Goal: Task Accomplishment & Management: Manage account settings

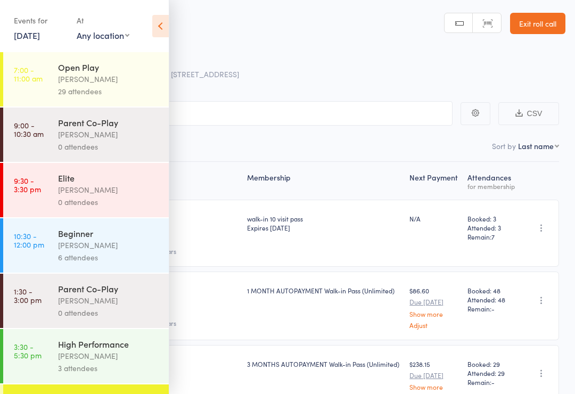
click at [135, 71] on div "Open Play" at bounding box center [109, 67] width 102 height 12
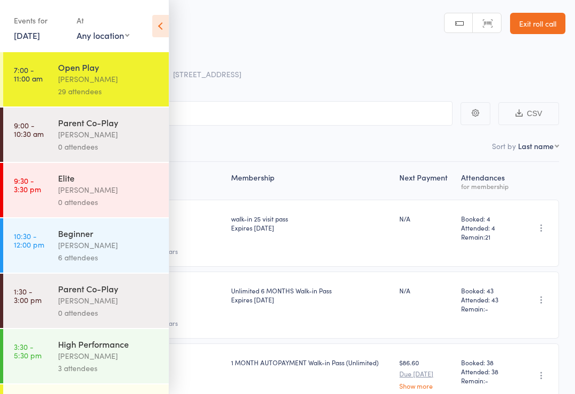
click at [163, 23] on icon at bounding box center [160, 26] width 17 height 22
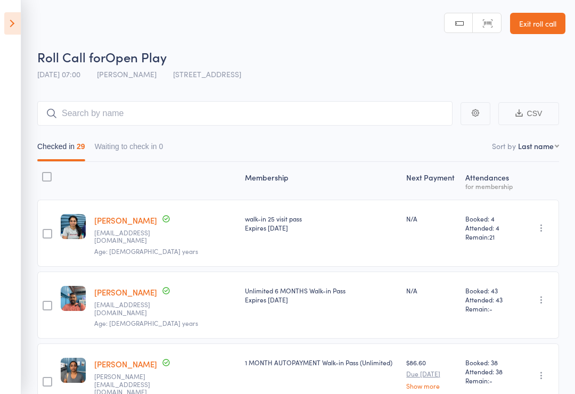
click at [15, 23] on icon at bounding box center [12, 23] width 17 height 22
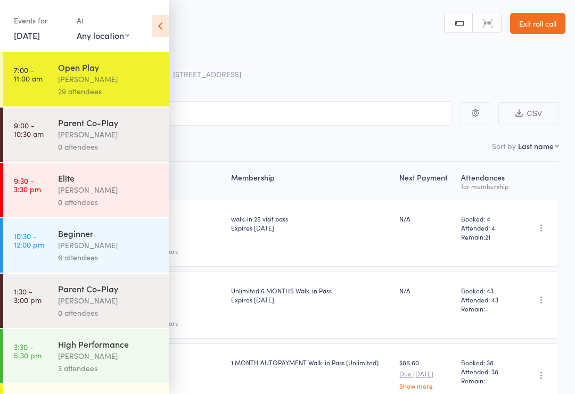
click at [39, 35] on link "[DATE]" at bounding box center [27, 35] width 26 height 12
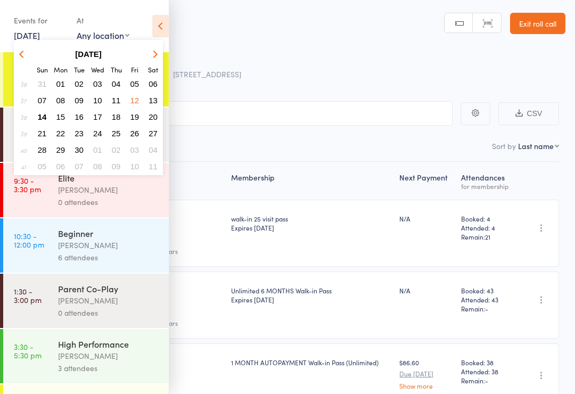
click at [42, 111] on button "14" at bounding box center [42, 117] width 17 height 14
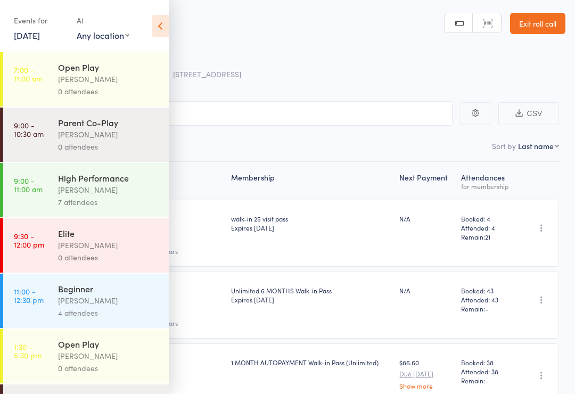
click at [135, 68] on div "Open Play" at bounding box center [109, 67] width 102 height 12
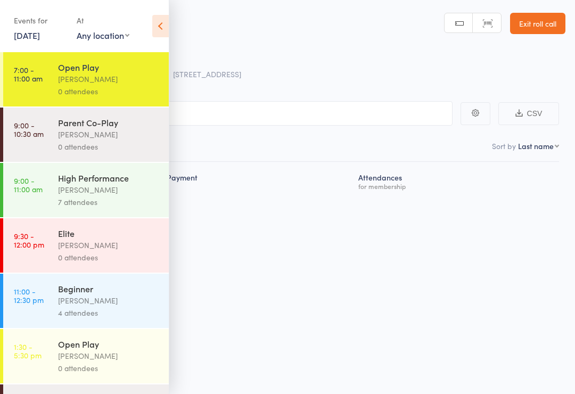
click at [40, 40] on link "[DATE]" at bounding box center [27, 35] width 26 height 12
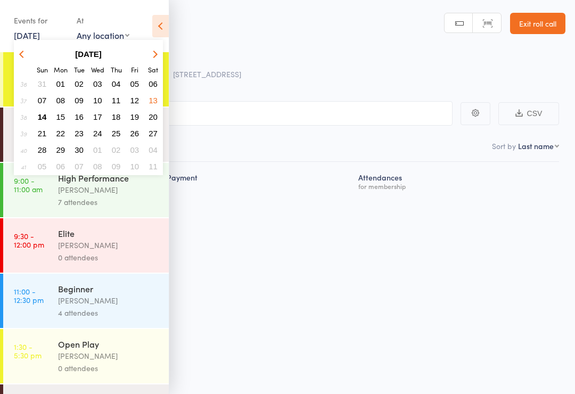
click at [151, 102] on span "13" at bounding box center [153, 100] width 9 height 9
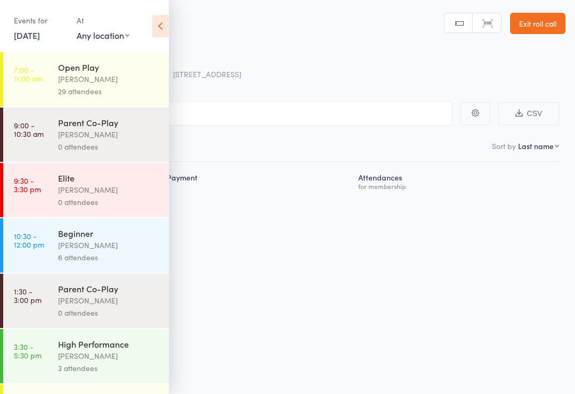
click at [125, 70] on div "Open Play" at bounding box center [109, 67] width 102 height 12
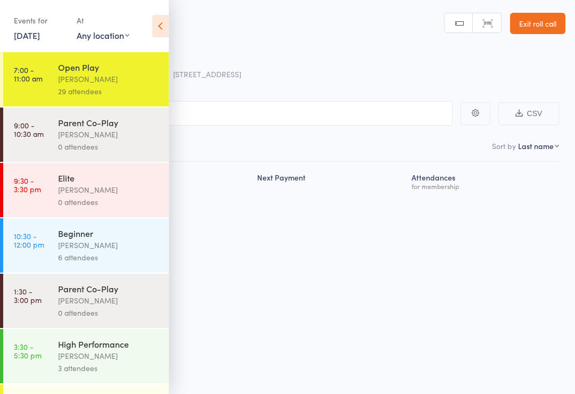
click at [155, 26] on icon at bounding box center [160, 26] width 17 height 22
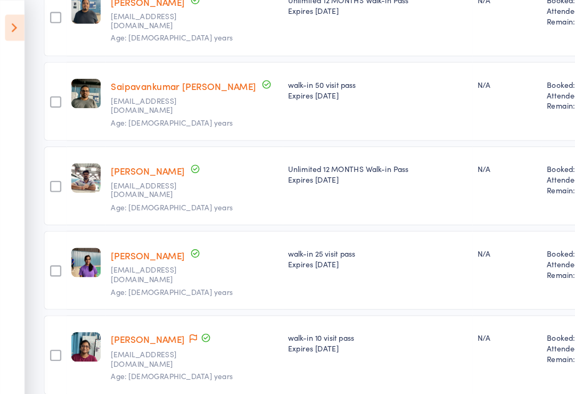
scroll to position [656, 0]
click at [13, 26] on icon at bounding box center [12, 23] width 17 height 22
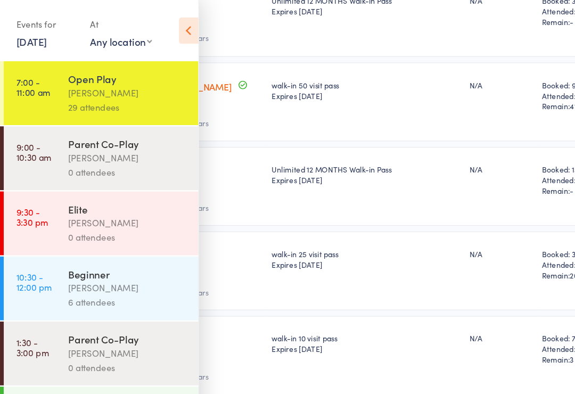
click at [34, 41] on link "[DATE]" at bounding box center [27, 35] width 26 height 12
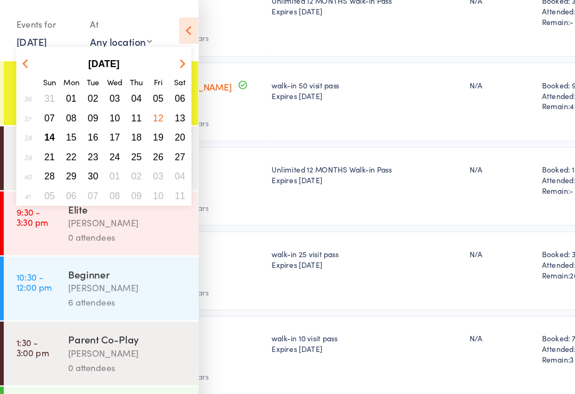
click at [40, 120] on span "14" at bounding box center [42, 116] width 9 height 9
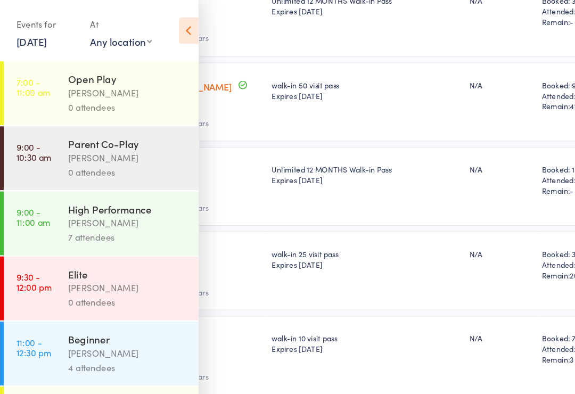
click at [134, 92] on div "0 attendees" at bounding box center [109, 91] width 102 height 12
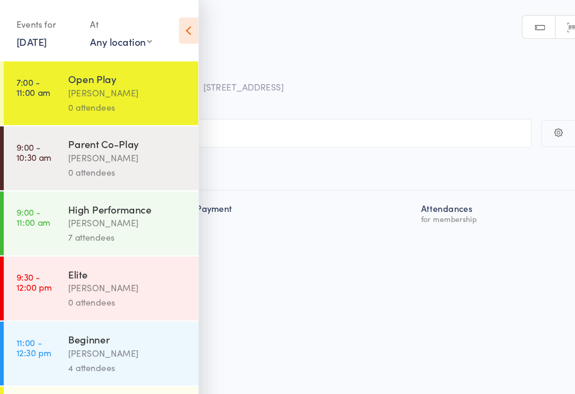
click at [162, 28] on icon at bounding box center [160, 26] width 17 height 22
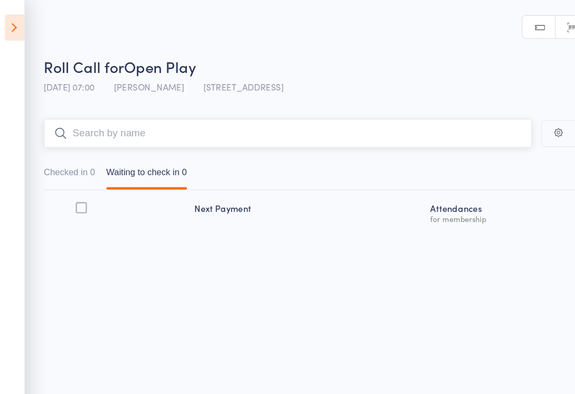
click at [220, 116] on input "search" at bounding box center [244, 113] width 415 height 24
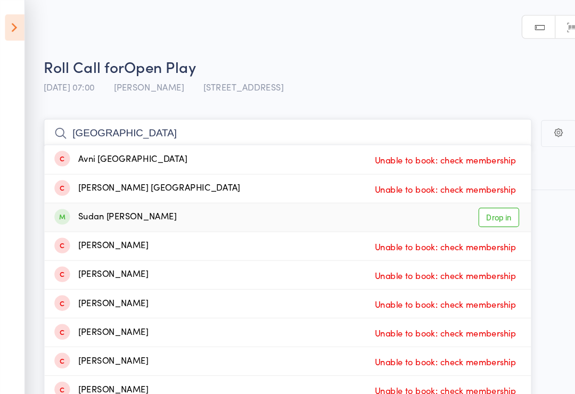
type input "sudan"
click at [436, 185] on link "Drop in" at bounding box center [424, 185] width 35 height 17
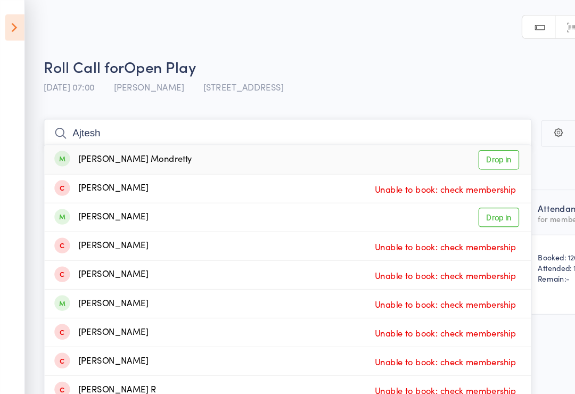
type input "Ajtesh"
click at [429, 133] on link "Drop in" at bounding box center [424, 136] width 35 height 17
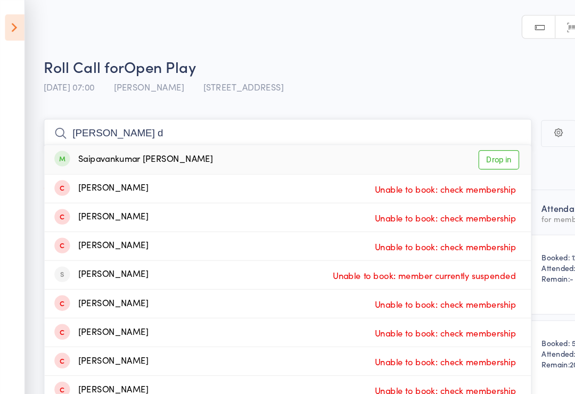
type input "Saipavan d"
click at [438, 140] on link "Drop in" at bounding box center [424, 136] width 35 height 17
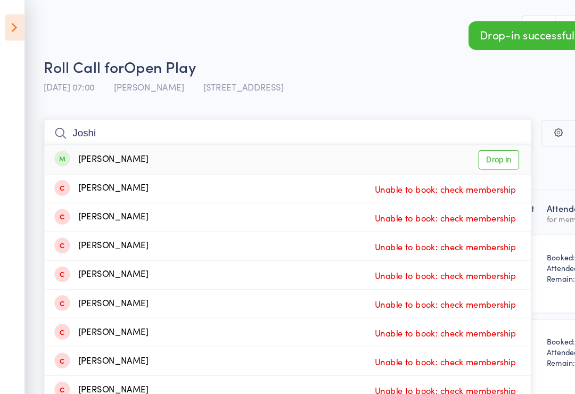
type input "Joshi"
click at [428, 128] on link "Drop in" at bounding box center [424, 136] width 35 height 17
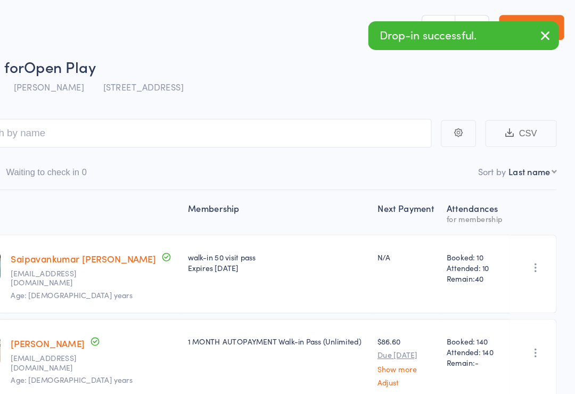
click at [518, 147] on select "First name Last name Birthday today? Behind on payments? Check in time Next pay…" at bounding box center [538, 146] width 41 height 11
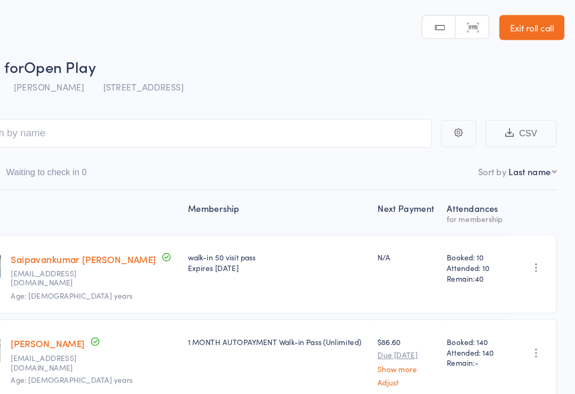
select select "4"
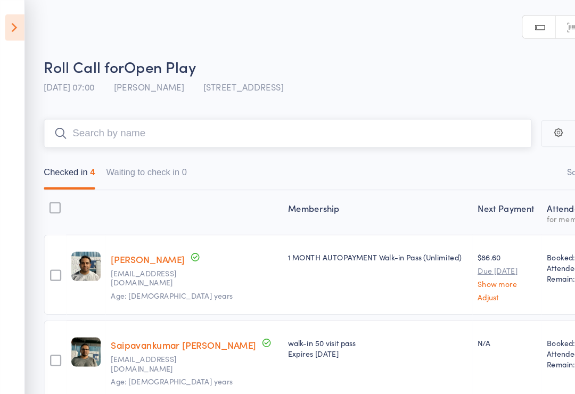
click at [151, 112] on input "search" at bounding box center [244, 113] width 415 height 24
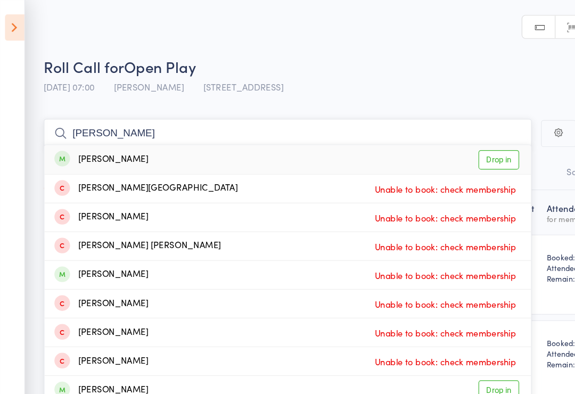
type input "Anusha"
click at [427, 137] on link "Drop in" at bounding box center [424, 136] width 35 height 17
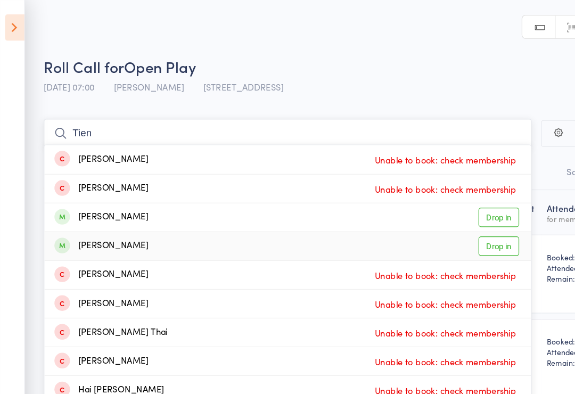
type input "Tien"
click at [436, 209] on link "Drop in" at bounding box center [424, 209] width 35 height 17
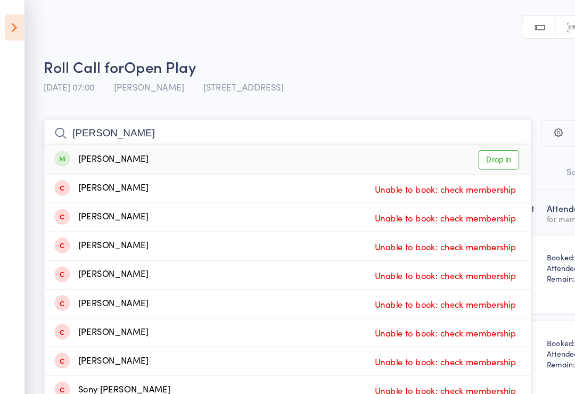
type input "Danny"
click at [436, 135] on link "Drop in" at bounding box center [424, 136] width 35 height 17
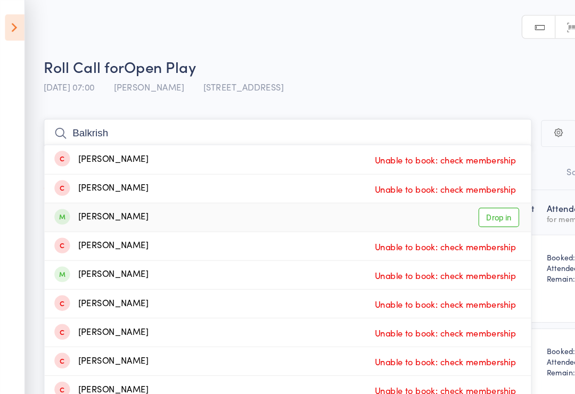
type input "Balkrish"
click at [436, 193] on link "Drop in" at bounding box center [424, 185] width 35 height 17
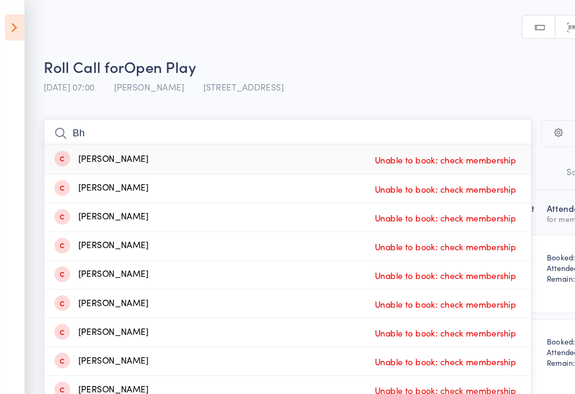
type input "B"
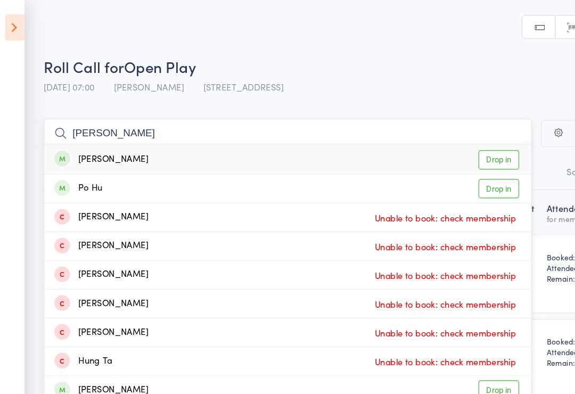
type input "Huu"
click at [428, 135] on link "Drop in" at bounding box center [424, 136] width 35 height 17
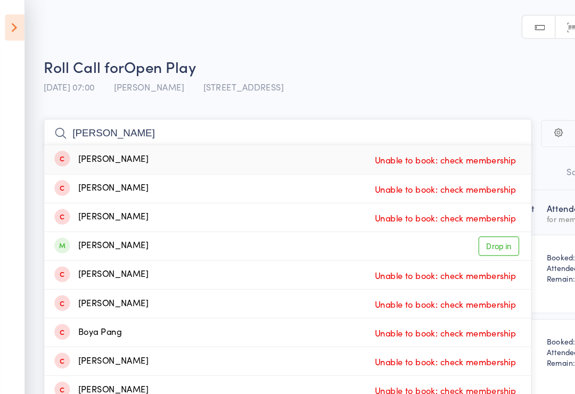
type input "Pandher"
click at [431, 204] on link "Drop in" at bounding box center [424, 209] width 35 height 17
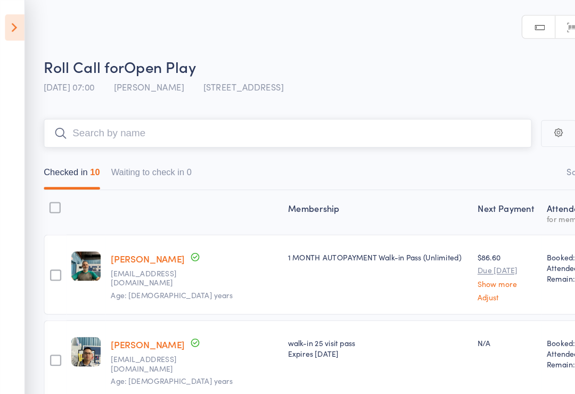
click at [108, 110] on input "search" at bounding box center [244, 113] width 415 height 24
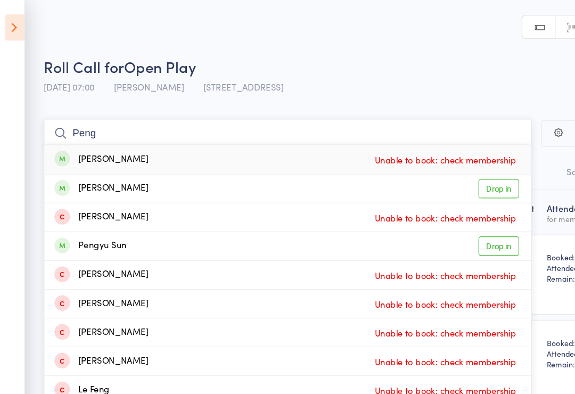
type input "Peng"
click at [432, 159] on link "Drop in" at bounding box center [424, 160] width 35 height 17
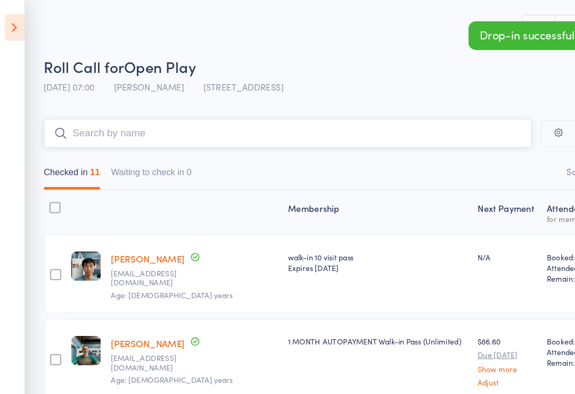
type input "H"
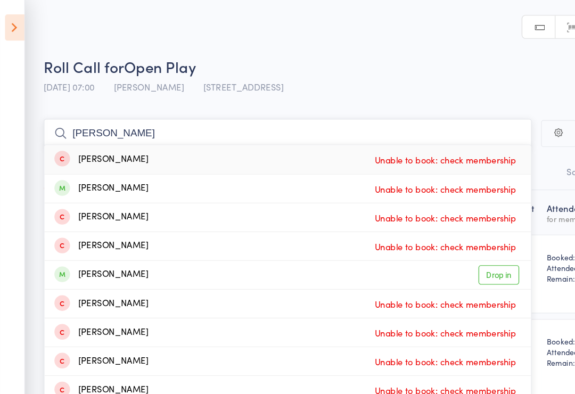
type input "Wang"
click at [430, 227] on link "Drop in" at bounding box center [424, 234] width 35 height 17
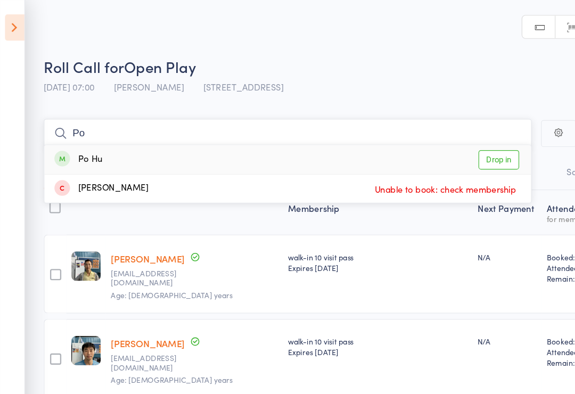
type input "Po"
click at [435, 136] on link "Drop in" at bounding box center [424, 136] width 35 height 17
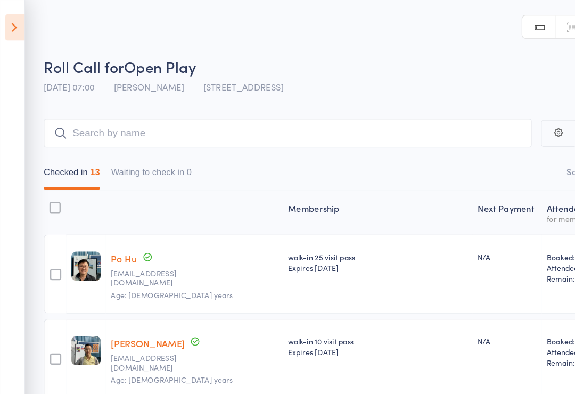
click at [13, 20] on icon at bounding box center [12, 23] width 17 height 22
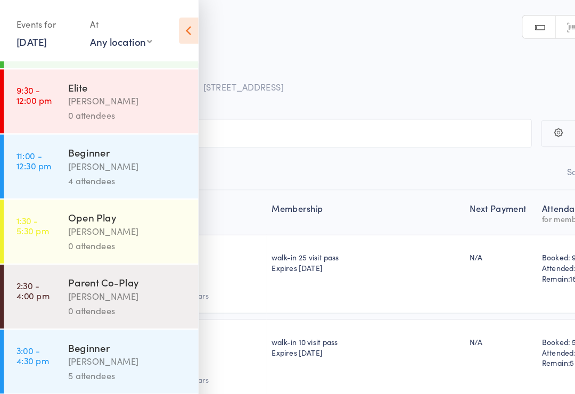
scroll to position [159, 0]
click at [122, 189] on div "Open Play" at bounding box center [109, 185] width 102 height 12
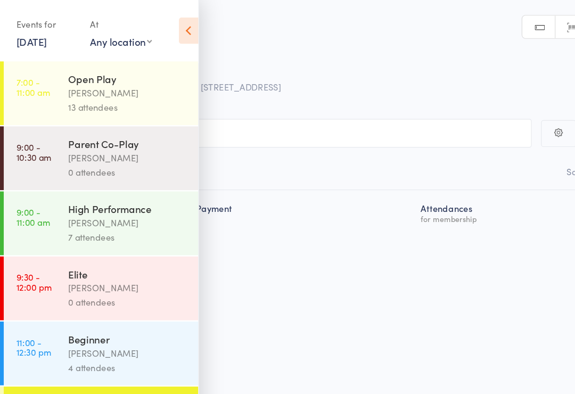
click at [142, 86] on div "13 attendees" at bounding box center [109, 91] width 102 height 12
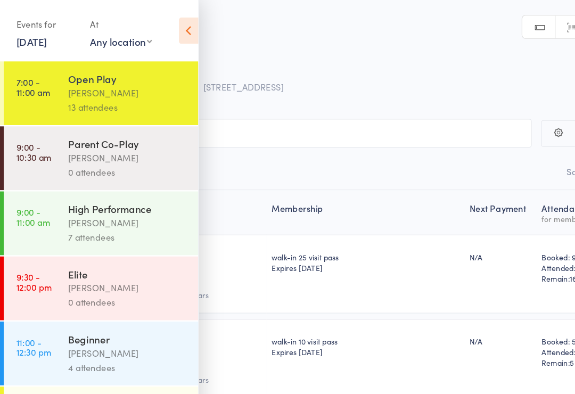
click at [164, 20] on icon at bounding box center [160, 26] width 17 height 22
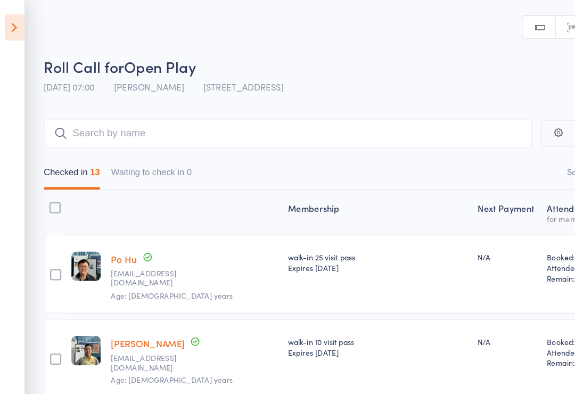
click at [18, 24] on icon at bounding box center [12, 23] width 17 height 22
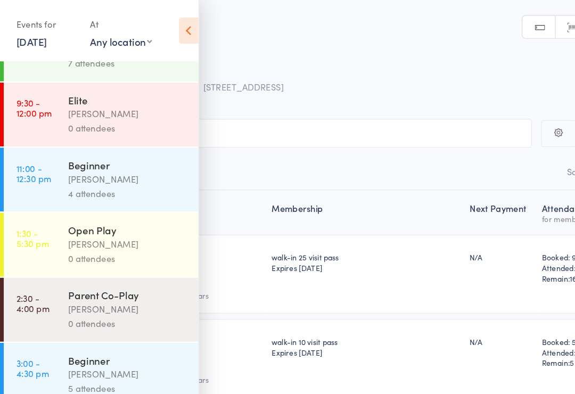
scroll to position [156, 0]
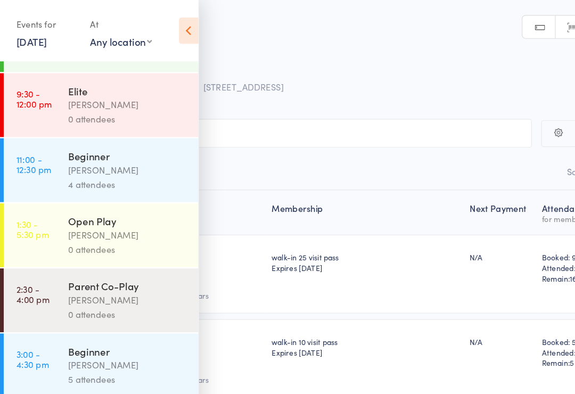
click at [111, 206] on div "[PERSON_NAME]" at bounding box center [109, 200] width 102 height 12
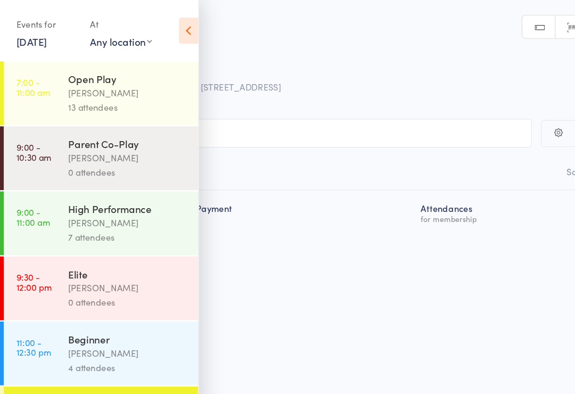
click at [160, 21] on icon at bounding box center [160, 26] width 17 height 22
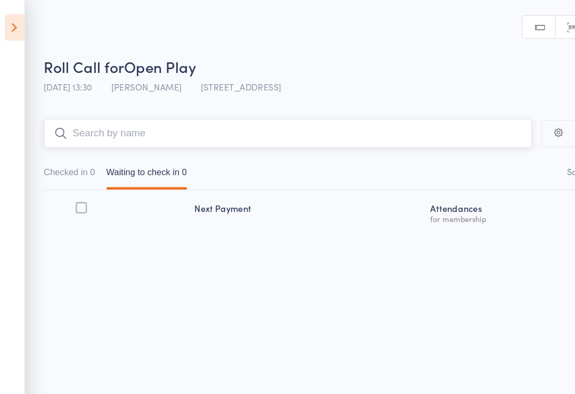
click at [234, 111] on input "search" at bounding box center [244, 113] width 415 height 24
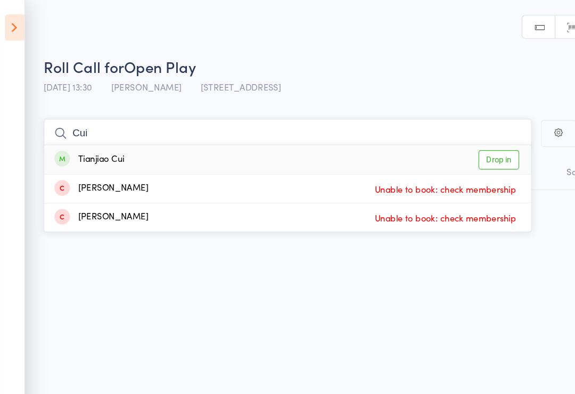
type input "Cui"
click at [433, 136] on link "Drop in" at bounding box center [424, 136] width 35 height 17
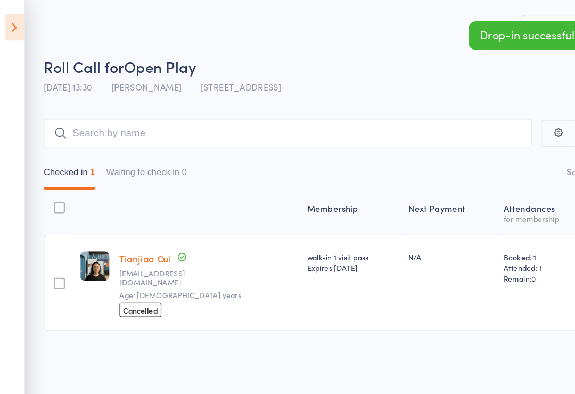
click at [11, 22] on icon at bounding box center [12, 23] width 17 height 22
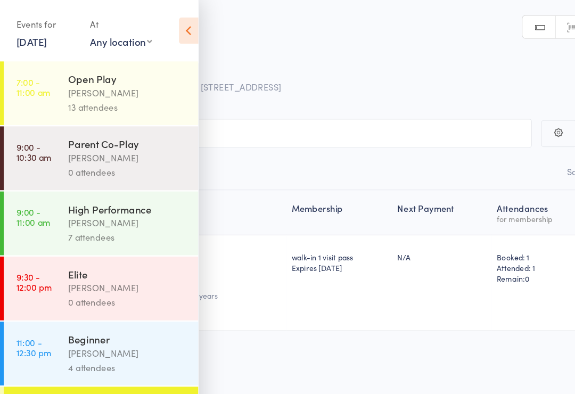
click at [132, 121] on div "Parent Co-Play" at bounding box center [109, 123] width 102 height 12
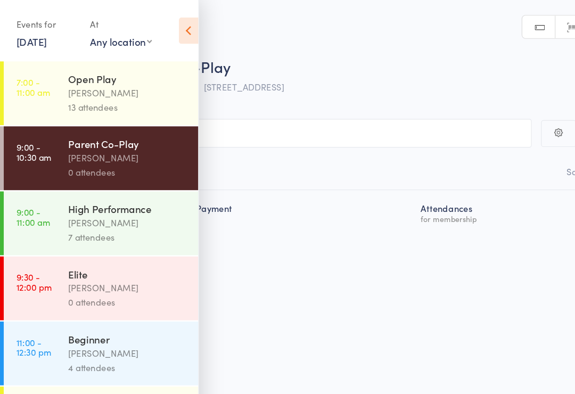
click at [162, 21] on icon at bounding box center [160, 26] width 17 height 22
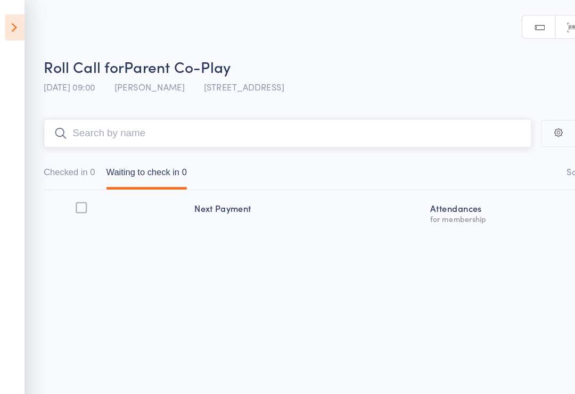
click at [311, 112] on input "search" at bounding box center [244, 113] width 415 height 24
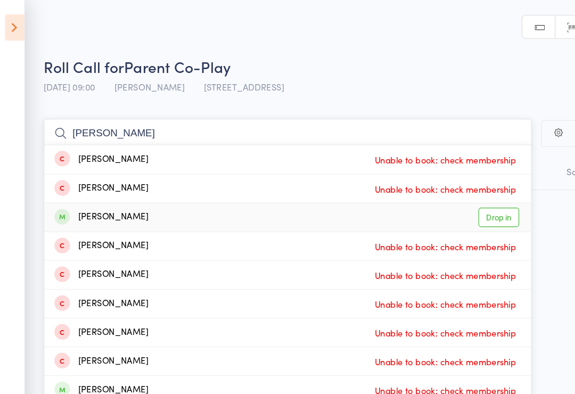
type input "Xu"
click at [429, 179] on link "Drop in" at bounding box center [424, 185] width 35 height 17
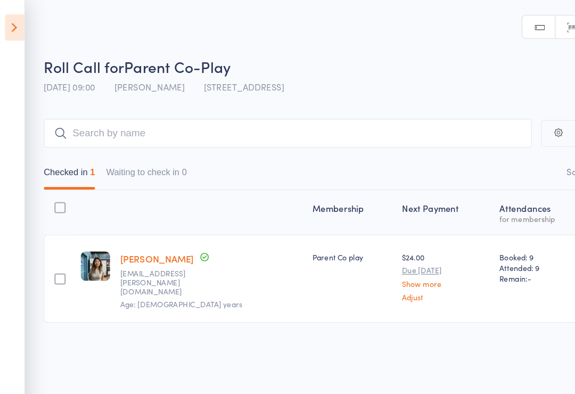
click at [15, 21] on icon at bounding box center [12, 23] width 17 height 22
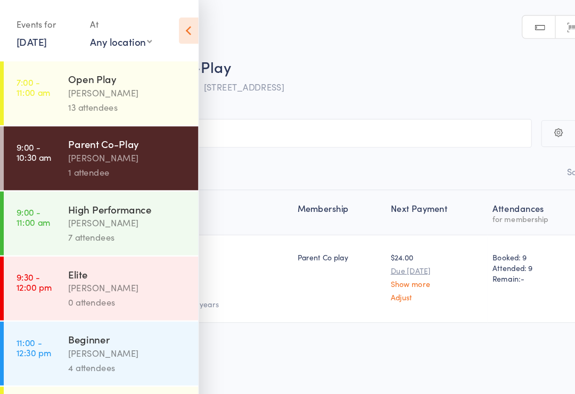
click at [145, 191] on div "[PERSON_NAME]" at bounding box center [109, 190] width 102 height 12
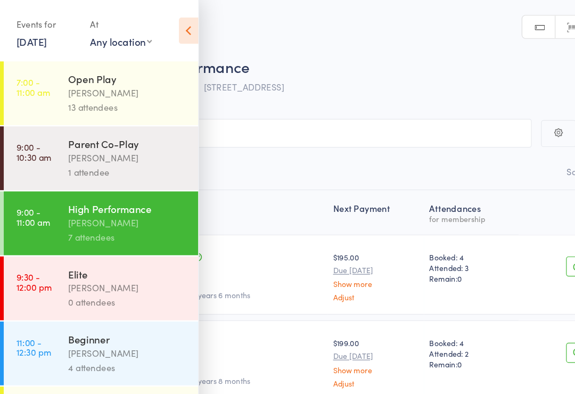
click at [163, 21] on icon at bounding box center [160, 26] width 17 height 22
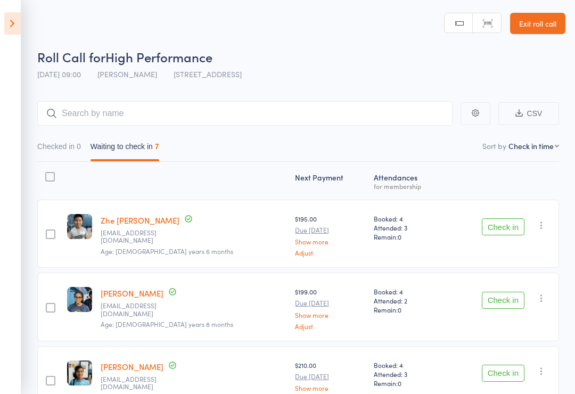
click at [9, 30] on icon at bounding box center [12, 23] width 17 height 22
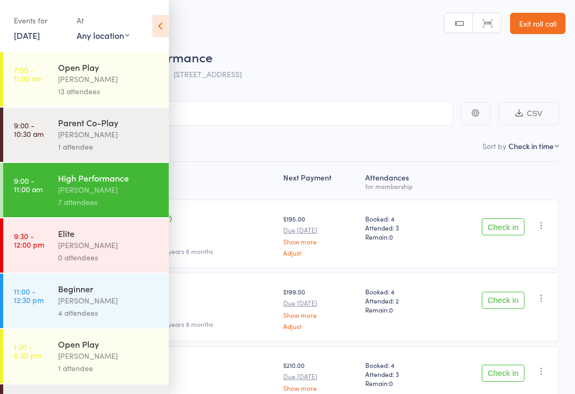
click at [135, 128] on div "Parent Co-Play" at bounding box center [109, 123] width 102 height 12
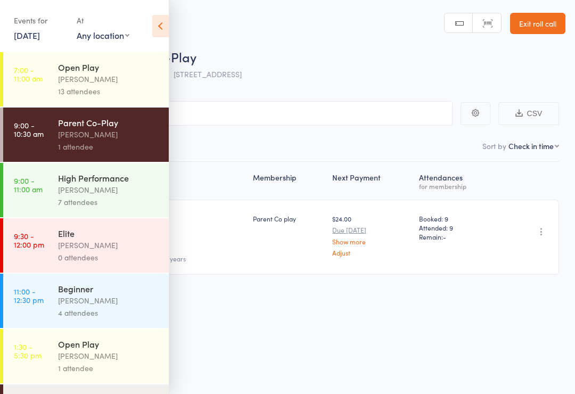
click at [158, 25] on icon at bounding box center [160, 26] width 17 height 22
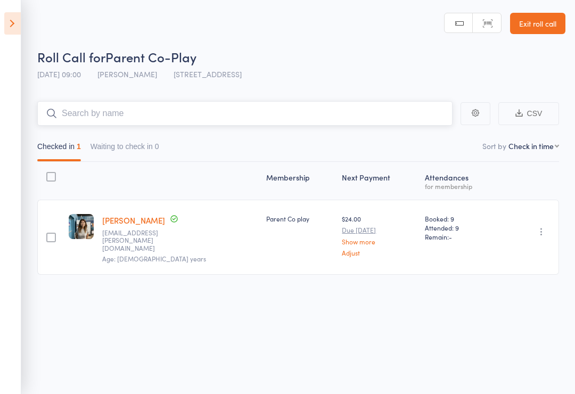
click at [305, 114] on input "search" at bounding box center [244, 113] width 415 height 24
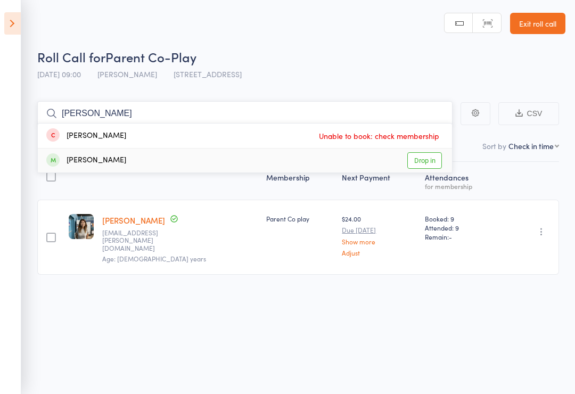
type input "Irwin"
click at [438, 158] on link "Drop in" at bounding box center [424, 160] width 35 height 17
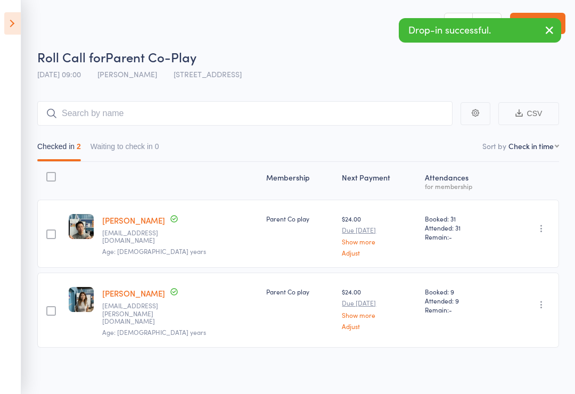
click at [5, 19] on icon at bounding box center [12, 23] width 17 height 22
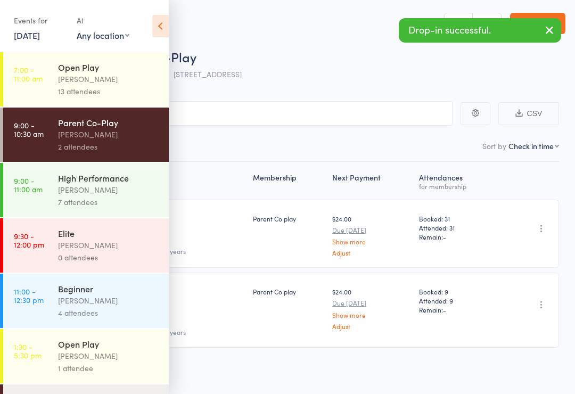
click at [129, 70] on div "Open Play" at bounding box center [109, 67] width 102 height 12
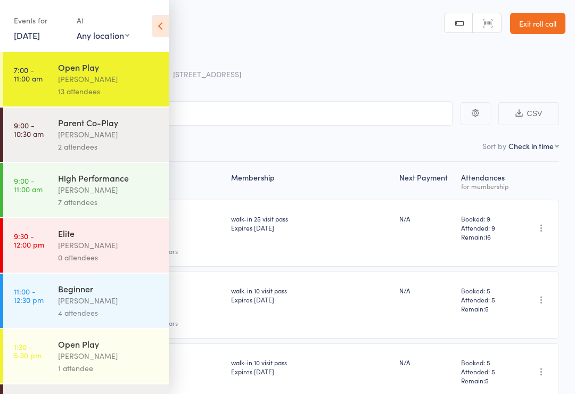
click at [161, 23] on icon at bounding box center [160, 26] width 17 height 22
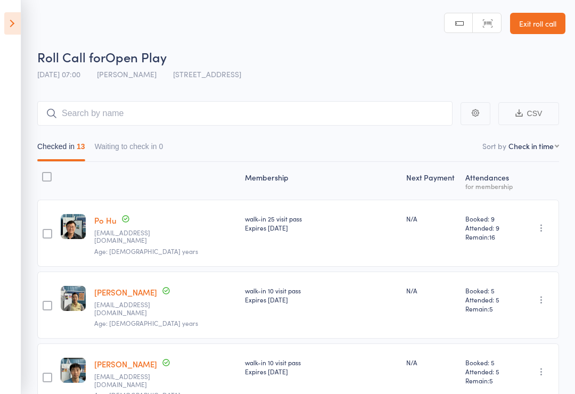
click at [16, 23] on icon at bounding box center [12, 23] width 17 height 22
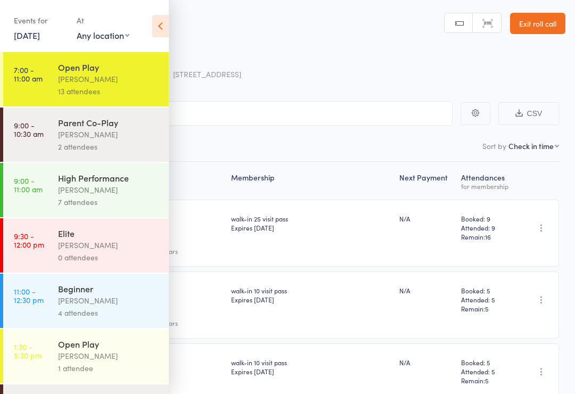
click at [135, 135] on div "[PERSON_NAME]" at bounding box center [109, 134] width 102 height 12
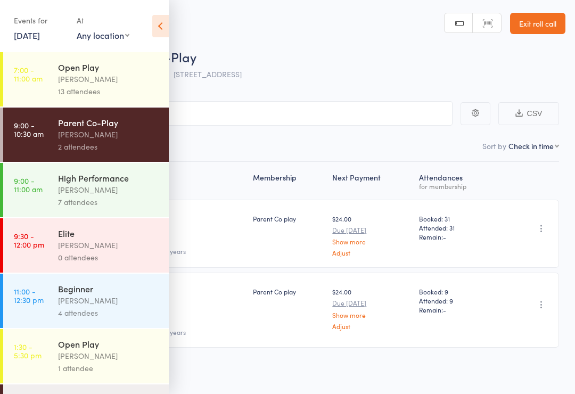
click at [159, 24] on icon at bounding box center [160, 26] width 17 height 22
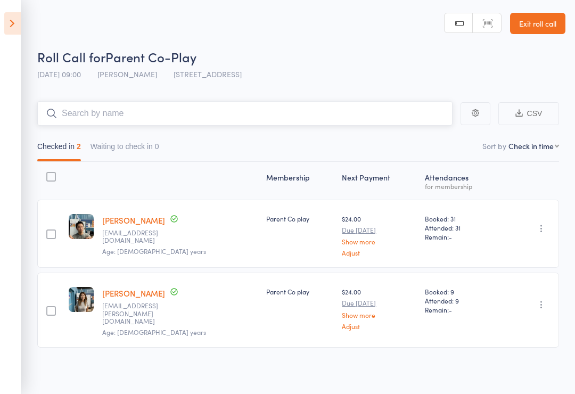
click at [208, 110] on input "search" at bounding box center [244, 113] width 415 height 24
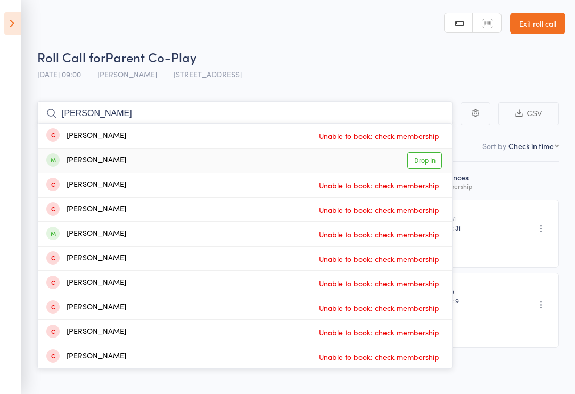
type input "Wang"
click at [422, 158] on link "Drop in" at bounding box center [424, 160] width 35 height 17
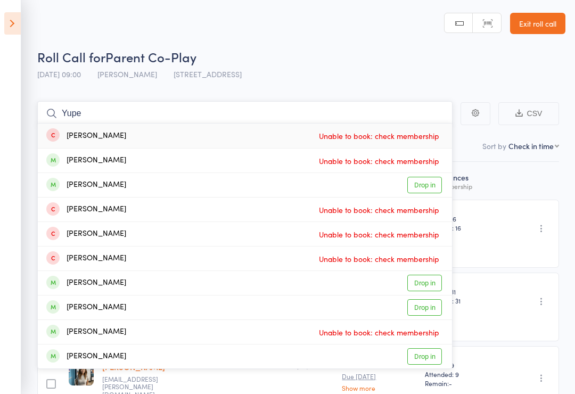
type input "Yupe"
click at [432, 185] on link "Drop in" at bounding box center [424, 185] width 35 height 17
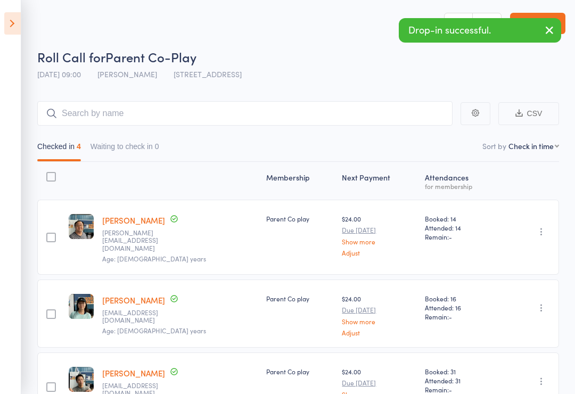
click at [20, 19] on icon at bounding box center [12, 23] width 17 height 22
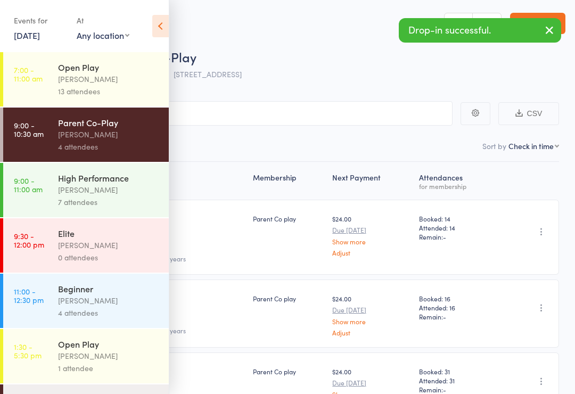
click at [130, 80] on div "[PERSON_NAME]" at bounding box center [109, 79] width 102 height 12
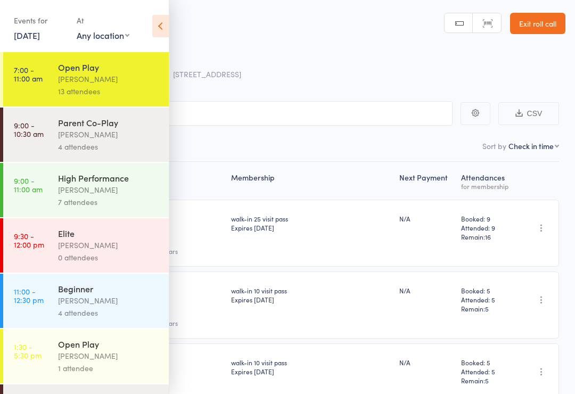
click at [166, 27] on icon at bounding box center [160, 26] width 17 height 22
click at [164, 25] on icon at bounding box center [160, 26] width 17 height 22
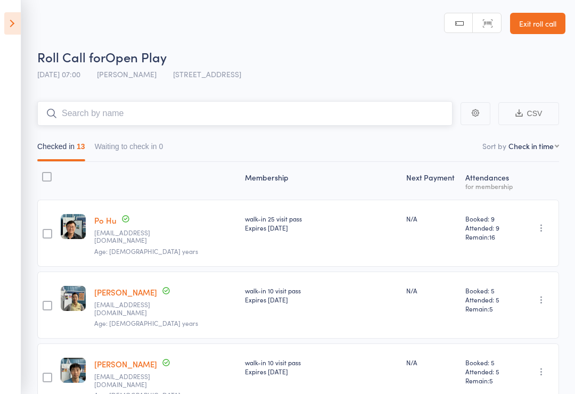
click at [340, 110] on input "search" at bounding box center [244, 113] width 415 height 24
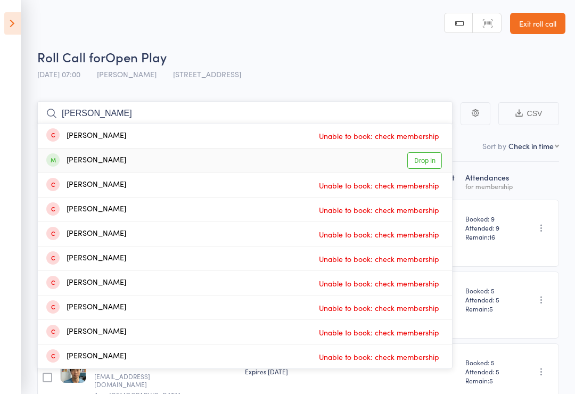
type input "Jay kil"
click at [425, 160] on link "Drop in" at bounding box center [424, 160] width 35 height 17
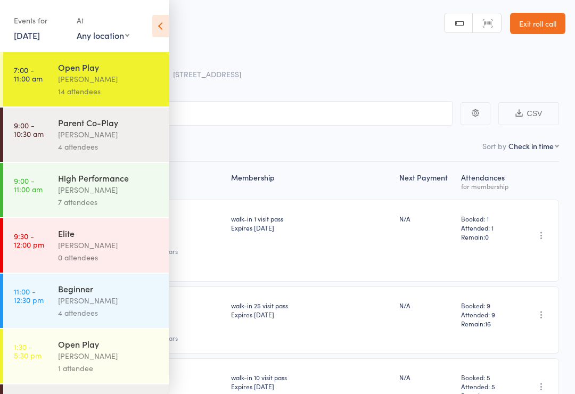
click at [162, 22] on icon at bounding box center [160, 26] width 17 height 22
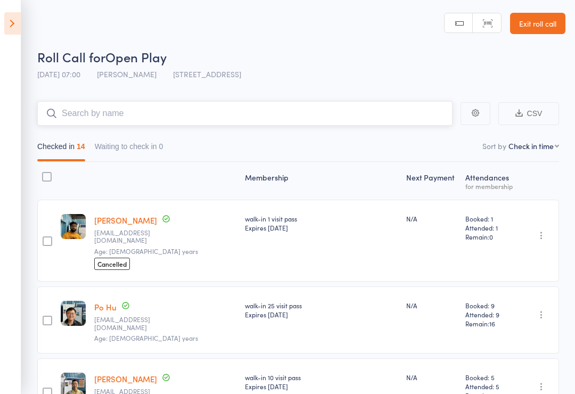
click at [246, 116] on input "search" at bounding box center [244, 113] width 415 height 24
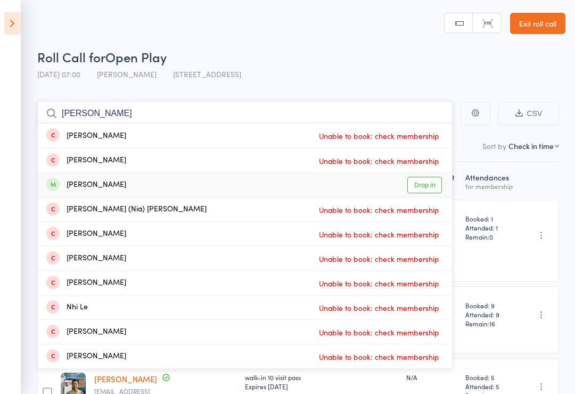
type input "[PERSON_NAME]"
click at [434, 182] on link "Drop in" at bounding box center [424, 185] width 35 height 17
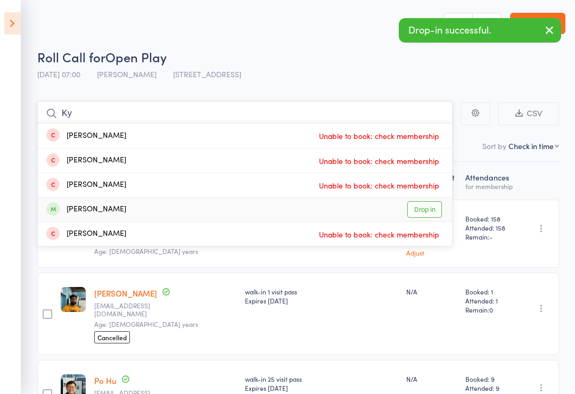
type input "Ky"
click at [429, 213] on link "Drop in" at bounding box center [424, 209] width 35 height 17
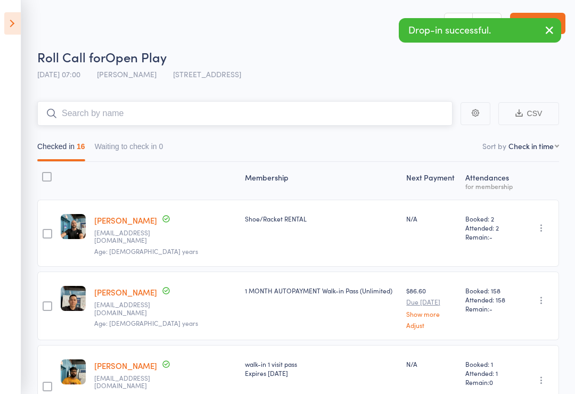
click at [296, 110] on input "search" at bounding box center [244, 113] width 415 height 24
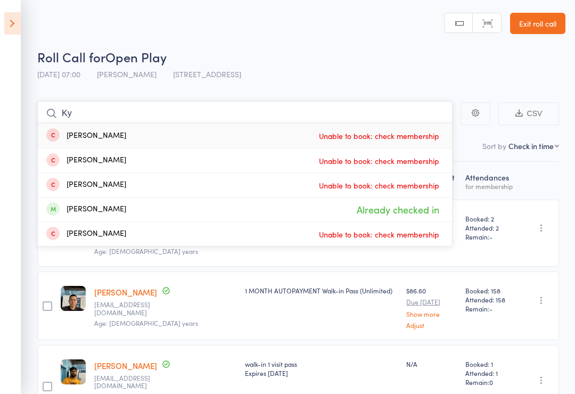
type input "Ky"
click at [403, 59] on div "Roll Call for Open Play" at bounding box center [301, 57] width 528 height 18
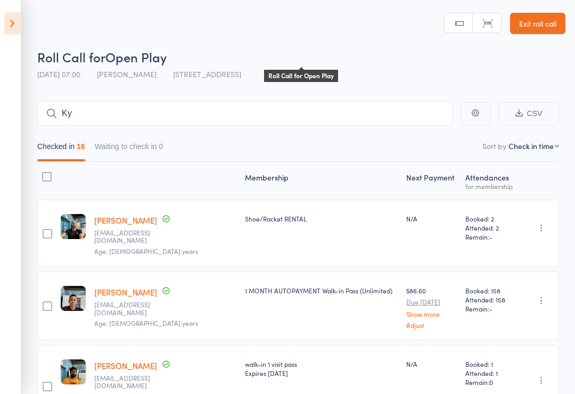
click at [539, 226] on icon "button" at bounding box center [541, 228] width 11 height 11
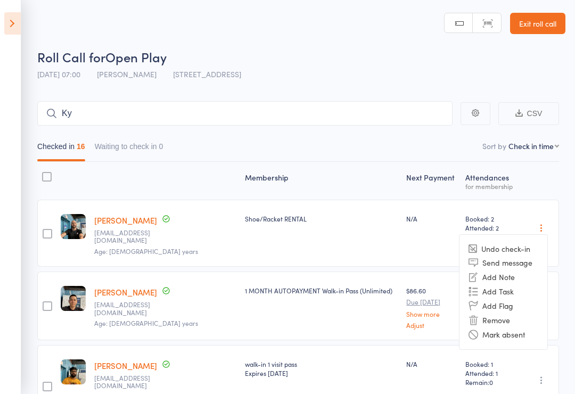
click at [13, 19] on icon at bounding box center [12, 23] width 17 height 22
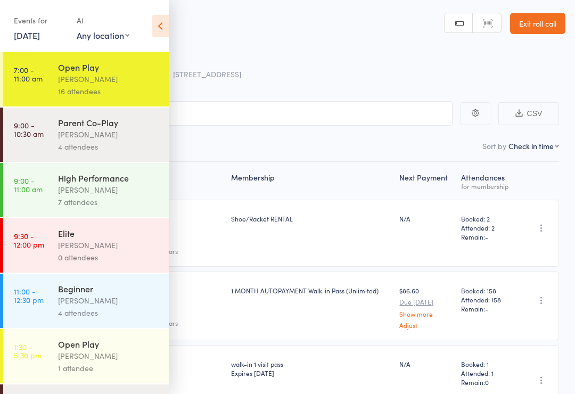
click at [117, 357] on div "[PERSON_NAME]" at bounding box center [109, 356] width 102 height 12
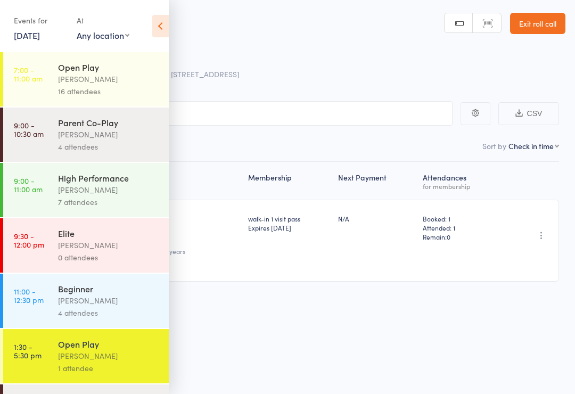
click at [167, 21] on icon at bounding box center [160, 26] width 17 height 22
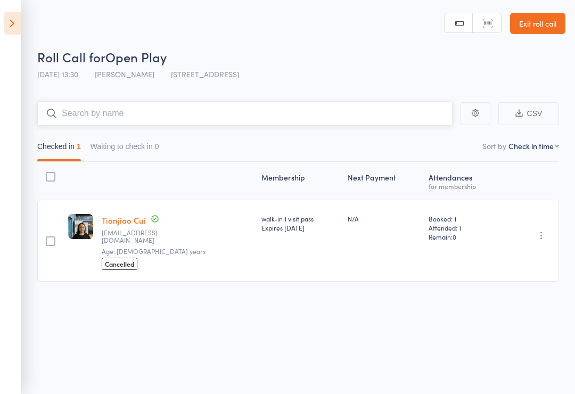
click at [345, 113] on input "search" at bounding box center [244, 113] width 415 height 24
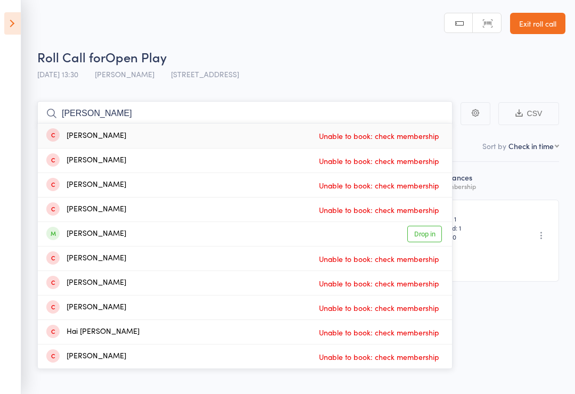
type input "[PERSON_NAME]"
click at [428, 233] on link "Drop in" at bounding box center [424, 234] width 35 height 17
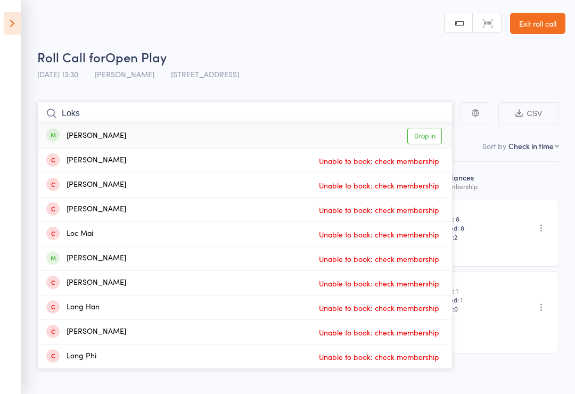
type input "Loks"
click at [430, 131] on link "Drop in" at bounding box center [424, 136] width 35 height 17
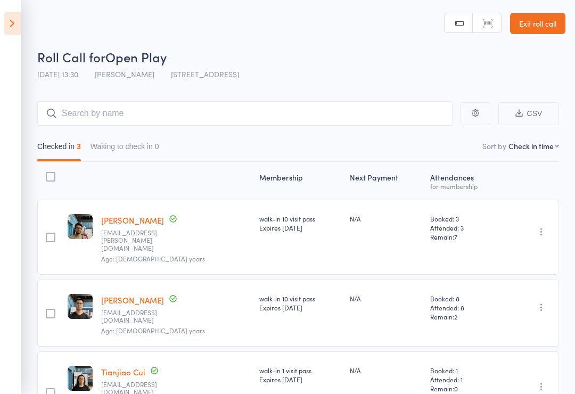
click at [17, 27] on icon at bounding box center [12, 23] width 17 height 22
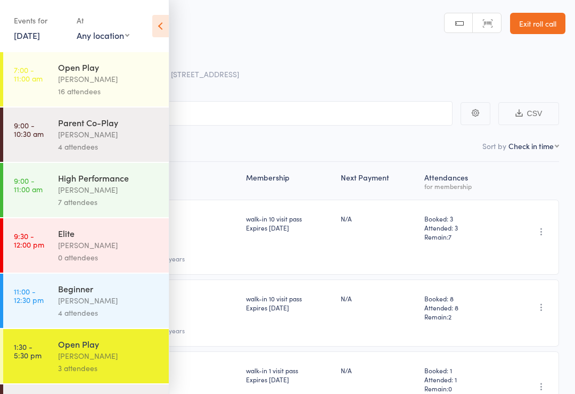
click at [145, 78] on div "[PERSON_NAME]" at bounding box center [109, 79] width 102 height 12
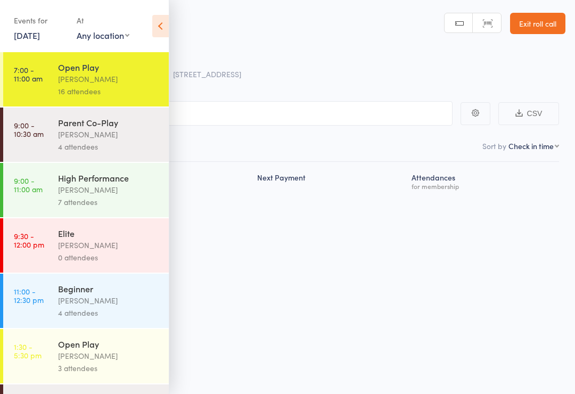
click at [156, 23] on icon at bounding box center [160, 26] width 17 height 22
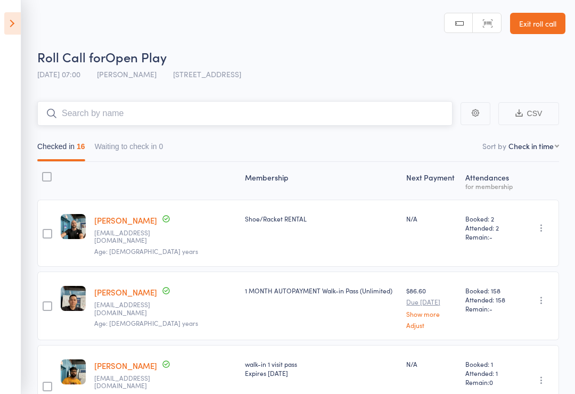
click at [284, 118] on input "search" at bounding box center [244, 113] width 415 height 24
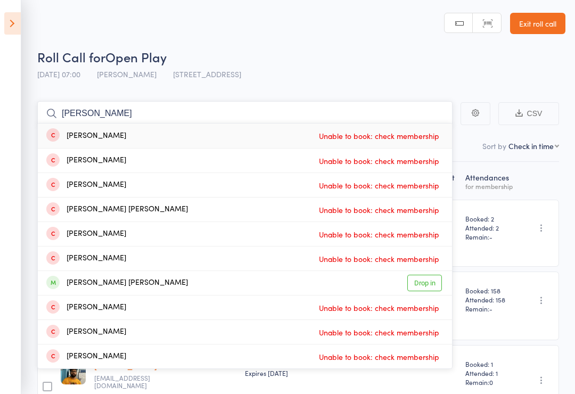
type input "[PERSON_NAME]"
click at [439, 287] on link "Drop in" at bounding box center [424, 283] width 35 height 17
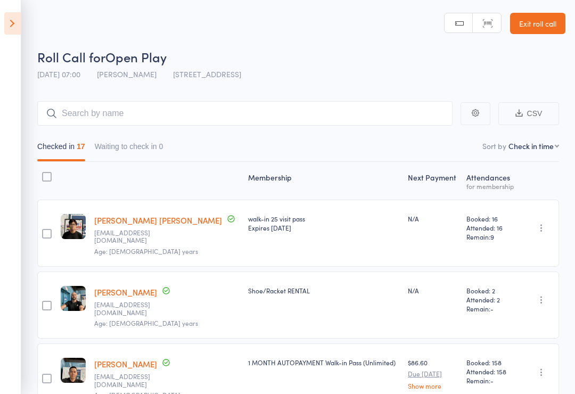
click at [545, 294] on icon "button" at bounding box center [541, 299] width 11 height 11
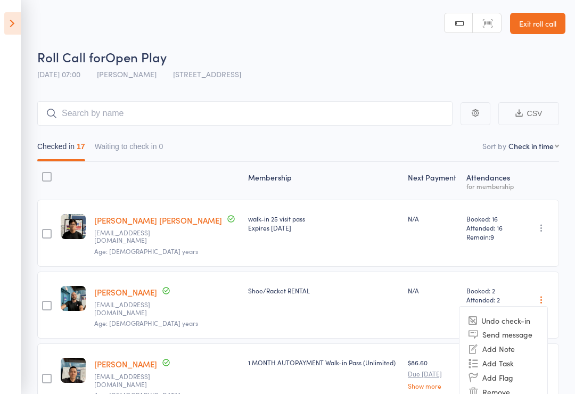
click at [502, 387] on li "Remove" at bounding box center [504, 392] width 88 height 14
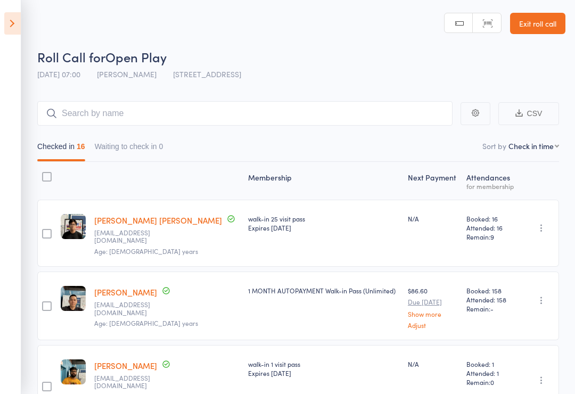
click at [16, 23] on icon at bounding box center [12, 23] width 17 height 22
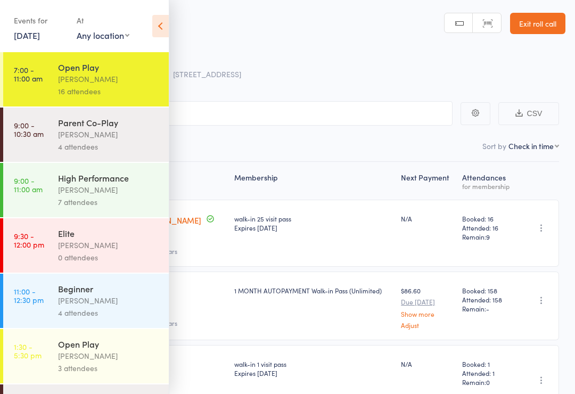
click at [40, 39] on link "[DATE]" at bounding box center [27, 35] width 26 height 12
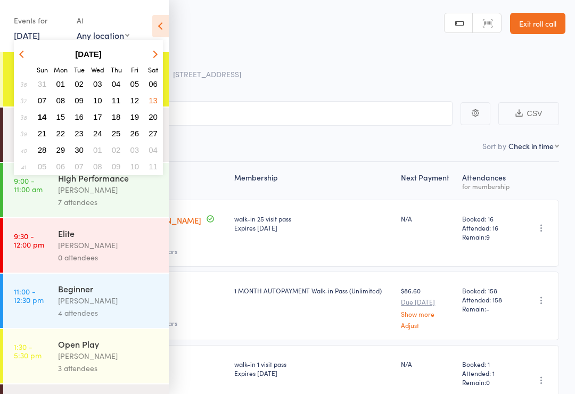
click at [153, 100] on span "13" at bounding box center [153, 100] width 9 height 9
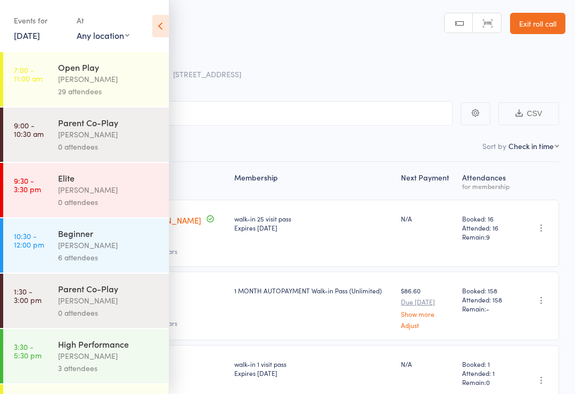
click at [127, 109] on div "Parent Co-Play [PERSON_NAME] 0 attendees" at bounding box center [113, 135] width 111 height 54
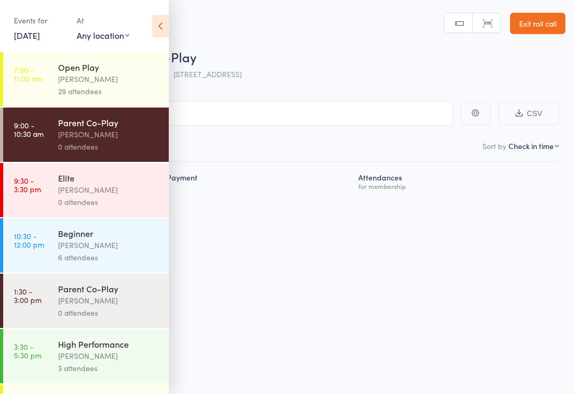
click at [136, 64] on div "Open Play" at bounding box center [109, 67] width 102 height 12
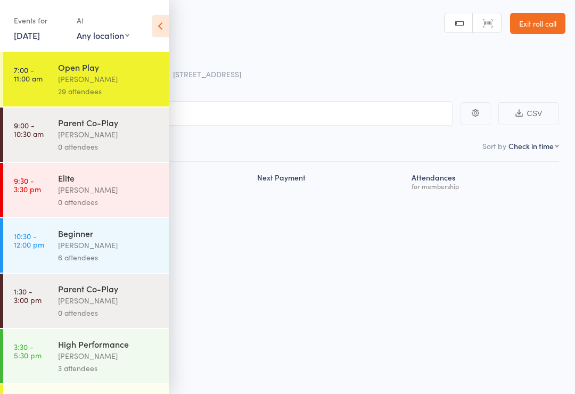
click at [161, 24] on icon at bounding box center [160, 26] width 17 height 22
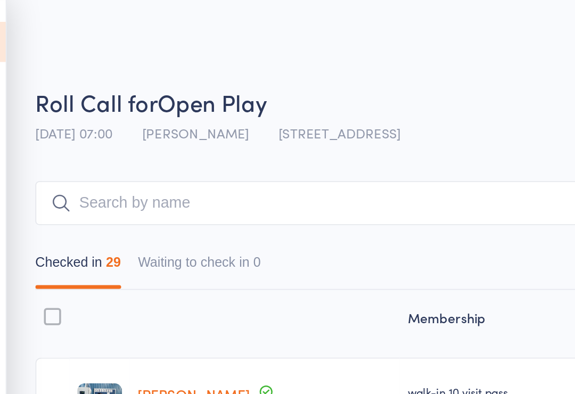
click at [47, 48] on span "Roll Call for" at bounding box center [71, 57] width 68 height 18
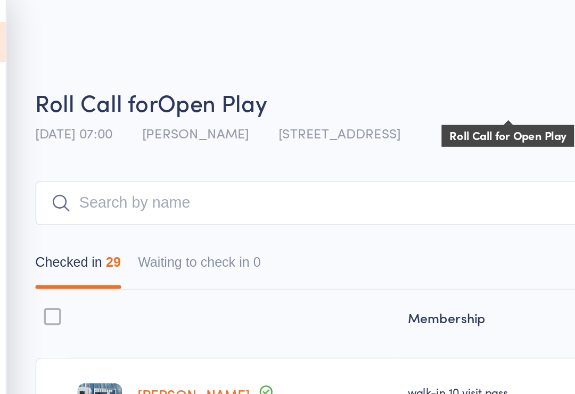
click at [20, 23] on header "Roll Call for Open Play Roll Call for Open Play [DATE] 07:00 [PERSON_NAME] [STR…" at bounding box center [287, 42] width 575 height 85
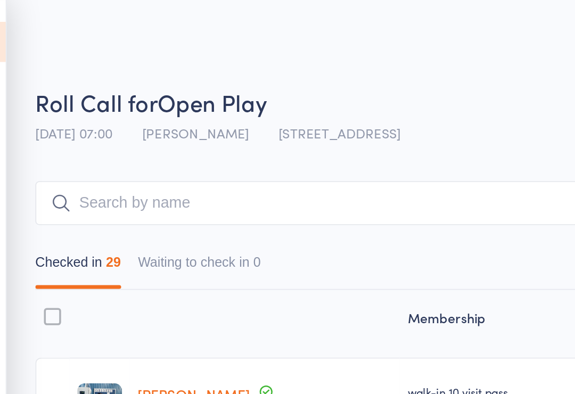
click at [166, 35] on header "Roll Call for Open Play [DATE] 07:00 [PERSON_NAME] [STREET_ADDRESS] Manual sear…" at bounding box center [287, 42] width 575 height 85
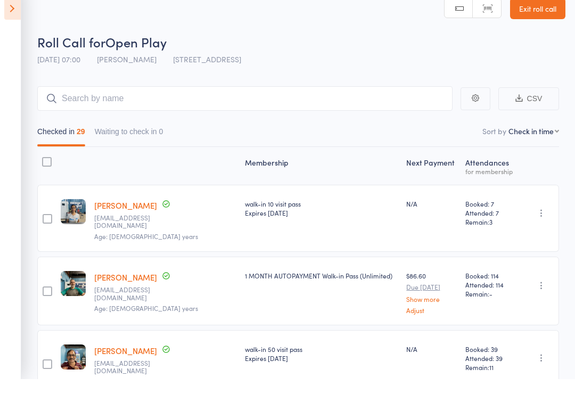
scroll to position [15, 0]
click at [16, 24] on icon at bounding box center [12, 23] width 17 height 22
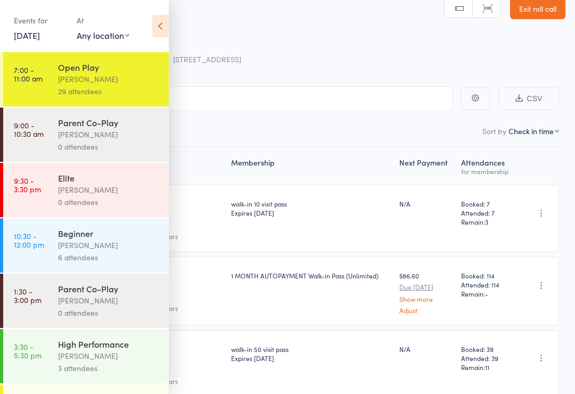
click at [39, 39] on link "[DATE]" at bounding box center [27, 35] width 26 height 12
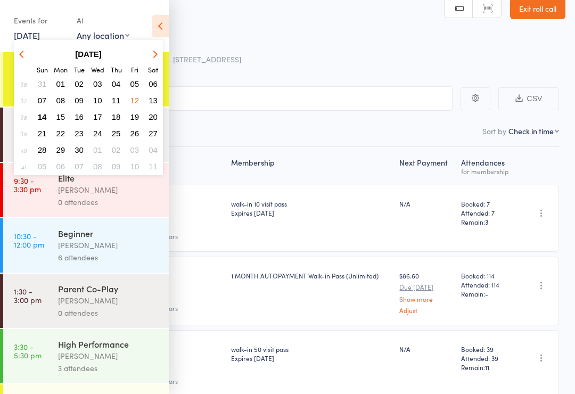
click at [48, 116] on button "14" at bounding box center [42, 117] width 17 height 14
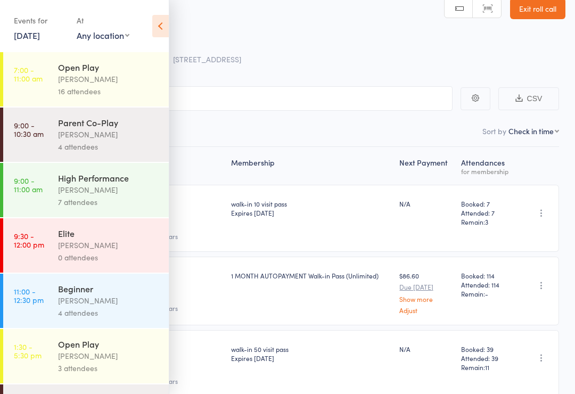
click at [124, 93] on div "16 attendees" at bounding box center [109, 91] width 102 height 12
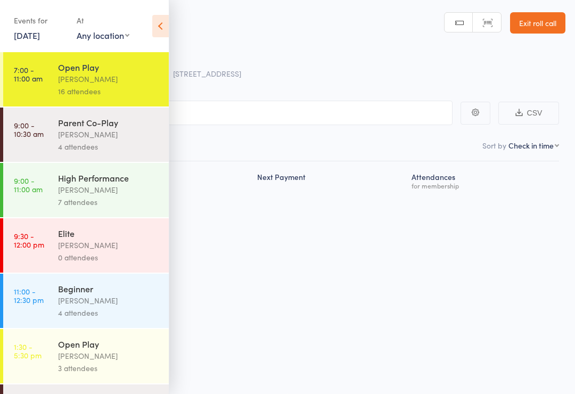
scroll to position [7, 0]
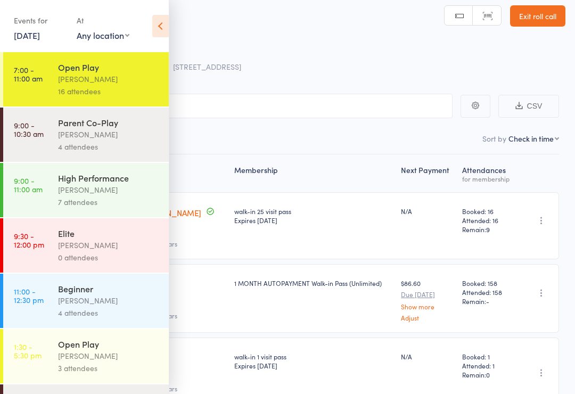
click at [161, 21] on icon at bounding box center [160, 26] width 17 height 22
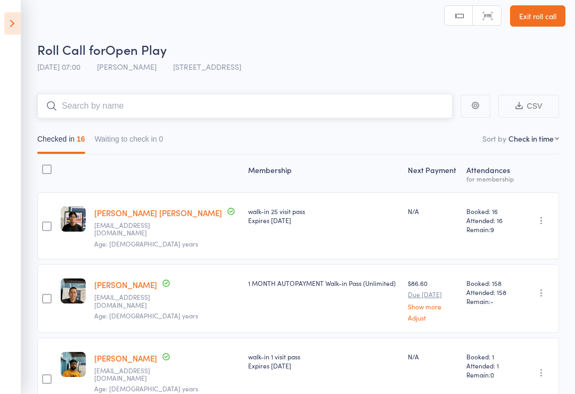
click at [358, 111] on input "search" at bounding box center [244, 106] width 415 height 24
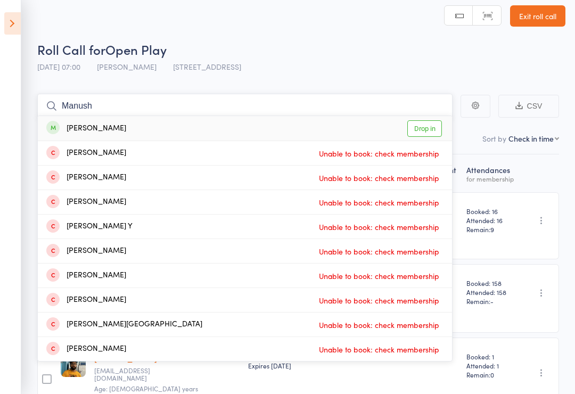
type input "Manush"
click at [437, 126] on link "Drop in" at bounding box center [424, 128] width 35 height 17
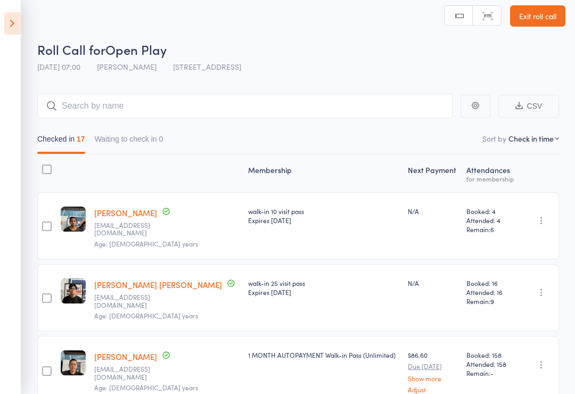
click at [11, 27] on icon at bounding box center [12, 23] width 17 height 22
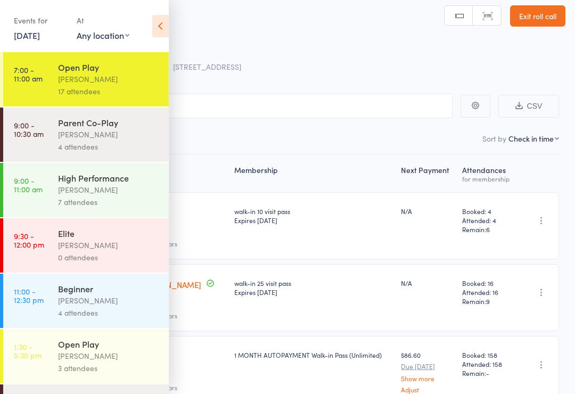
click at [162, 26] on icon at bounding box center [160, 26] width 17 height 22
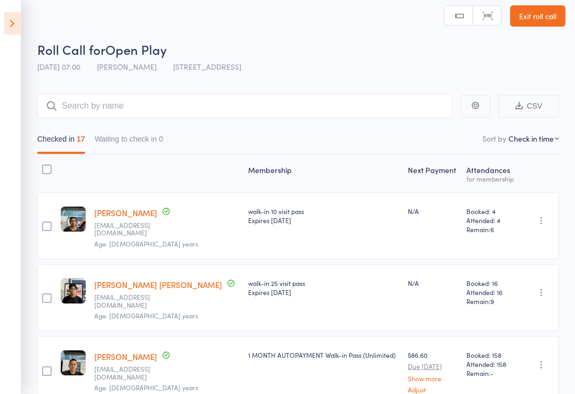
click at [18, 20] on icon at bounding box center [12, 23] width 17 height 22
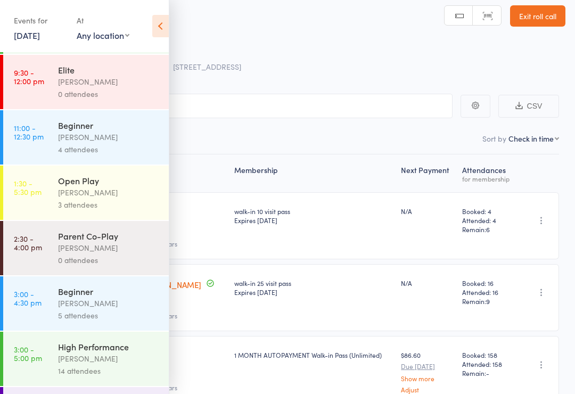
scroll to position [165, 0]
click at [137, 308] on div "[PERSON_NAME]" at bounding box center [109, 302] width 102 height 12
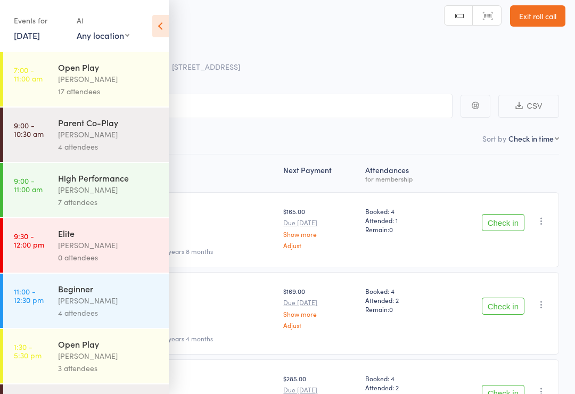
click at [158, 31] on icon at bounding box center [160, 26] width 17 height 22
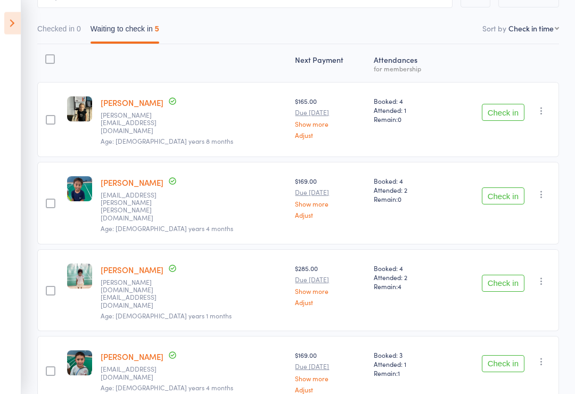
scroll to position [110, 0]
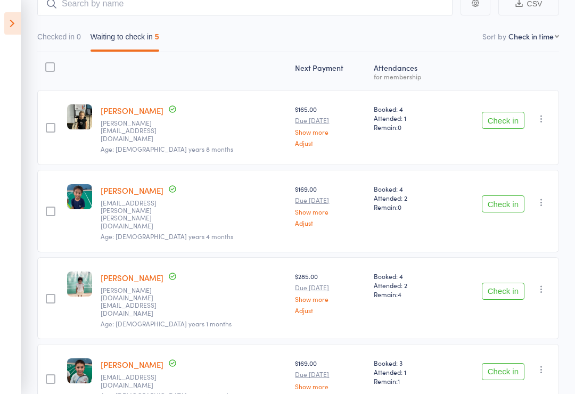
click at [6, 19] on icon at bounding box center [12, 23] width 17 height 22
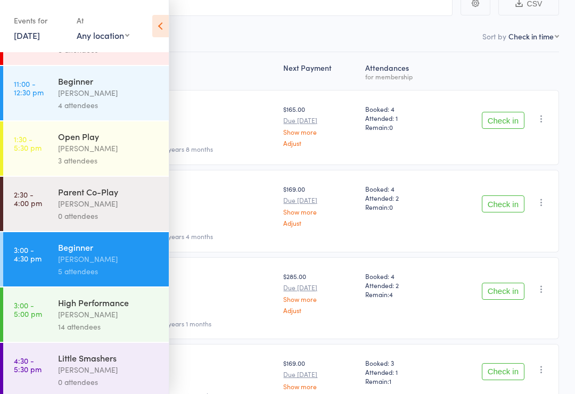
scroll to position [206, 0]
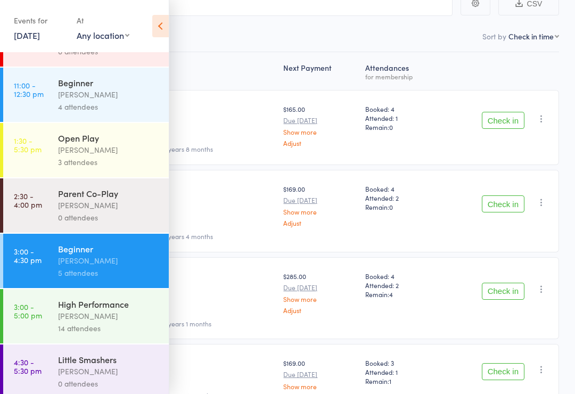
click at [65, 334] on div "14 attendees" at bounding box center [109, 328] width 102 height 12
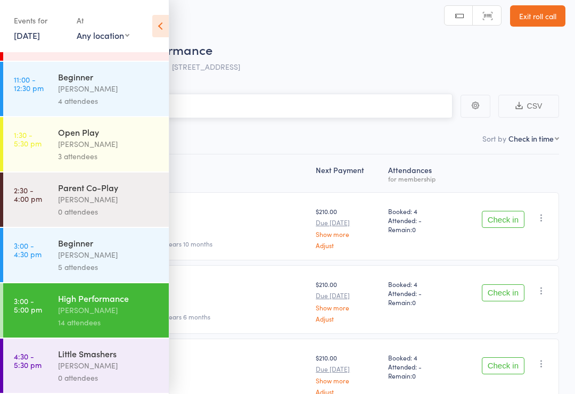
scroll to position [223, 0]
click at [168, 19] on icon at bounding box center [160, 26] width 17 height 22
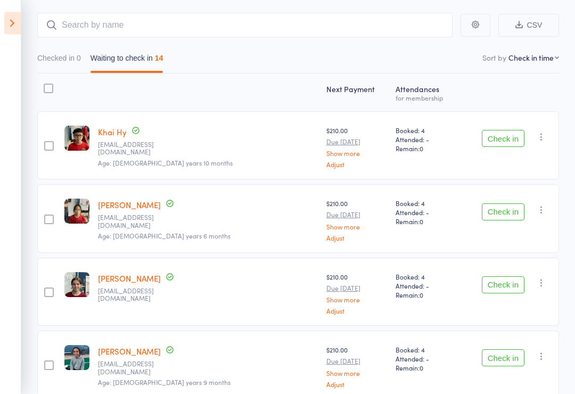
scroll to position [0, 0]
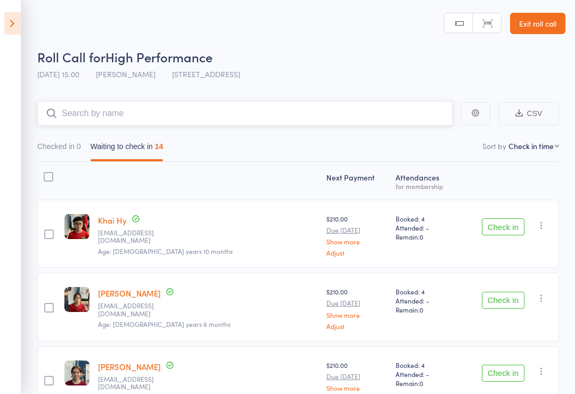
click at [316, 111] on input "search" at bounding box center [244, 113] width 415 height 24
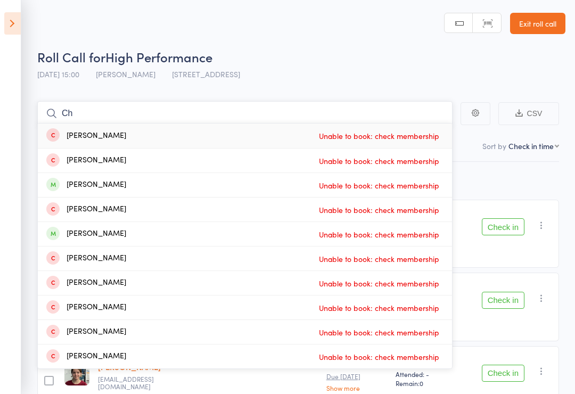
type input "C"
type input "[PERSON_NAME]"
click at [13, 23] on icon at bounding box center [12, 23] width 17 height 22
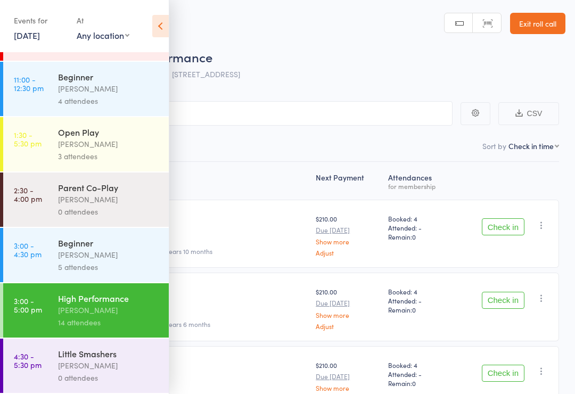
click at [137, 193] on div "[PERSON_NAME]" at bounding box center [109, 199] width 102 height 12
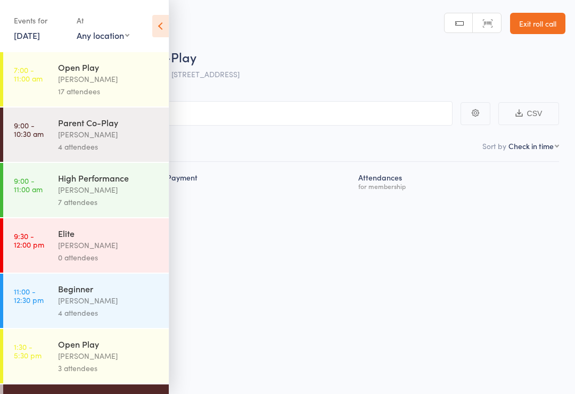
click at [164, 21] on icon at bounding box center [160, 26] width 17 height 22
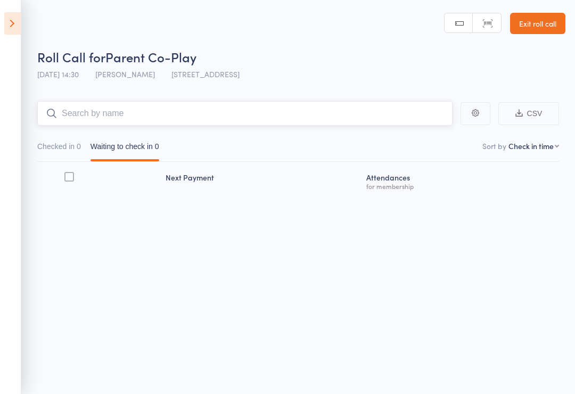
click at [209, 120] on input "search" at bounding box center [244, 113] width 415 height 24
click at [5, 18] on icon at bounding box center [12, 23] width 17 height 22
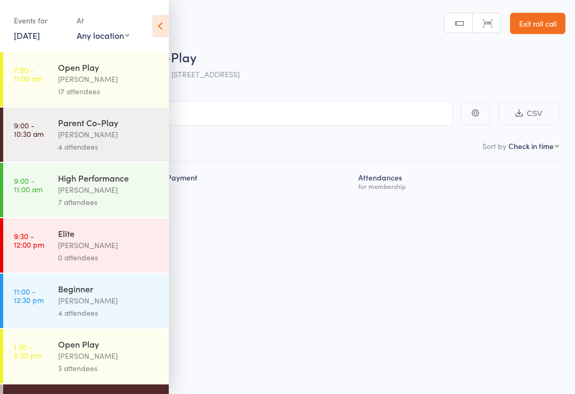
click at [136, 115] on div "Parent Co-Play [PERSON_NAME] 4 attendees" at bounding box center [113, 135] width 111 height 54
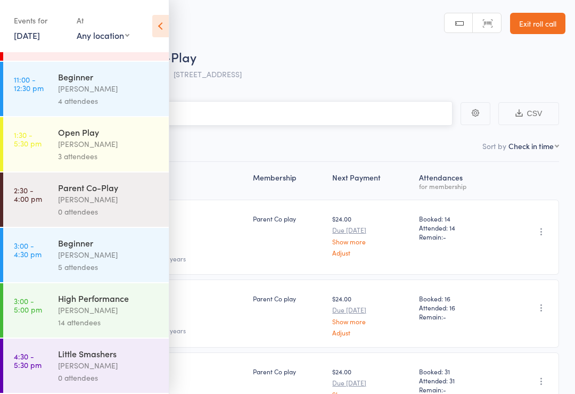
scroll to position [223, 0]
click at [159, 16] on icon at bounding box center [160, 26] width 17 height 22
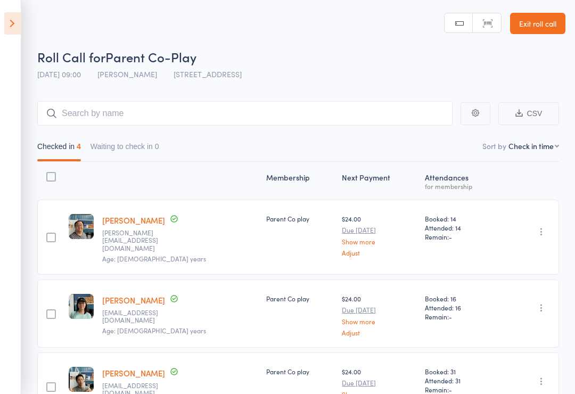
click at [18, 21] on icon at bounding box center [12, 23] width 17 height 22
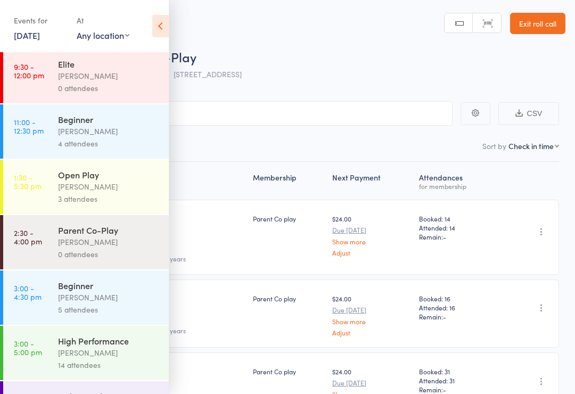
scroll to position [170, 0]
click at [137, 247] on div "[PERSON_NAME]" at bounding box center [109, 241] width 102 height 12
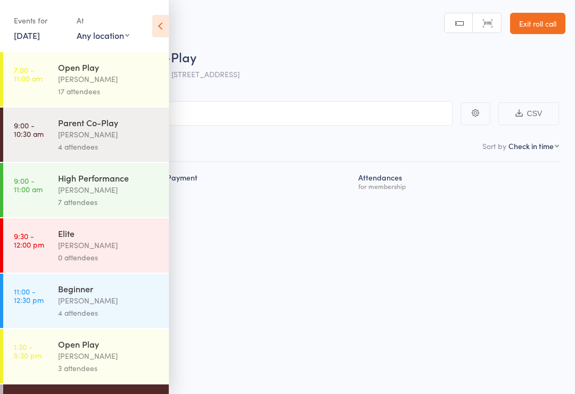
click at [154, 23] on icon at bounding box center [160, 26] width 17 height 22
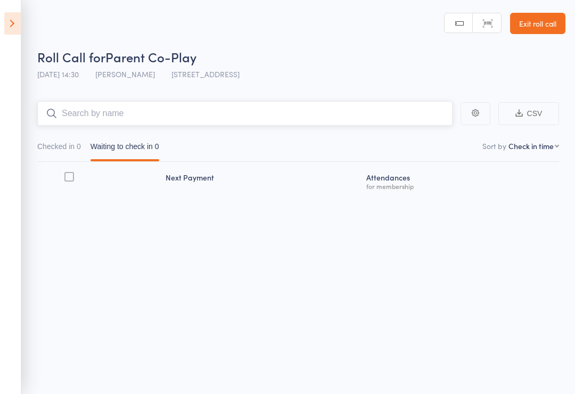
click at [252, 103] on input "search" at bounding box center [244, 113] width 415 height 24
click at [8, 26] on icon at bounding box center [12, 23] width 17 height 22
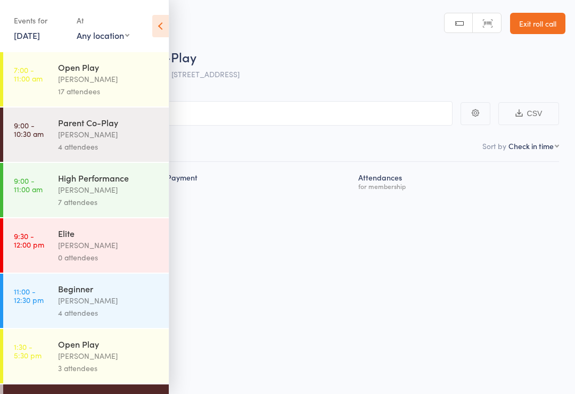
click at [140, 127] on div "Parent Co-Play" at bounding box center [109, 123] width 102 height 12
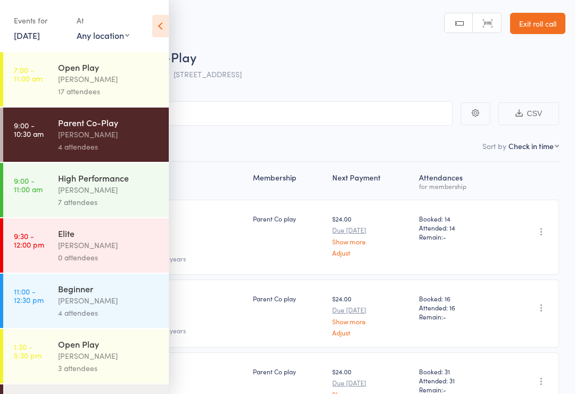
click at [160, 19] on icon at bounding box center [160, 26] width 17 height 22
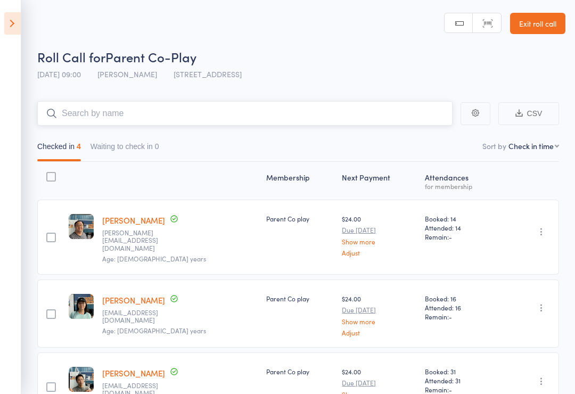
click at [308, 108] on input "search" at bounding box center [244, 113] width 415 height 24
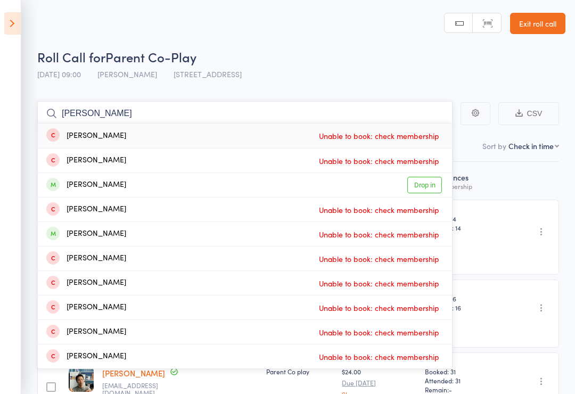
type input "[PERSON_NAME]"
click at [429, 182] on link "Drop in" at bounding box center [424, 185] width 35 height 17
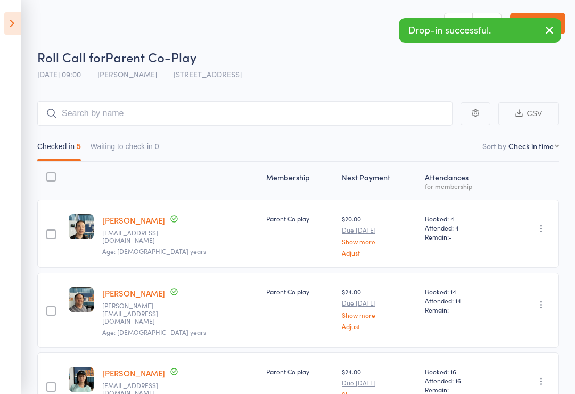
click at [14, 27] on icon at bounding box center [12, 23] width 17 height 22
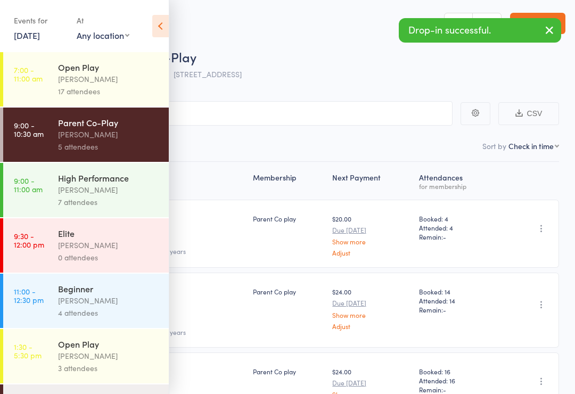
click at [99, 76] on div "[PERSON_NAME]" at bounding box center [109, 79] width 102 height 12
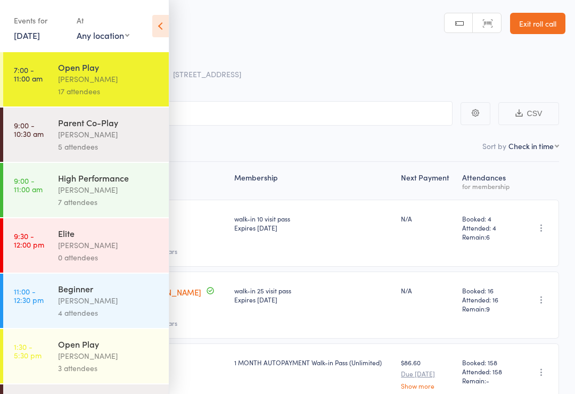
click at [159, 20] on icon at bounding box center [160, 26] width 17 height 22
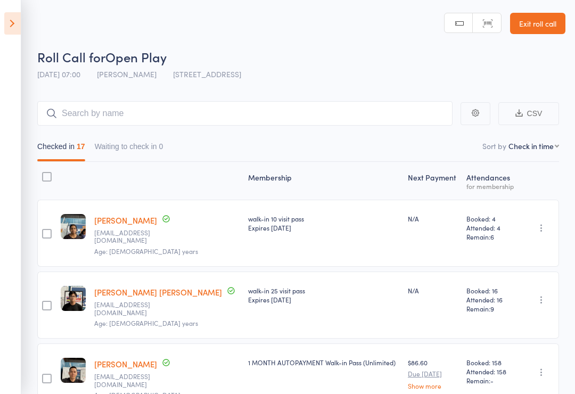
click at [6, 29] on icon at bounding box center [12, 23] width 17 height 22
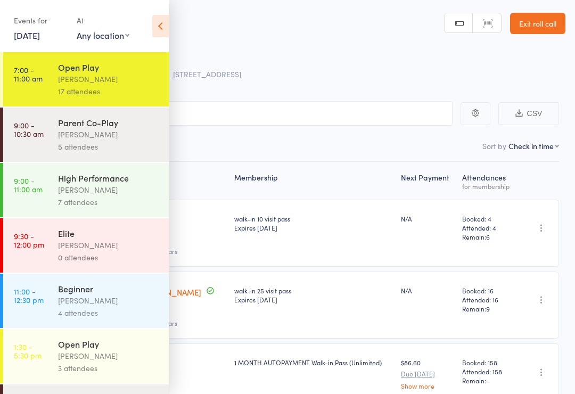
click at [133, 362] on div "[PERSON_NAME]" at bounding box center [109, 356] width 102 height 12
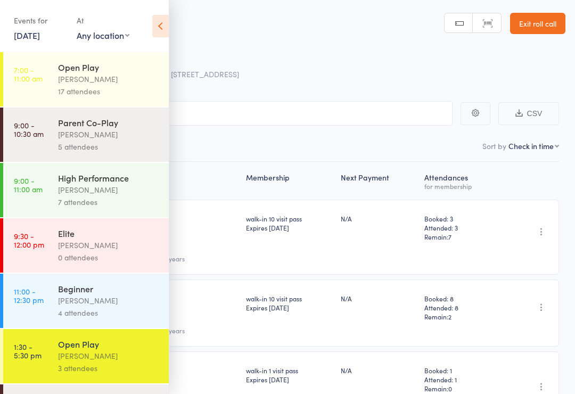
click at [159, 25] on icon at bounding box center [160, 26] width 17 height 22
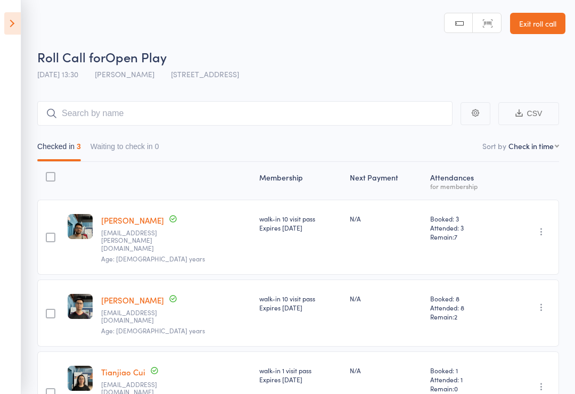
click at [6, 23] on icon at bounding box center [12, 23] width 17 height 22
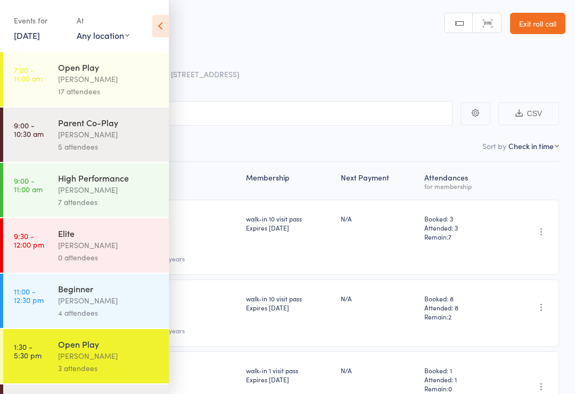
click at [138, 306] on div "[PERSON_NAME]" at bounding box center [109, 300] width 102 height 12
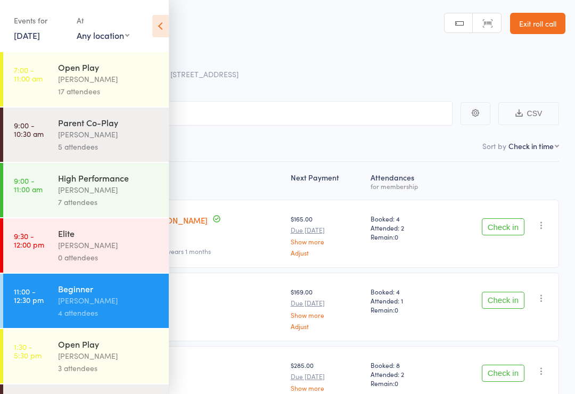
click at [162, 24] on icon at bounding box center [160, 26] width 17 height 22
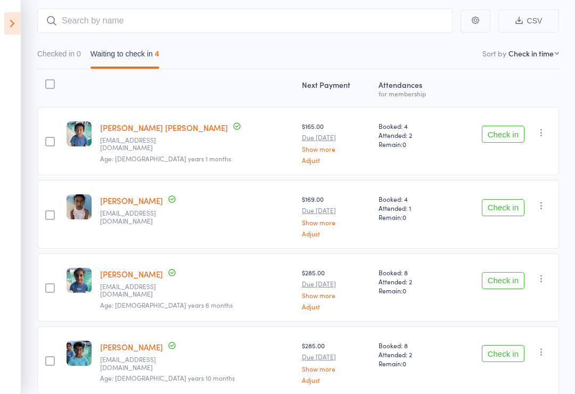
scroll to position [125, 0]
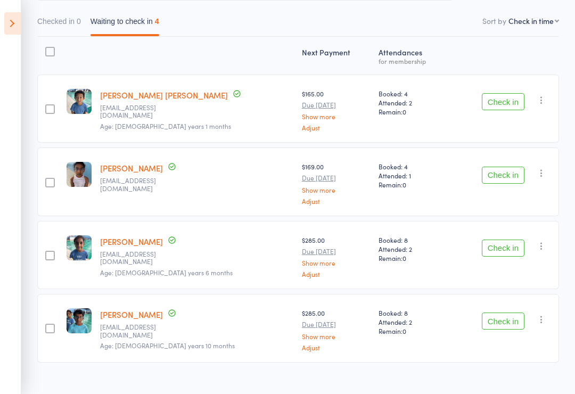
click at [9, 19] on icon at bounding box center [12, 23] width 17 height 22
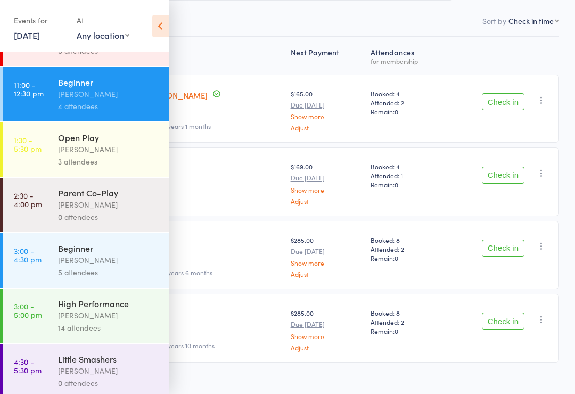
scroll to position [206, 0]
click at [129, 322] on div "[PERSON_NAME]" at bounding box center [109, 316] width 102 height 12
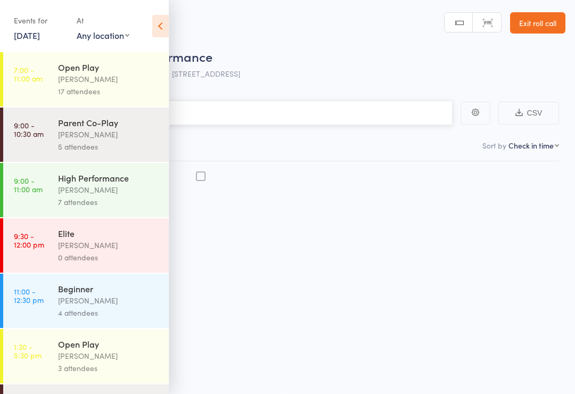
scroll to position [2, 0]
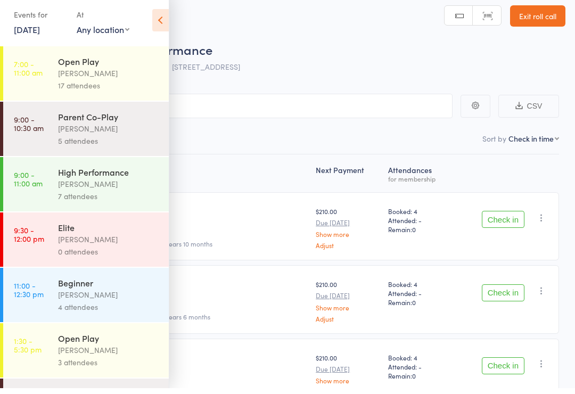
click at [161, 24] on icon at bounding box center [160, 26] width 17 height 22
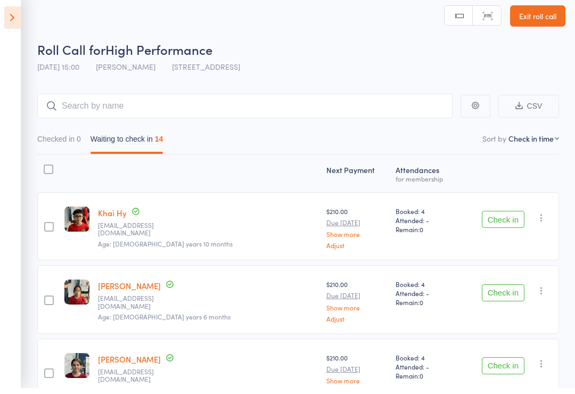
scroll to position [7, 0]
click at [8, 20] on icon at bounding box center [12, 23] width 17 height 22
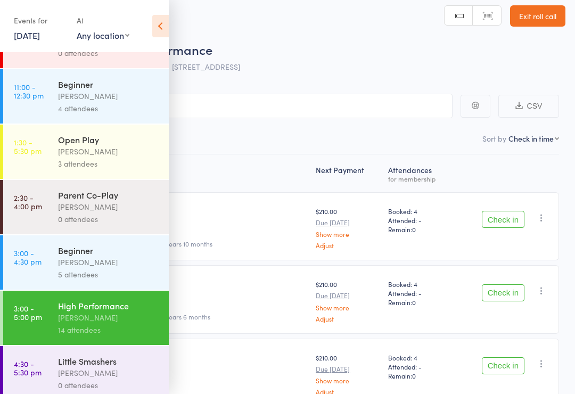
scroll to position [205, 0]
click at [166, 25] on icon at bounding box center [160, 26] width 17 height 22
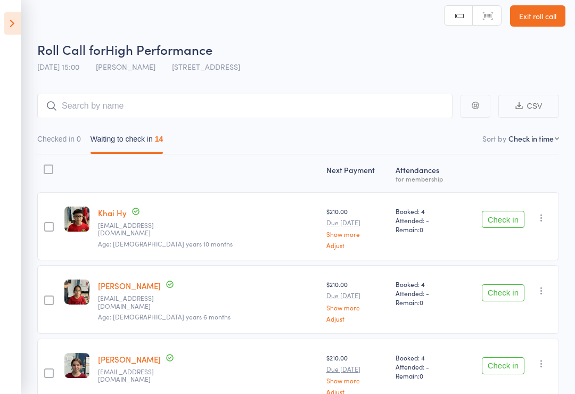
click at [18, 26] on icon at bounding box center [12, 23] width 17 height 22
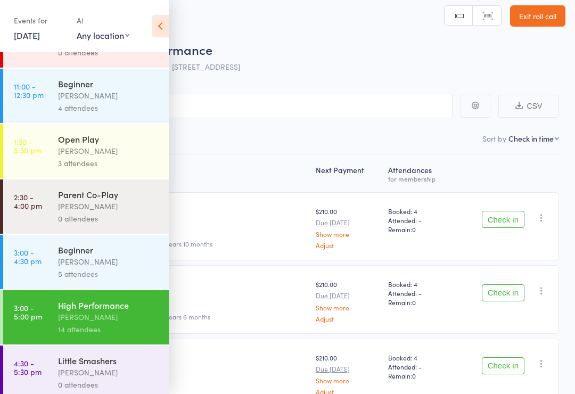
click at [120, 268] on div "[PERSON_NAME]" at bounding box center [109, 262] width 102 height 12
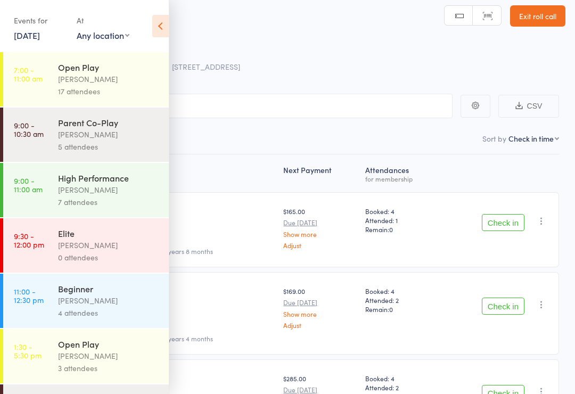
click at [154, 29] on icon at bounding box center [160, 26] width 17 height 22
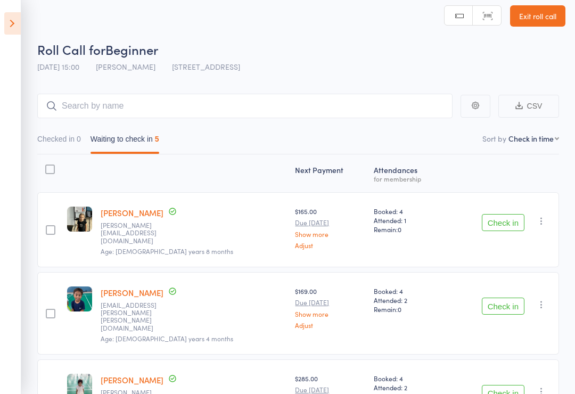
click at [9, 21] on icon at bounding box center [12, 23] width 17 height 22
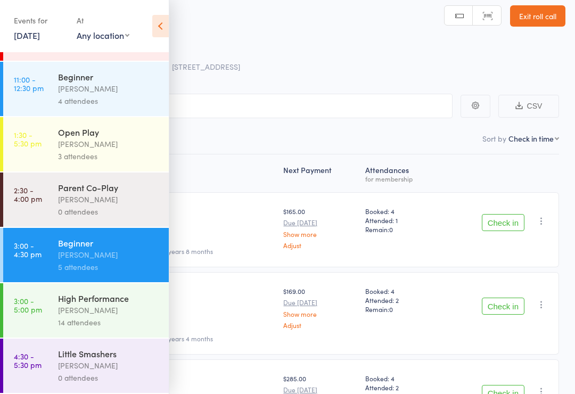
scroll to position [211, 0]
click at [137, 261] on div "[PERSON_NAME]" at bounding box center [109, 255] width 102 height 12
click at [134, 258] on div "[PERSON_NAME]" at bounding box center [109, 255] width 102 height 12
click at [165, 23] on icon at bounding box center [160, 26] width 17 height 22
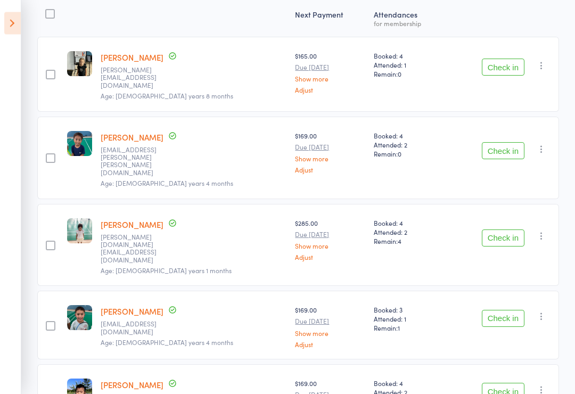
scroll to position [198, 0]
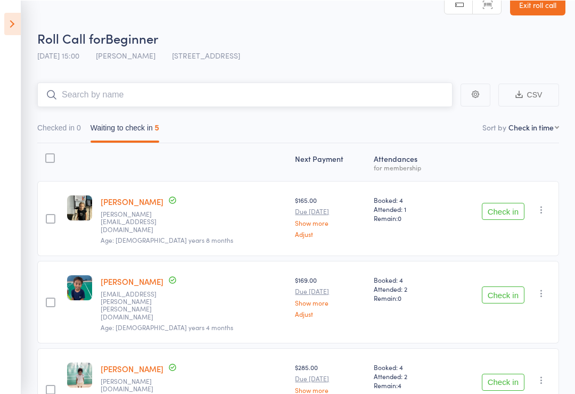
click at [352, 101] on input "search" at bounding box center [244, 94] width 415 height 24
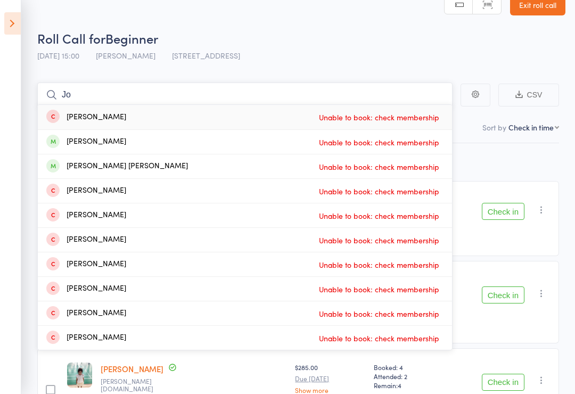
type input "J"
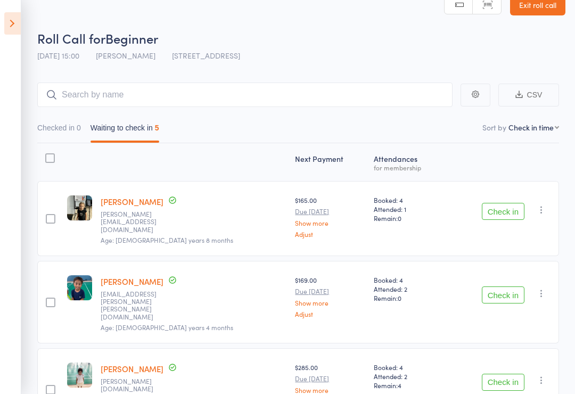
click at [7, 19] on icon at bounding box center [12, 23] width 17 height 22
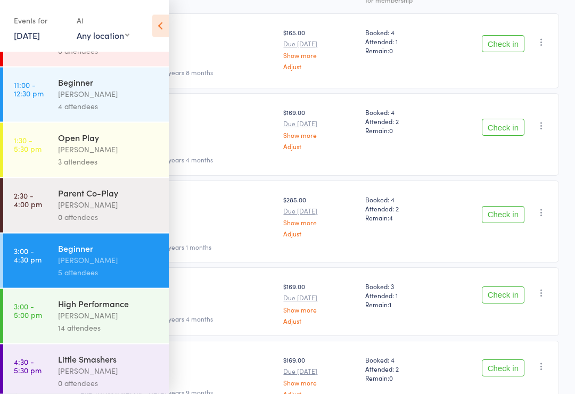
scroll to position [198, 0]
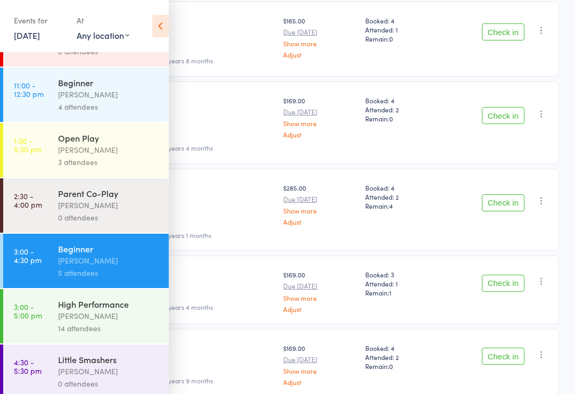
click at [138, 88] on div "Beginner" at bounding box center [109, 83] width 102 height 12
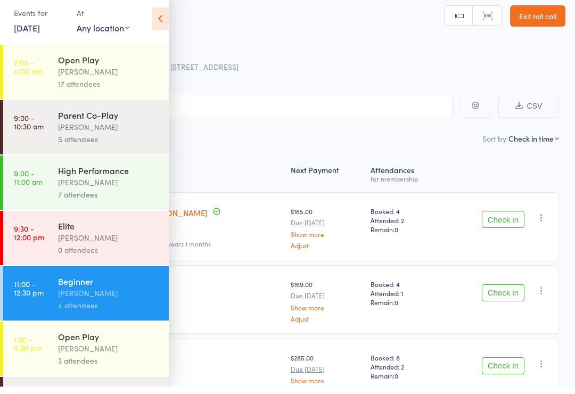
click at [153, 18] on icon at bounding box center [160, 26] width 17 height 22
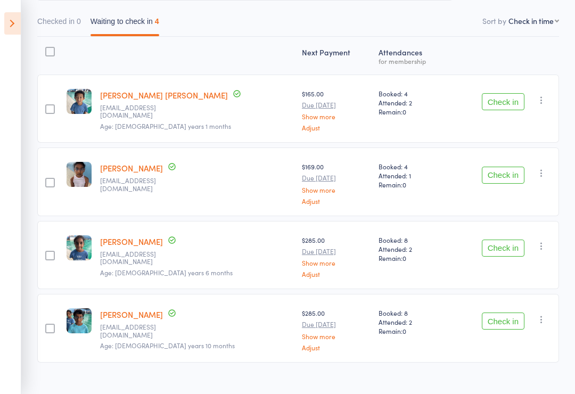
click at [506, 324] on button "Check in" at bounding box center [503, 321] width 43 height 17
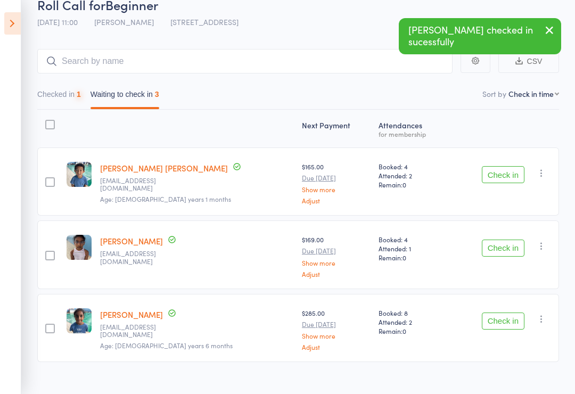
click at [512, 250] on button "Check in" at bounding box center [503, 248] width 43 height 17
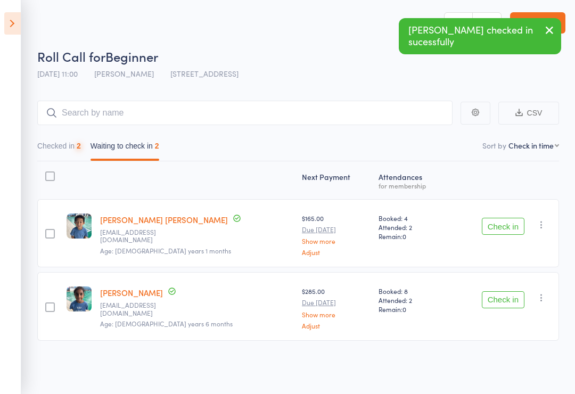
scroll to position [7, 0]
click at [511, 219] on button "Check in" at bounding box center [503, 226] width 43 height 17
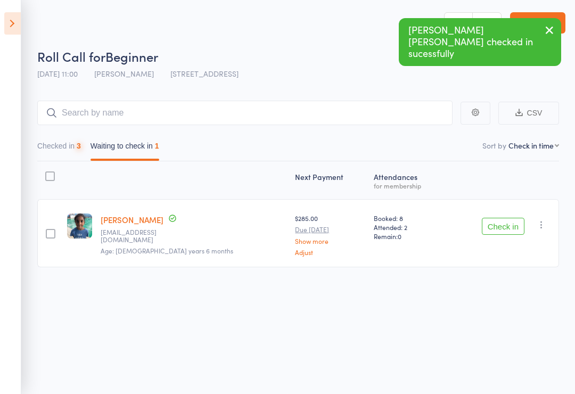
click at [510, 218] on button "Check in" at bounding box center [503, 226] width 43 height 17
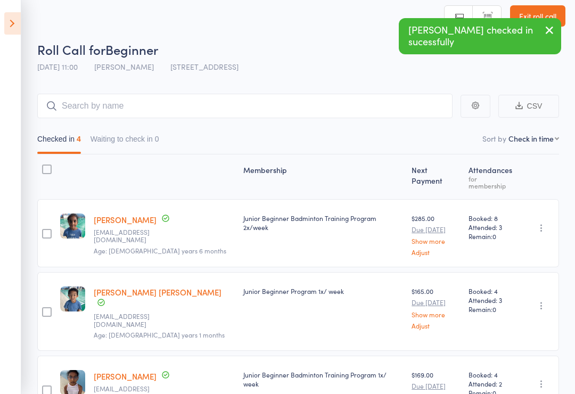
click at [13, 28] on icon at bounding box center [12, 23] width 17 height 22
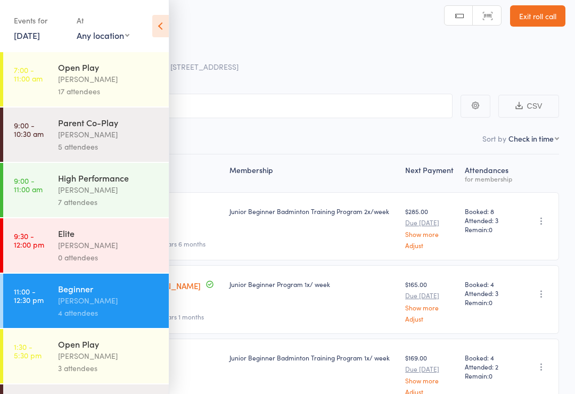
click at [133, 63] on div "Open Play" at bounding box center [109, 67] width 102 height 12
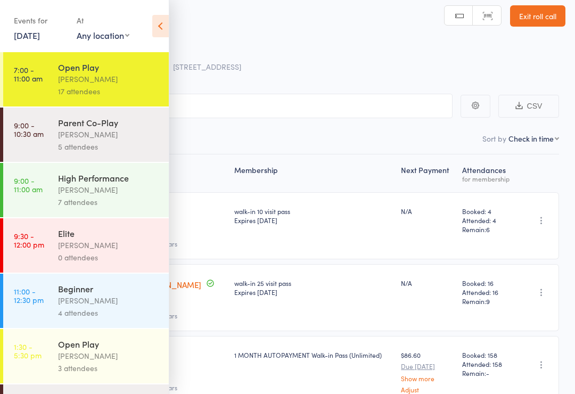
click at [163, 24] on icon at bounding box center [160, 26] width 17 height 22
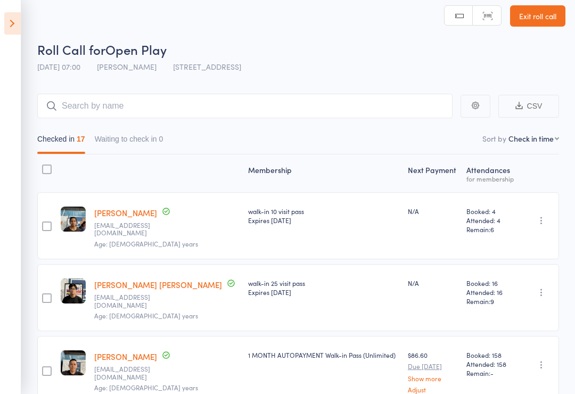
click at [20, 19] on icon at bounding box center [12, 23] width 17 height 22
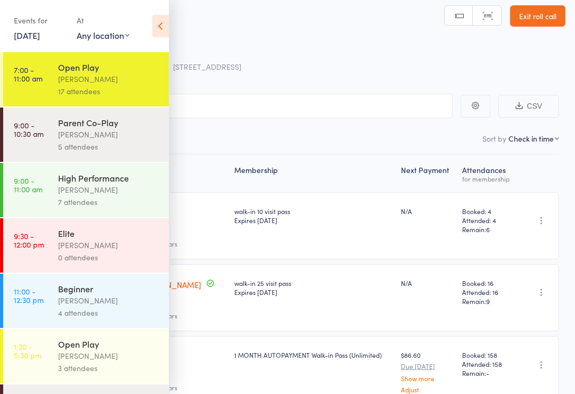
click at [109, 368] on div "3 attendees" at bounding box center [109, 368] width 102 height 12
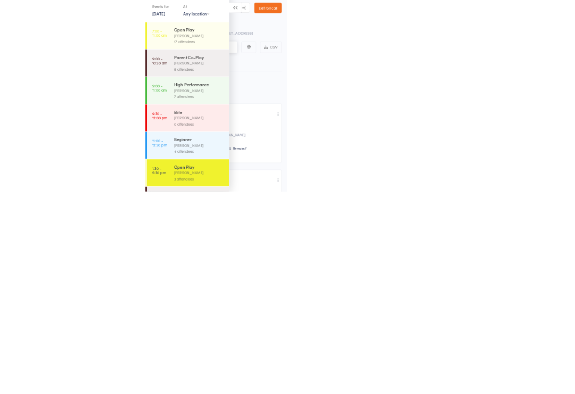
scroll to position [7, 0]
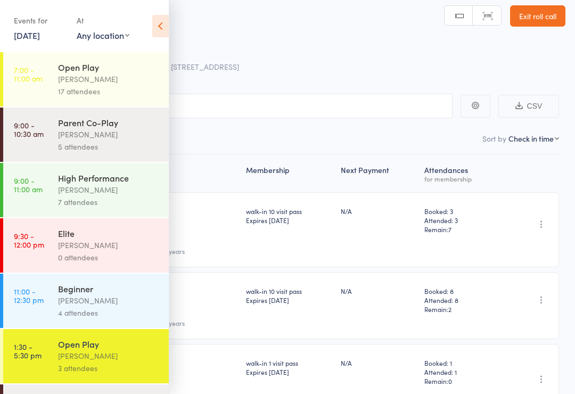
click at [132, 72] on div "Open Play" at bounding box center [109, 67] width 102 height 12
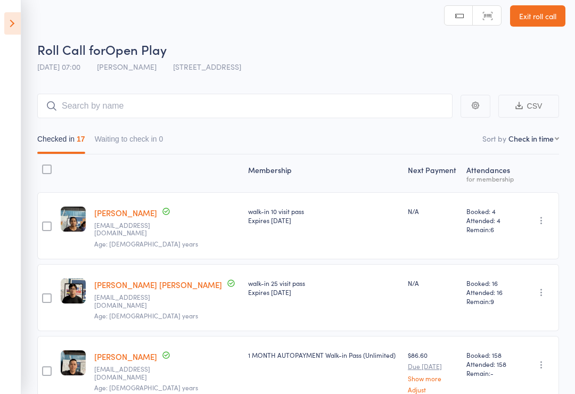
click at [380, 117] on input "search" at bounding box center [244, 106] width 415 height 24
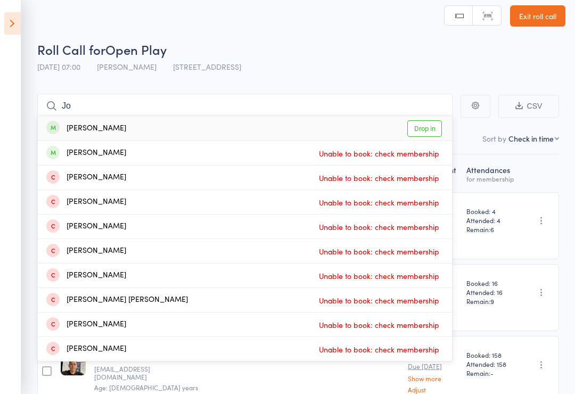
type input "Jo"
click at [437, 129] on link "Drop in" at bounding box center [424, 128] width 35 height 17
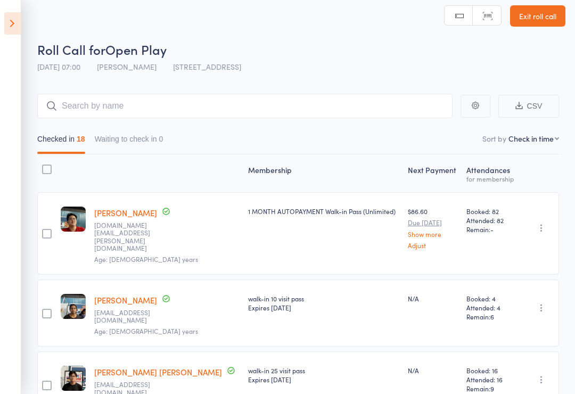
click at [17, 18] on icon at bounding box center [12, 23] width 17 height 22
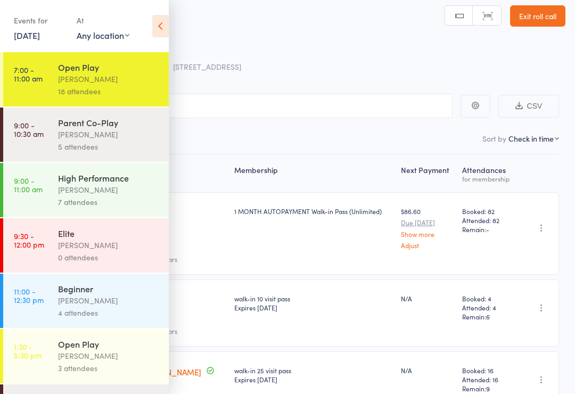
click at [120, 302] on div "[PERSON_NAME]" at bounding box center [109, 300] width 102 height 12
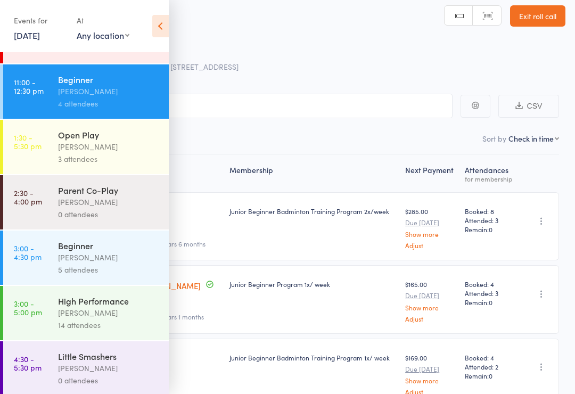
scroll to position [210, 0]
click at [128, 263] on div "[PERSON_NAME]" at bounding box center [109, 257] width 102 height 12
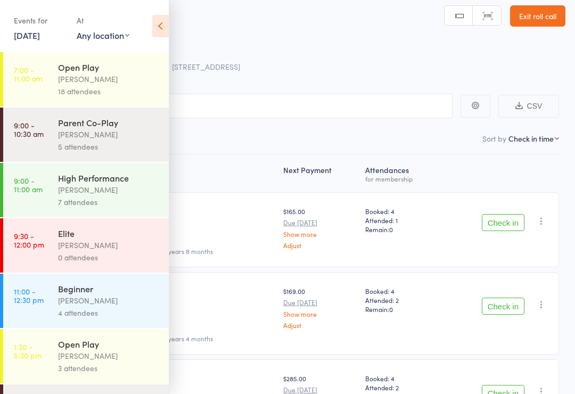
click at [124, 301] on div "[PERSON_NAME]" at bounding box center [109, 300] width 102 height 12
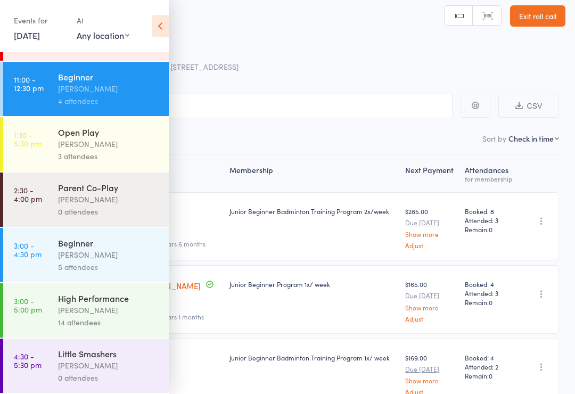
scroll to position [223, 0]
click at [132, 249] on div "[PERSON_NAME]" at bounding box center [109, 255] width 102 height 12
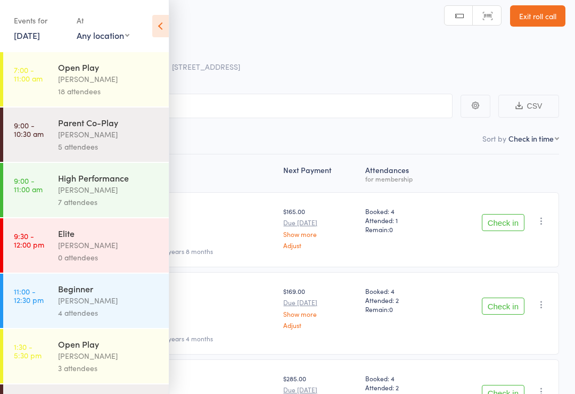
click at [167, 20] on icon at bounding box center [160, 26] width 17 height 22
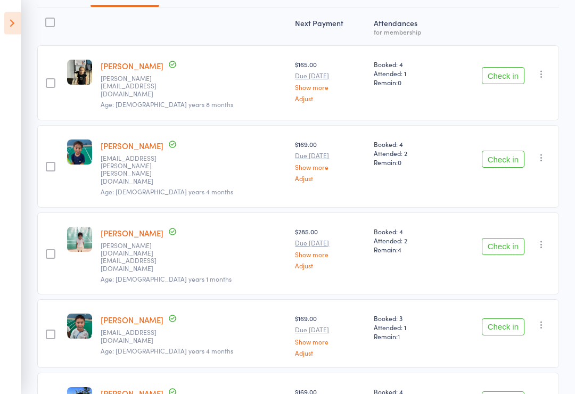
scroll to position [167, 0]
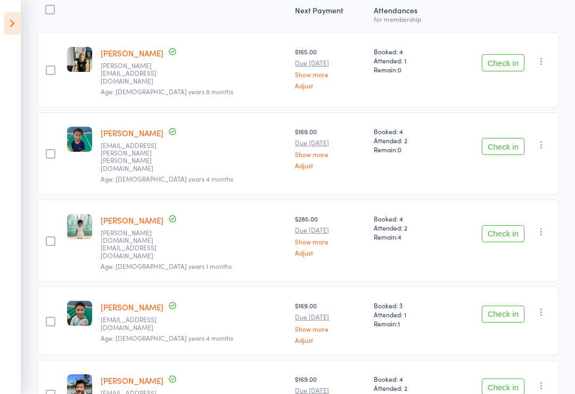
click at [13, 24] on icon at bounding box center [12, 23] width 17 height 22
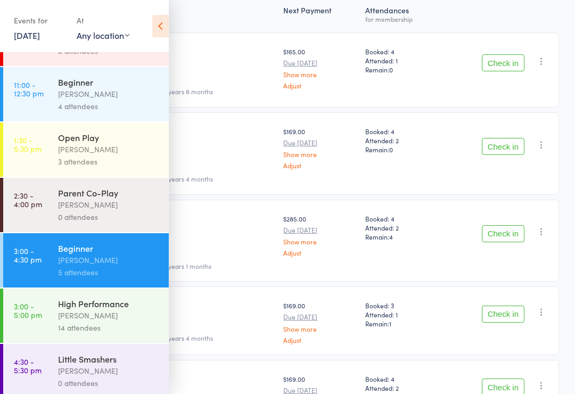
scroll to position [206, 0]
click at [51, 330] on link "3:00 - 5:00 pm High Performance [PERSON_NAME] 14 attendees" at bounding box center [86, 316] width 166 height 54
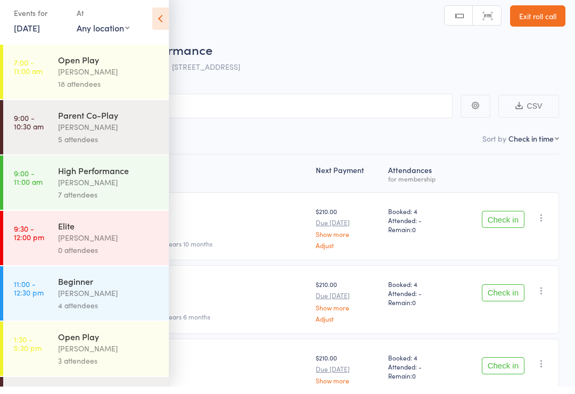
click at [165, 20] on icon at bounding box center [160, 26] width 17 height 22
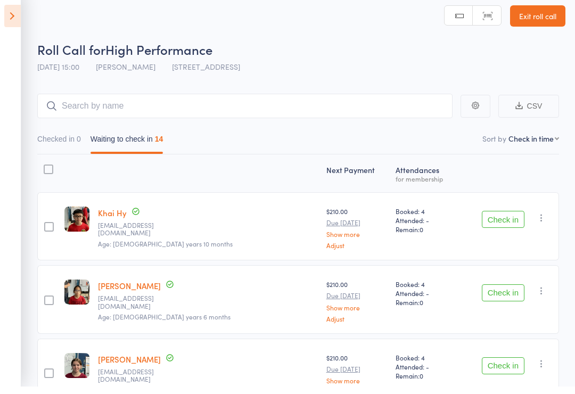
scroll to position [7, 0]
click at [502, 224] on button "Check in" at bounding box center [503, 219] width 43 height 17
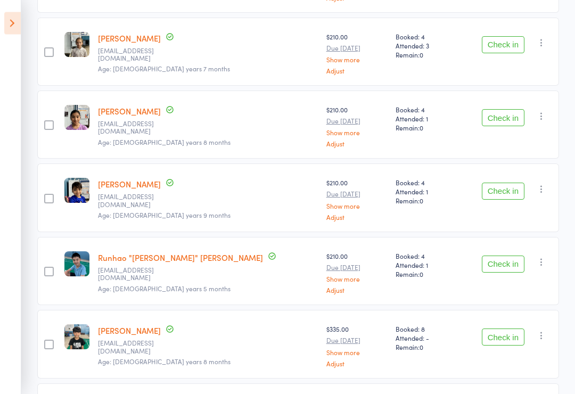
scroll to position [475, 0]
click at [510, 337] on button "Check in" at bounding box center [503, 336] width 43 height 17
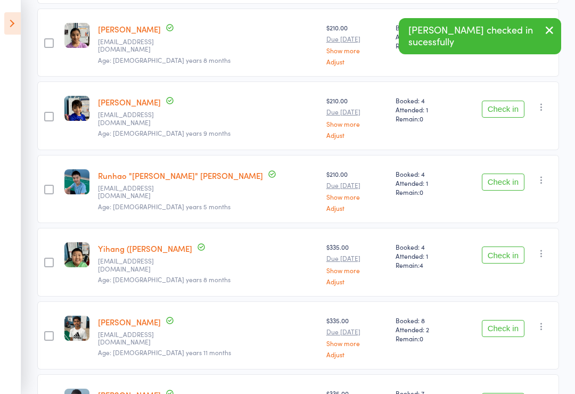
scroll to position [567, 0]
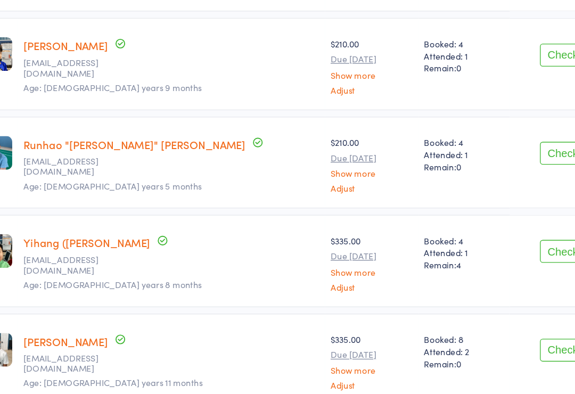
click at [482, 163] on button "Check in" at bounding box center [503, 171] width 43 height 17
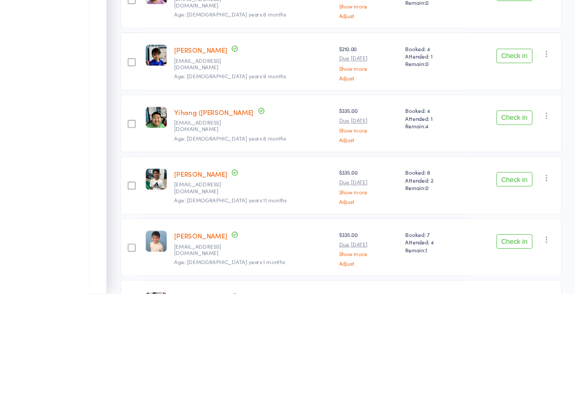
scroll to position [636, 0]
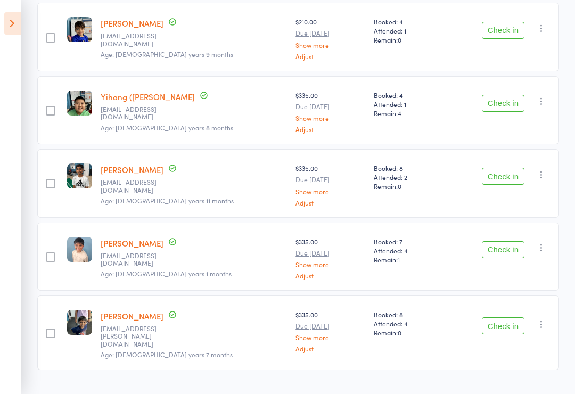
click at [512, 96] on button "Check in" at bounding box center [503, 103] width 43 height 17
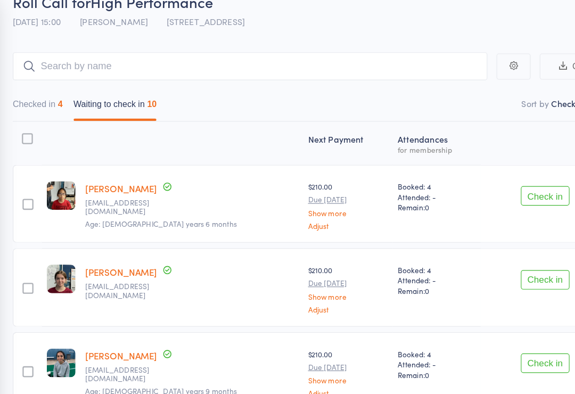
scroll to position [55, 0]
click at [482, 170] on button "Check in" at bounding box center [503, 171] width 43 height 17
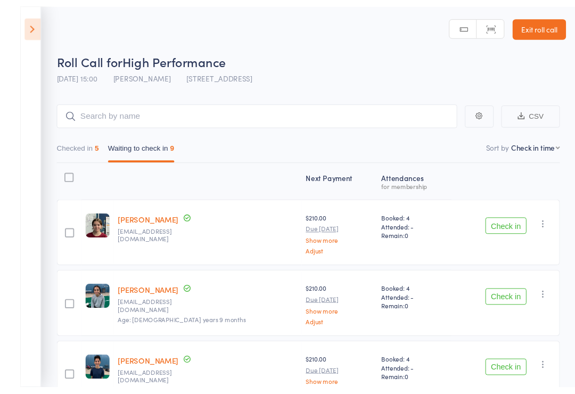
scroll to position [35, 0]
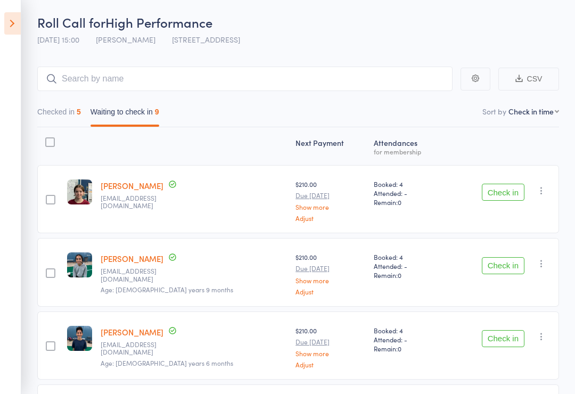
click at [12, 24] on icon at bounding box center [12, 23] width 17 height 22
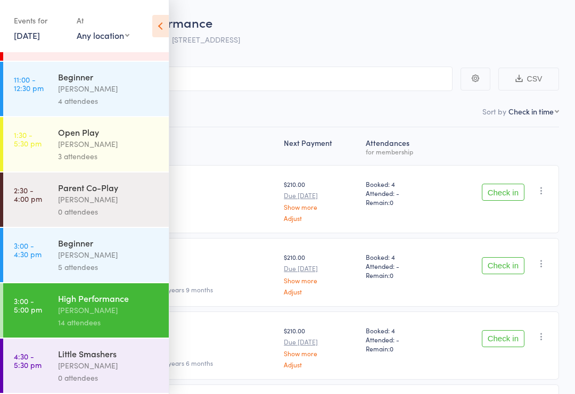
scroll to position [223, 0]
click at [46, 262] on link "3:00 - 4:30 pm Beginner [PERSON_NAME] 5 attendees" at bounding box center [86, 255] width 166 height 54
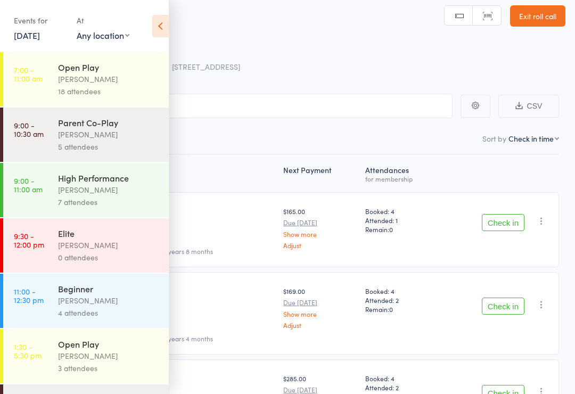
click at [161, 27] on icon at bounding box center [160, 26] width 17 height 22
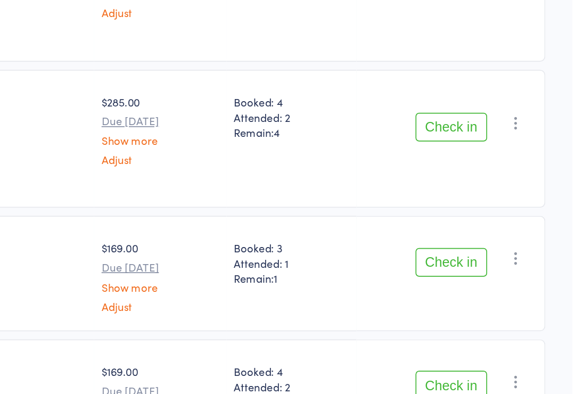
scroll to position [176, 1]
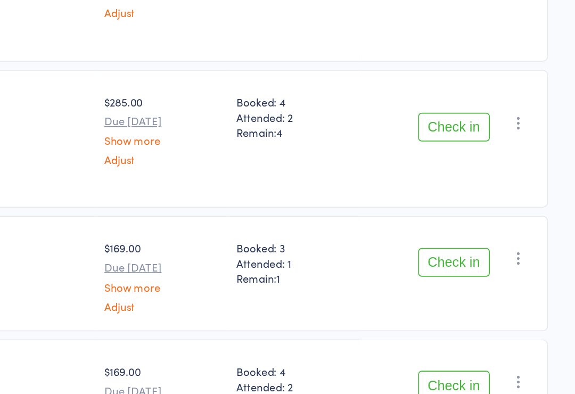
click at [482, 297] on button "Check in" at bounding box center [503, 305] width 43 height 17
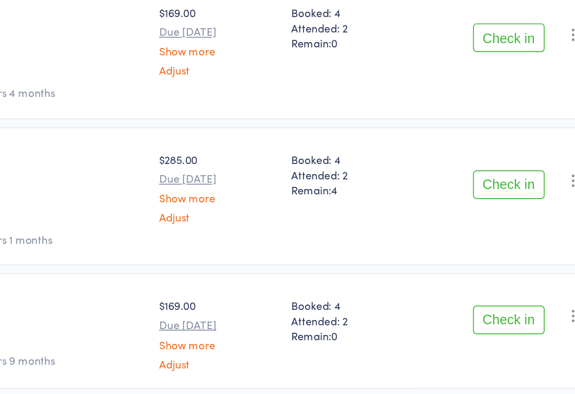
click at [482, 331] on button "Check in" at bounding box center [503, 339] width 43 height 17
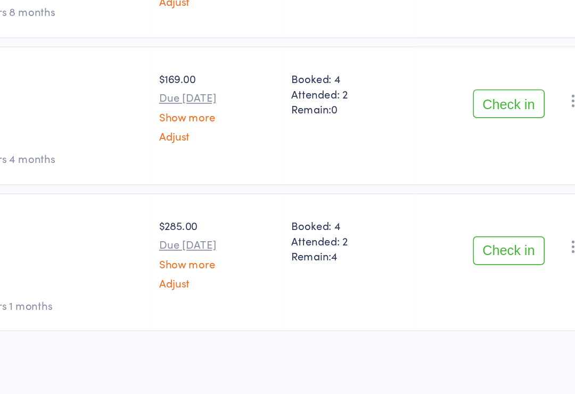
scroll to position [69, 0]
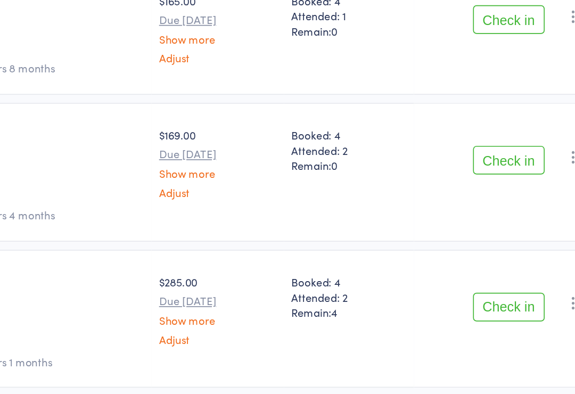
click at [482, 324] on button "Check in" at bounding box center [503, 332] width 43 height 17
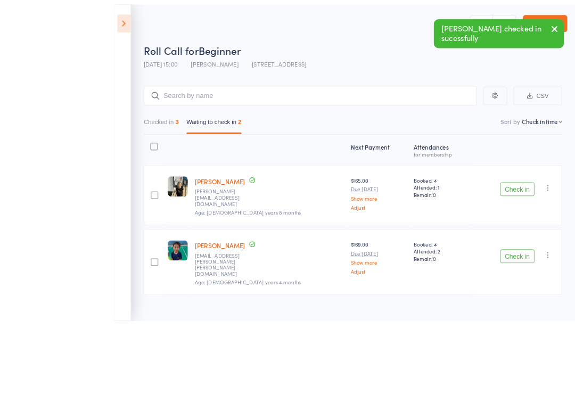
scroll to position [7, 0]
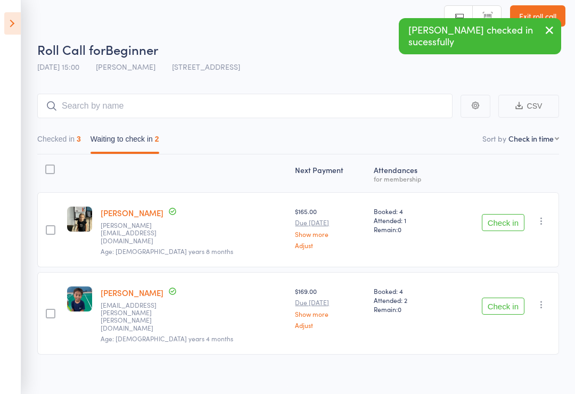
click at [15, 19] on icon at bounding box center [12, 23] width 17 height 22
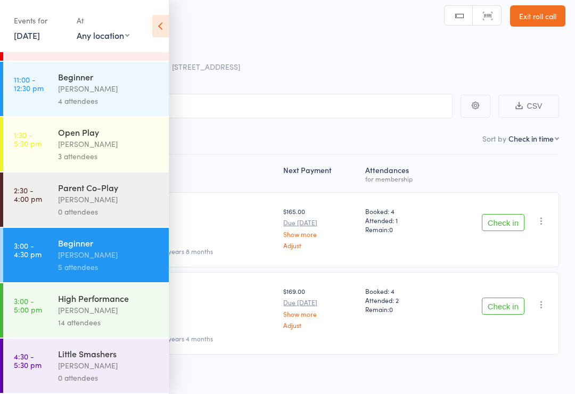
scroll to position [223, 0]
click at [118, 298] on div "High Performance" at bounding box center [109, 298] width 102 height 12
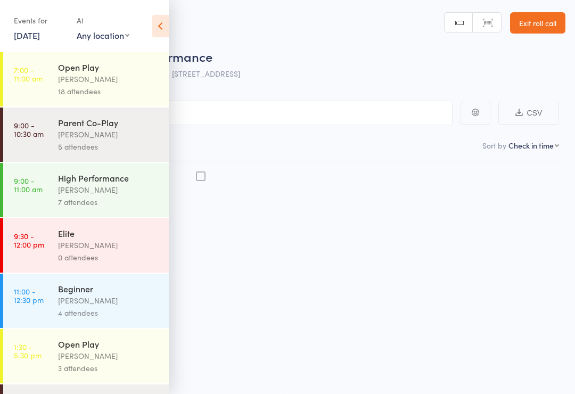
click at [125, 294] on div "Beginner" at bounding box center [109, 289] width 102 height 12
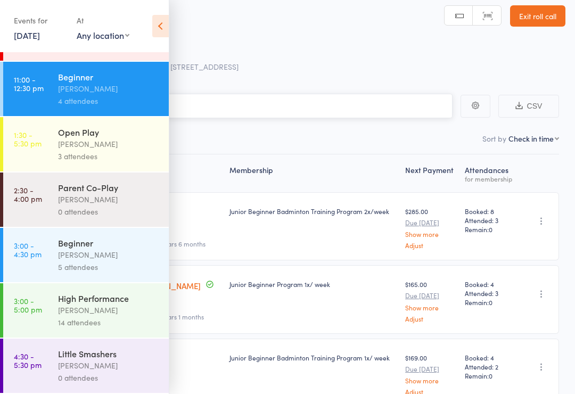
scroll to position [223, 0]
click at [110, 307] on div "[PERSON_NAME]" at bounding box center [109, 310] width 102 height 12
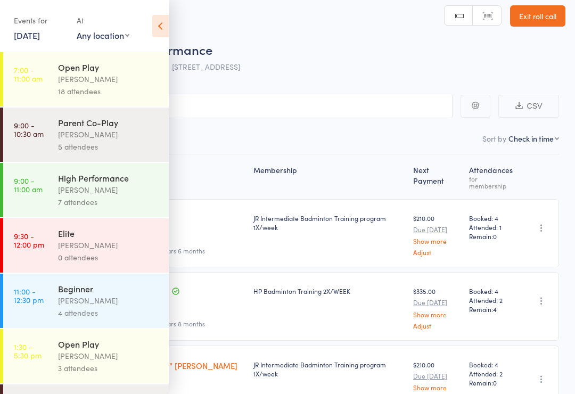
click at [162, 20] on icon at bounding box center [160, 26] width 17 height 22
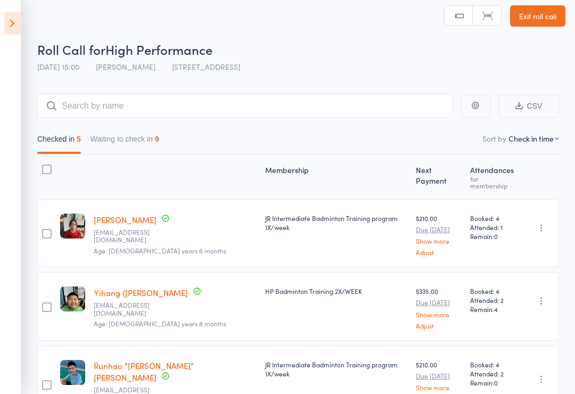
click at [128, 138] on button "Waiting to check in 9" at bounding box center [125, 141] width 69 height 24
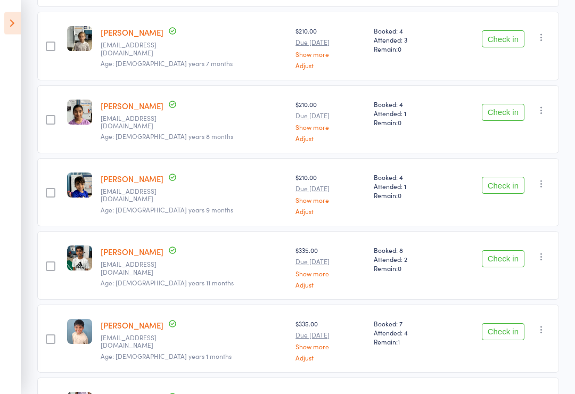
scroll to position [407, 0]
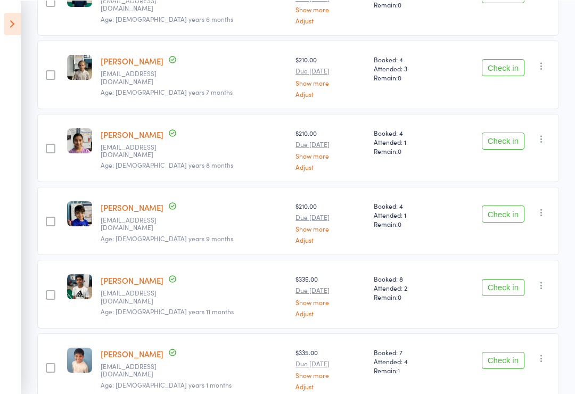
click at [501, 69] on button "Check in" at bounding box center [503, 67] width 43 height 17
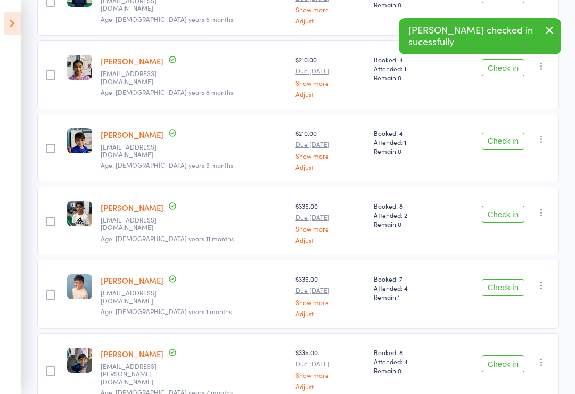
click at [507, 68] on button "Check in" at bounding box center [503, 67] width 43 height 17
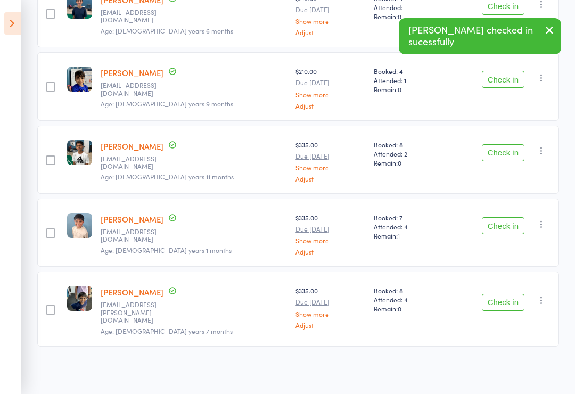
scroll to position [344, 0]
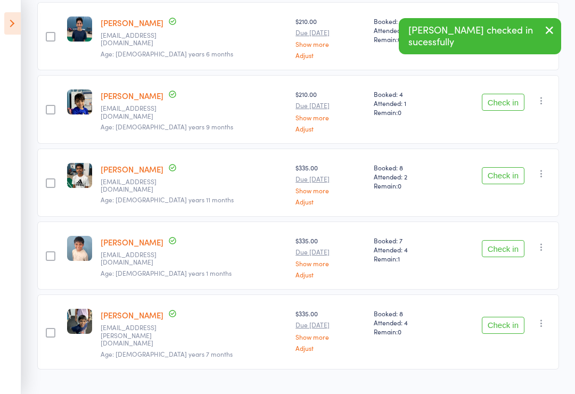
click at [19, 29] on icon at bounding box center [12, 23] width 17 height 22
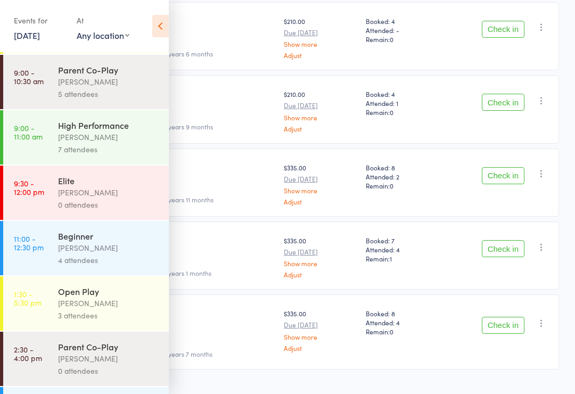
scroll to position [176, 0]
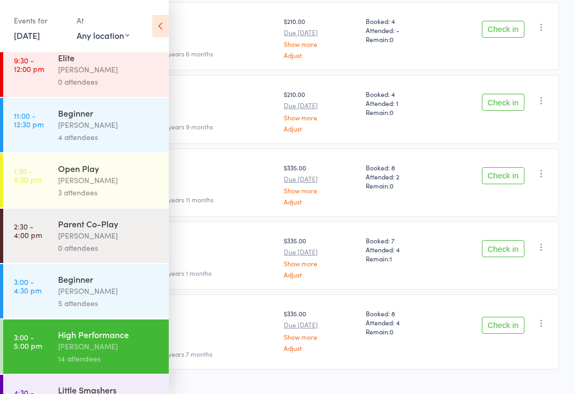
click at [127, 306] on div "5 attendees" at bounding box center [109, 303] width 102 height 12
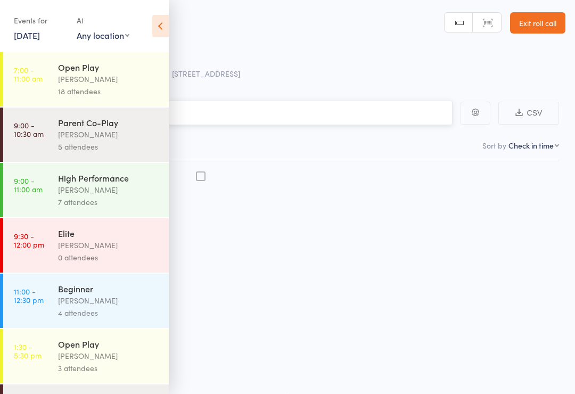
scroll to position [3, 0]
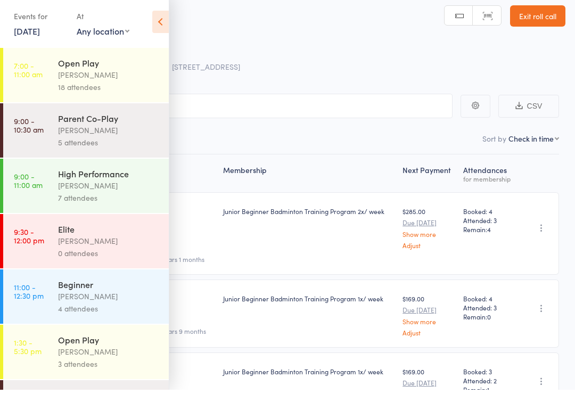
click at [168, 15] on icon at bounding box center [160, 26] width 17 height 22
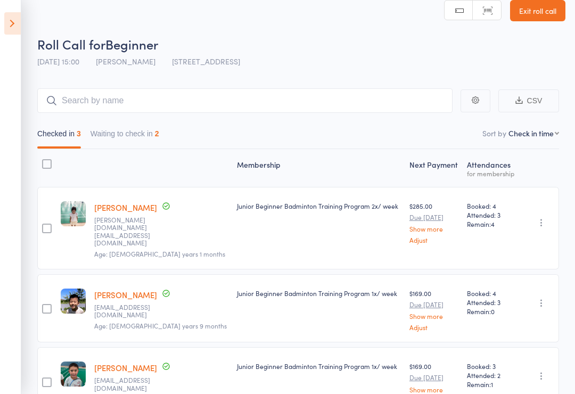
scroll to position [52, 0]
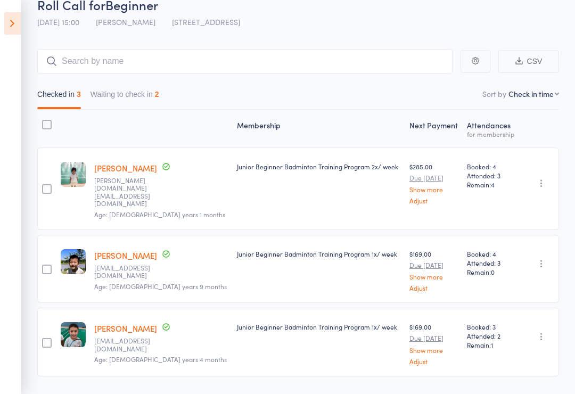
click at [159, 92] on button "Waiting to check in 2" at bounding box center [125, 97] width 69 height 24
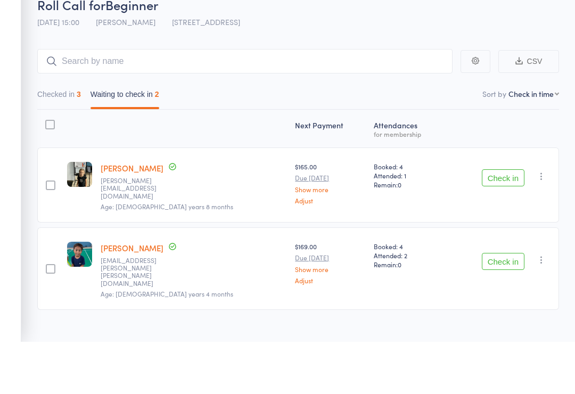
scroll to position [7, 0]
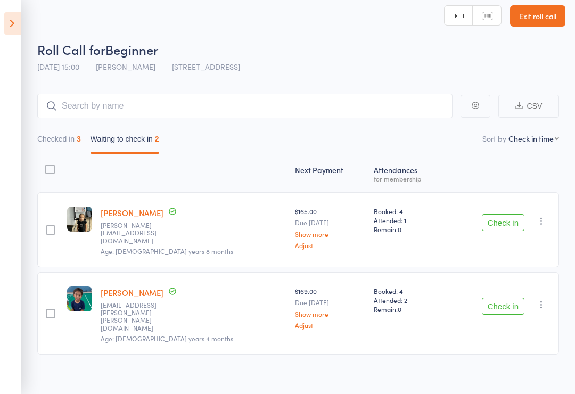
click at [504, 222] on button "Check in" at bounding box center [503, 222] width 43 height 17
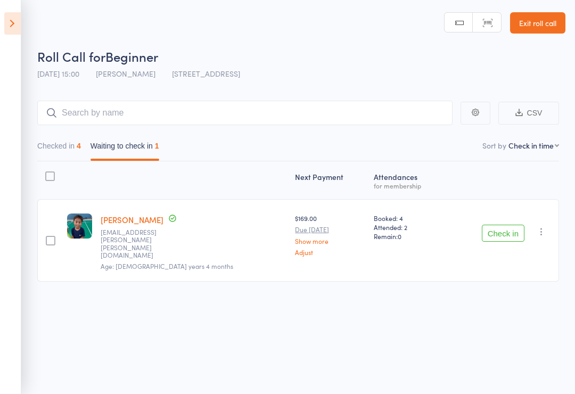
click at [20, 21] on icon at bounding box center [12, 23] width 17 height 22
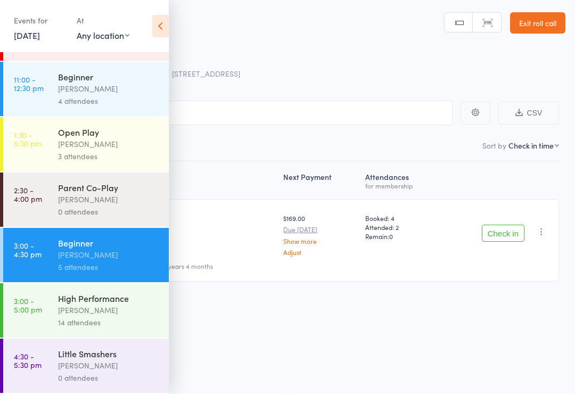
scroll to position [223, 0]
click at [71, 314] on div "[PERSON_NAME]" at bounding box center [109, 310] width 102 height 12
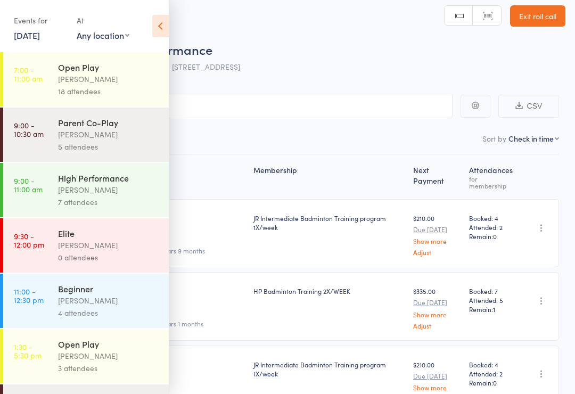
click at [161, 24] on icon at bounding box center [160, 26] width 17 height 22
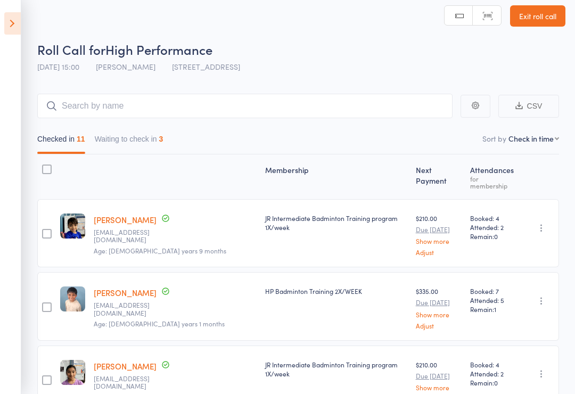
click at [147, 144] on button "Waiting to check in 3" at bounding box center [129, 141] width 69 height 24
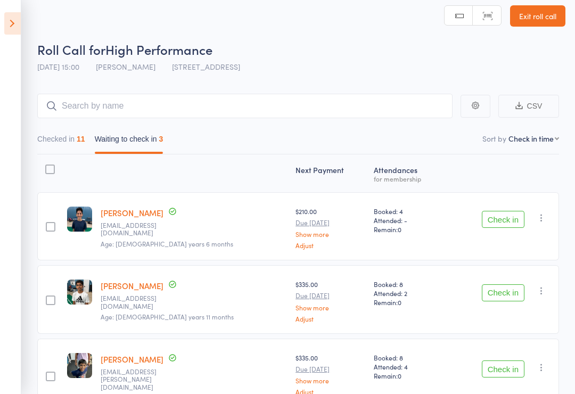
click at [20, 13] on icon at bounding box center [12, 23] width 17 height 22
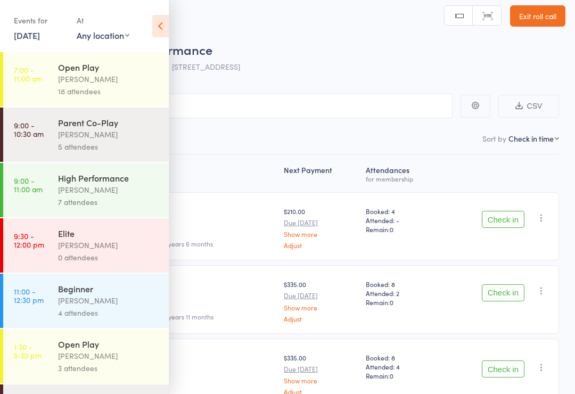
click at [91, 370] on div "3 attendees" at bounding box center [109, 368] width 102 height 12
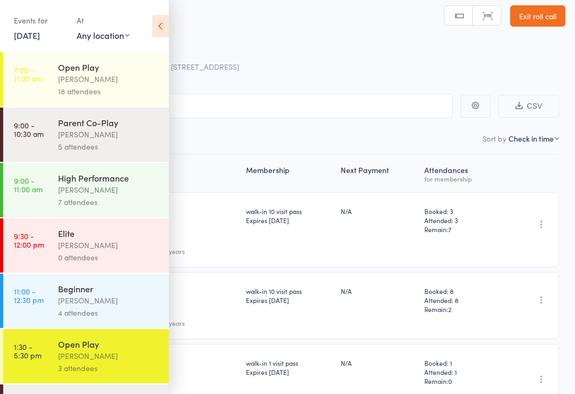
click at [55, 315] on link "11:00 - 12:30 pm Beginner [PERSON_NAME] 4 attendees" at bounding box center [86, 301] width 166 height 54
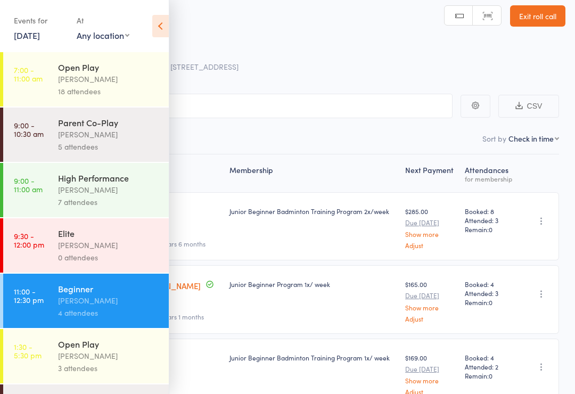
click at [155, 29] on icon at bounding box center [160, 26] width 17 height 22
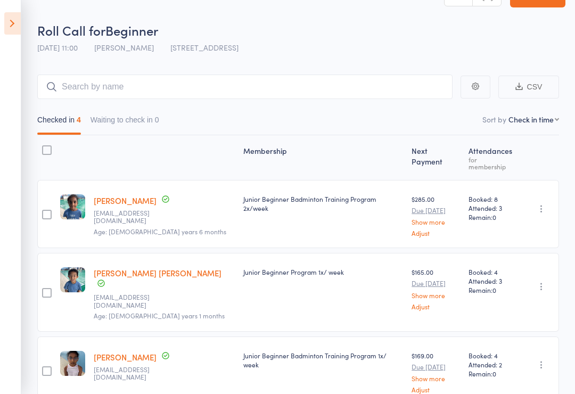
scroll to position [125, 0]
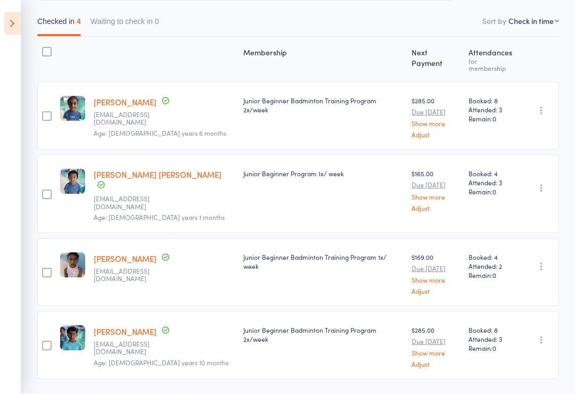
click at [19, 23] on icon at bounding box center [12, 23] width 17 height 22
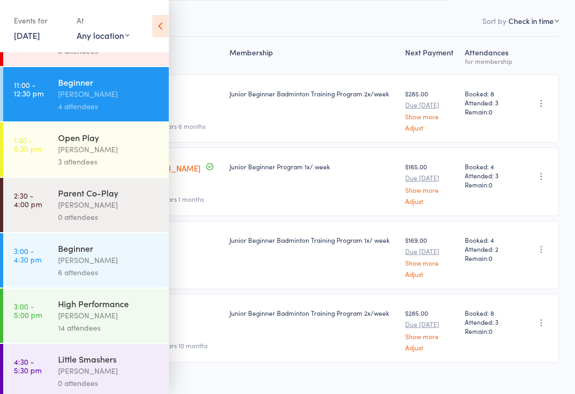
scroll to position [206, 0]
click at [95, 267] on div "[PERSON_NAME]" at bounding box center [109, 261] width 102 height 12
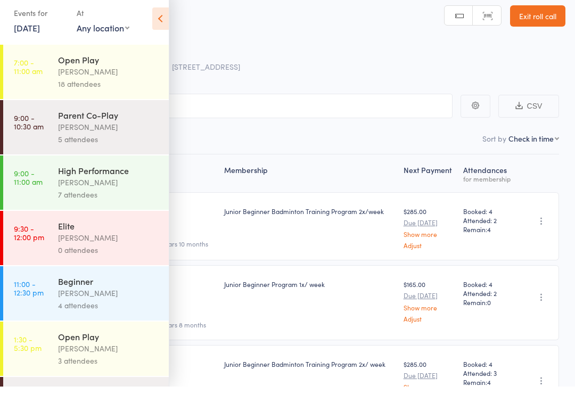
click at [168, 19] on icon at bounding box center [160, 26] width 17 height 22
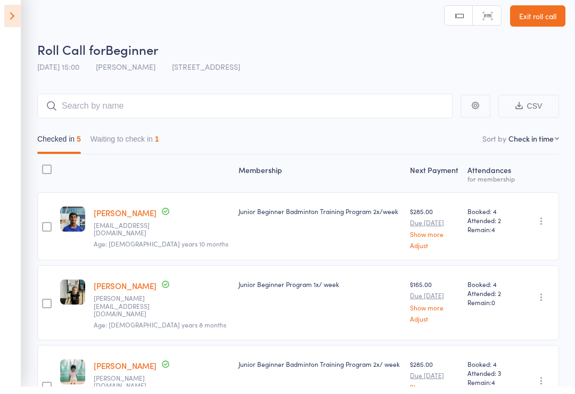
scroll to position [7, 0]
click at [137, 146] on button "Waiting to check in 1" at bounding box center [125, 141] width 69 height 24
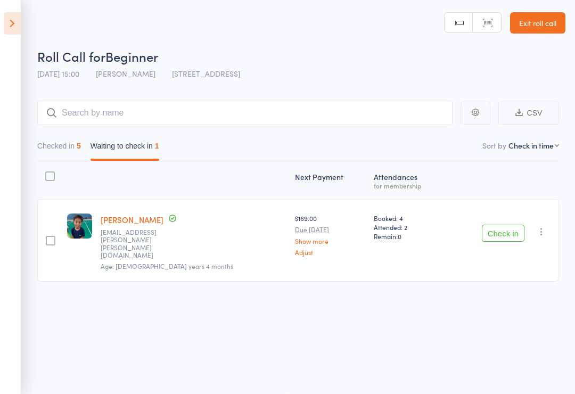
click at [5, 25] on icon at bounding box center [12, 23] width 17 height 22
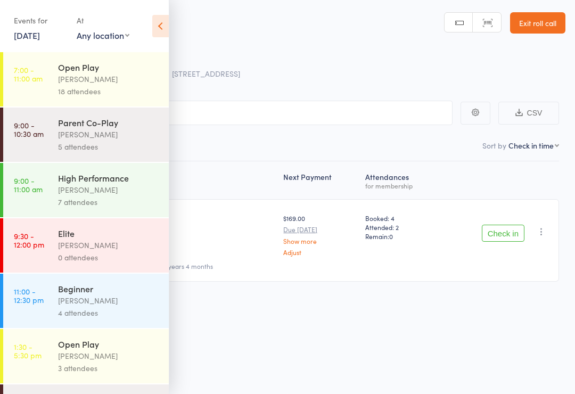
click at [116, 294] on div "Beginner" at bounding box center [109, 289] width 102 height 12
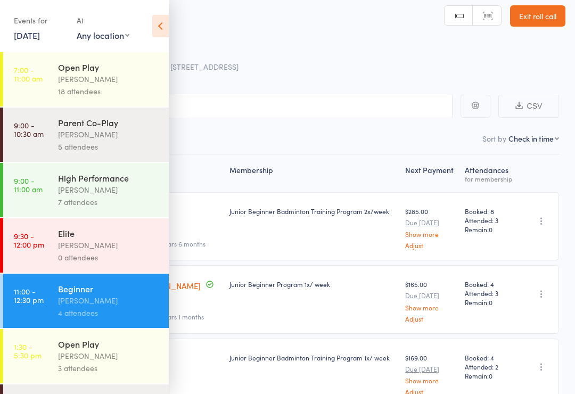
click at [154, 25] on icon at bounding box center [160, 26] width 17 height 22
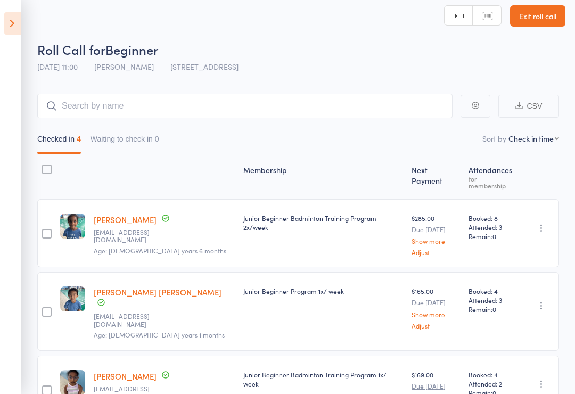
click at [19, 33] on icon at bounding box center [12, 23] width 17 height 22
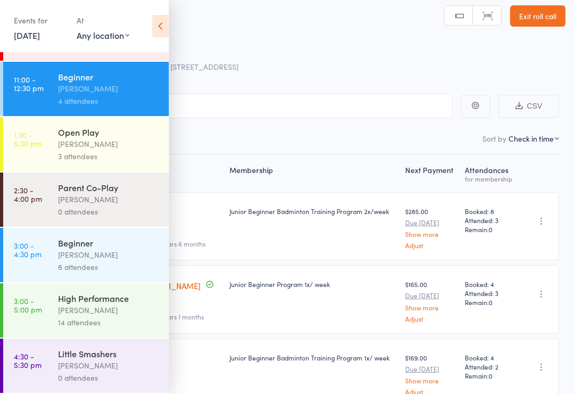
scroll to position [223, 0]
click at [121, 317] on div "14 attendees" at bounding box center [109, 322] width 102 height 12
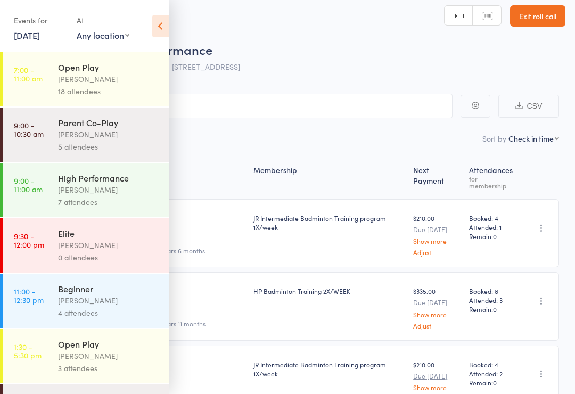
click at [166, 31] on icon at bounding box center [160, 26] width 17 height 22
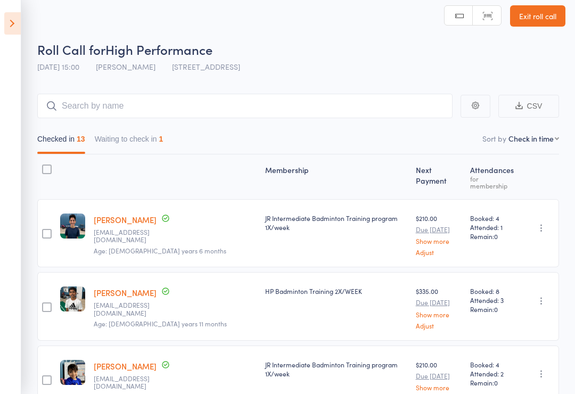
click at [146, 146] on button "Waiting to check in 1" at bounding box center [129, 141] width 69 height 24
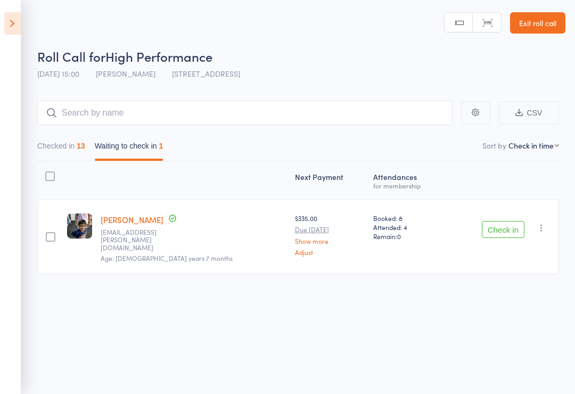
click at [15, 22] on icon at bounding box center [12, 23] width 17 height 22
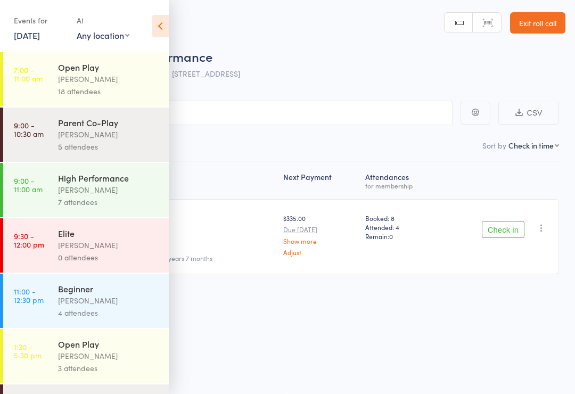
click at [35, 37] on link "[DATE]" at bounding box center [27, 35] width 26 height 12
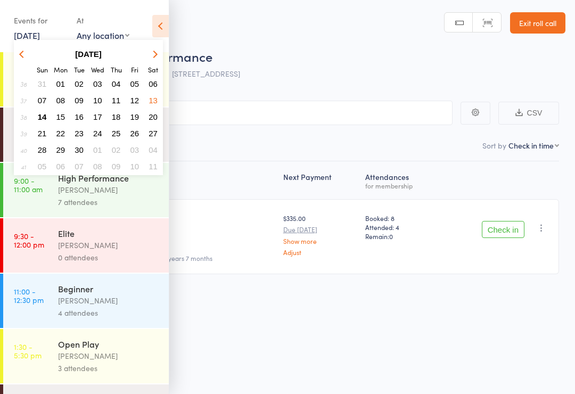
click at [44, 101] on span "07" at bounding box center [42, 100] width 9 height 9
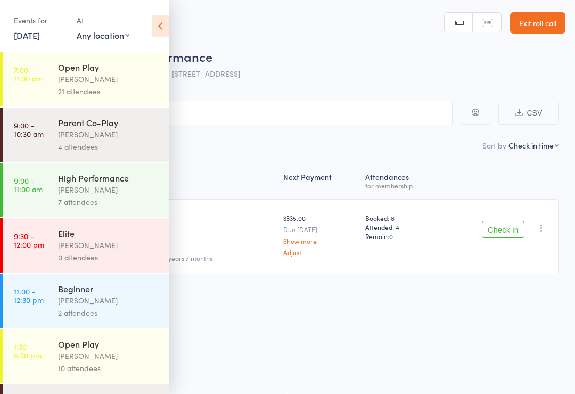
click at [113, 350] on div "Open Play" at bounding box center [109, 344] width 102 height 12
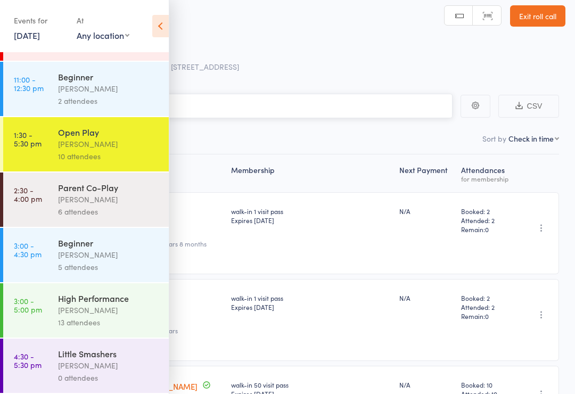
scroll to position [223, 0]
click at [133, 190] on div "Parent Co-Play" at bounding box center [109, 188] width 102 height 12
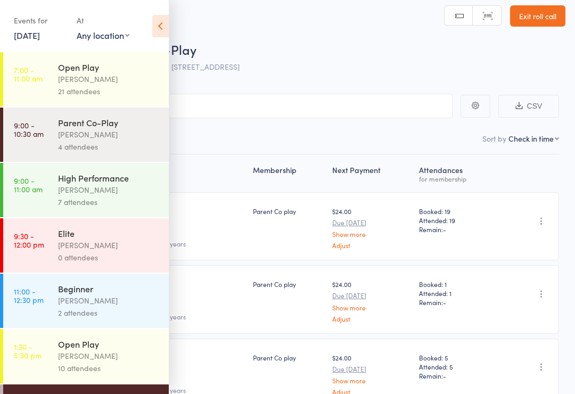
click at [162, 23] on icon at bounding box center [160, 26] width 17 height 22
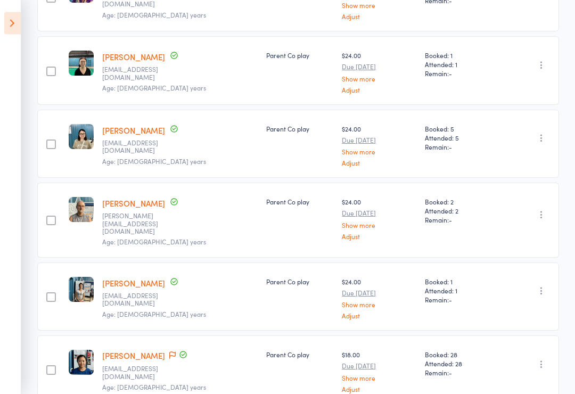
scroll to position [271, 0]
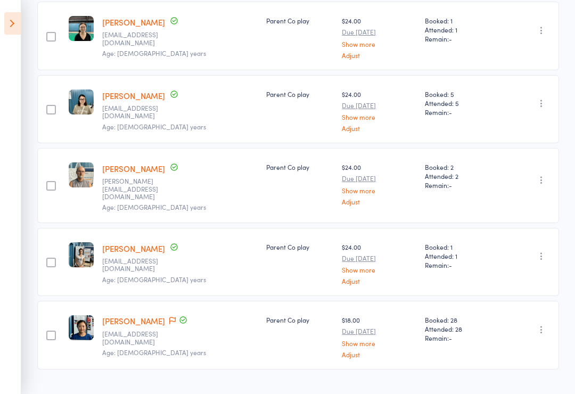
click at [1, 21] on aside "Events for [DATE] [DATE] [DATE] Sun Mon Tue Wed Thu Fri Sat 36 31 01 02 03 04 0…" at bounding box center [10, 197] width 21 height 394
click at [9, 27] on icon at bounding box center [12, 23] width 17 height 22
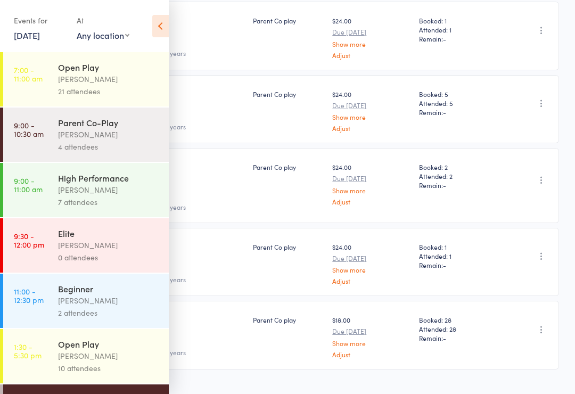
click at [34, 36] on link "[DATE]" at bounding box center [27, 35] width 26 height 12
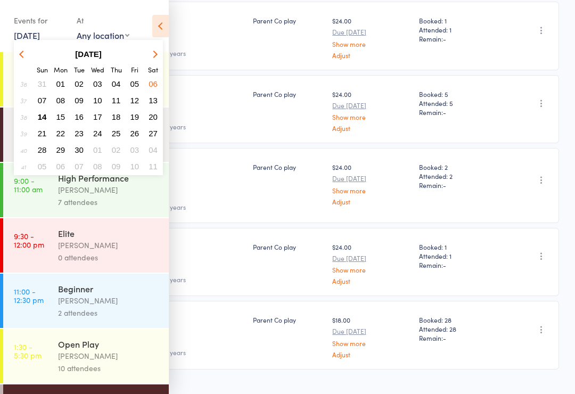
click at [43, 116] on span "14" at bounding box center [42, 116] width 9 height 9
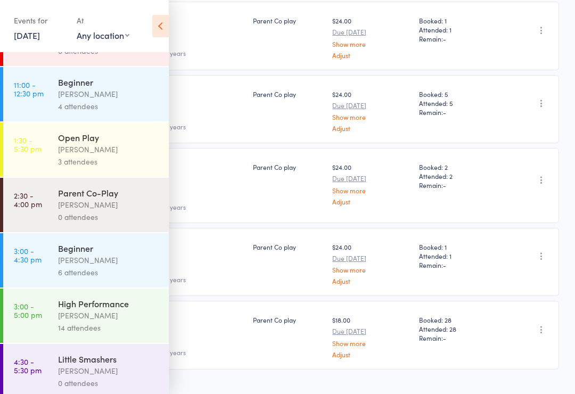
scroll to position [206, 0]
click at [119, 211] on div "[PERSON_NAME]" at bounding box center [109, 205] width 102 height 12
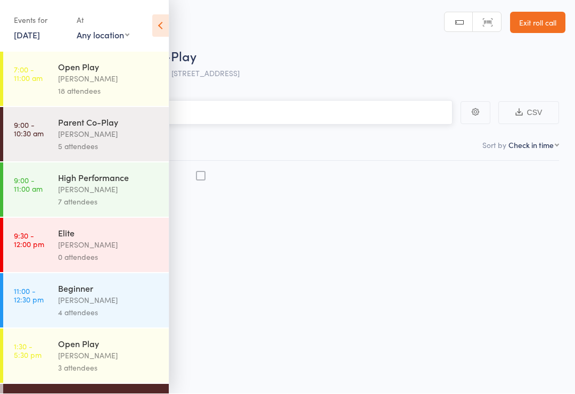
scroll to position [7, 0]
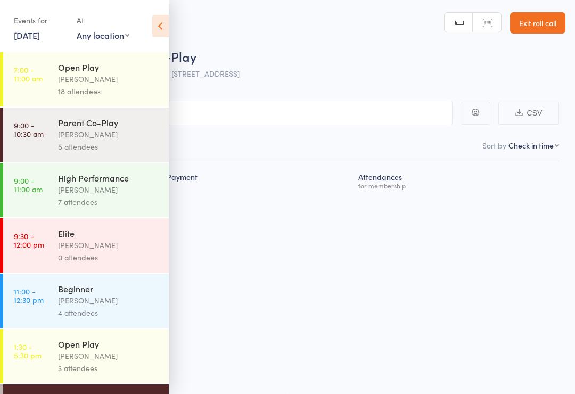
click at [114, 128] on div "Parent Co-Play" at bounding box center [109, 123] width 102 height 12
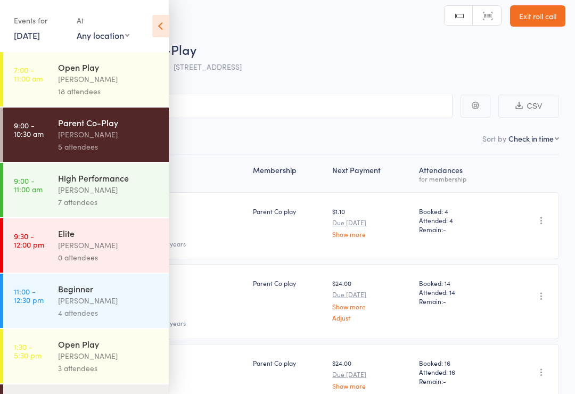
click at [161, 26] on icon at bounding box center [160, 26] width 17 height 22
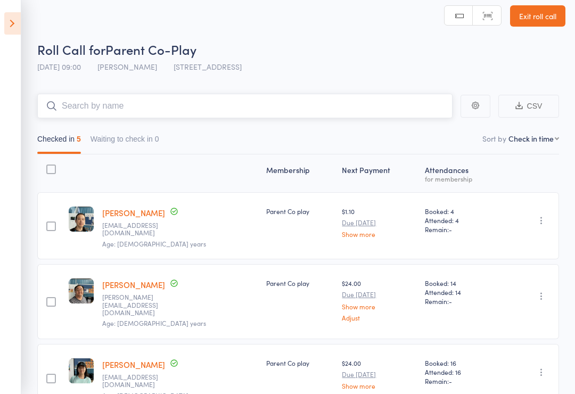
click at [285, 100] on input "search" at bounding box center [244, 106] width 415 height 24
type input "a"
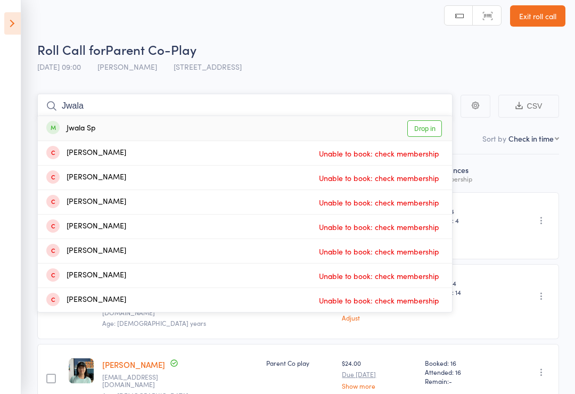
type input "Jwala"
click at [427, 128] on link "Drop in" at bounding box center [424, 128] width 35 height 17
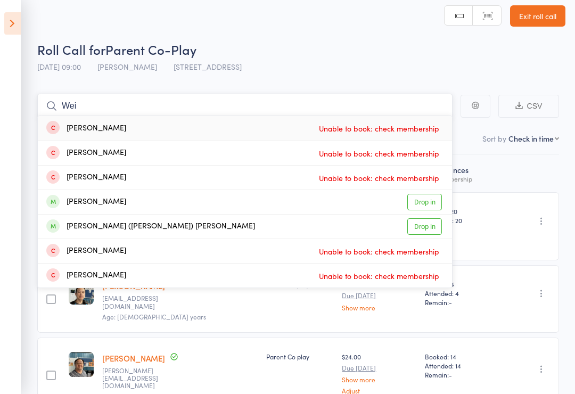
type input "Wei"
click at [427, 206] on link "Drop in" at bounding box center [424, 202] width 35 height 17
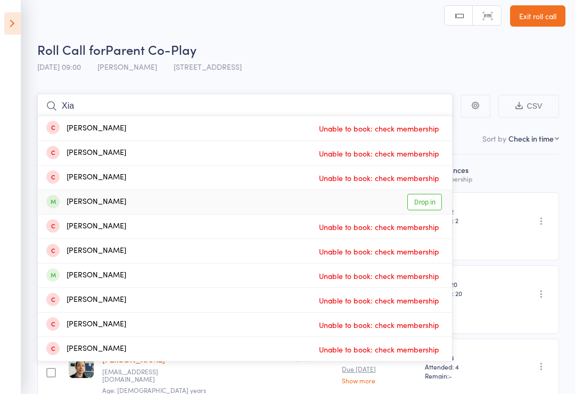
type input "Xia"
click at [428, 206] on link "Drop in" at bounding box center [424, 202] width 35 height 17
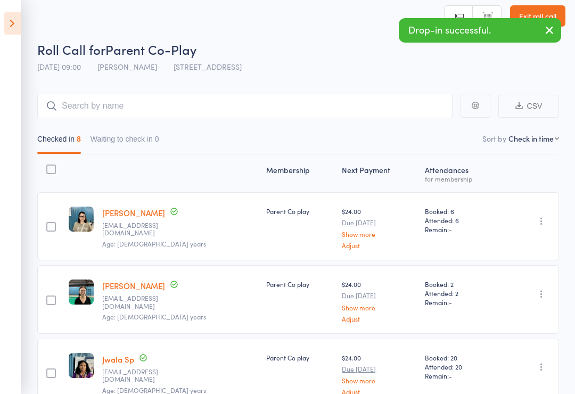
click at [18, 20] on icon at bounding box center [12, 23] width 17 height 22
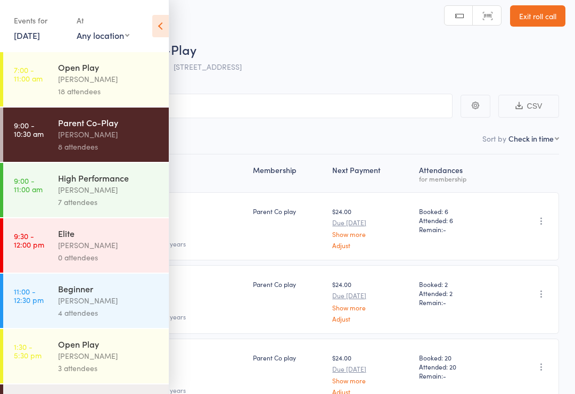
click at [133, 319] on div "4 attendees" at bounding box center [109, 313] width 102 height 12
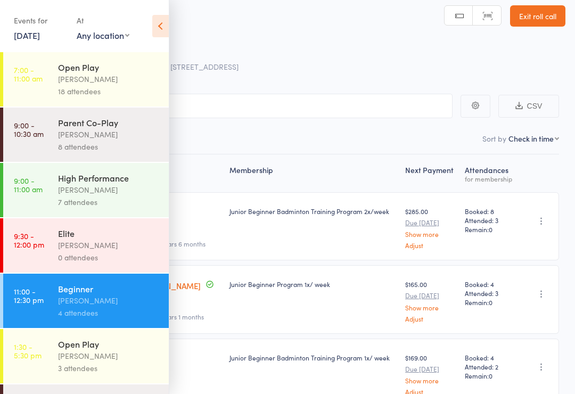
click at [142, 349] on div "Open Play" at bounding box center [109, 344] width 102 height 12
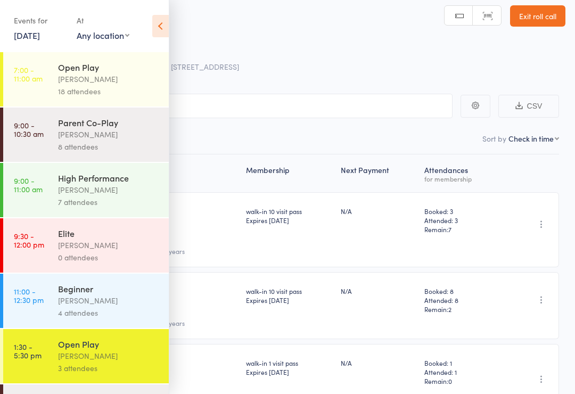
click at [176, 24] on header "Roll Call for Open Play [DATE] 13:30 [PERSON_NAME] [STREET_ADDRESS] Manual sear…" at bounding box center [287, 35] width 575 height 85
click at [157, 24] on icon at bounding box center [160, 26] width 17 height 22
